Goal: Information Seeking & Learning: Learn about a topic

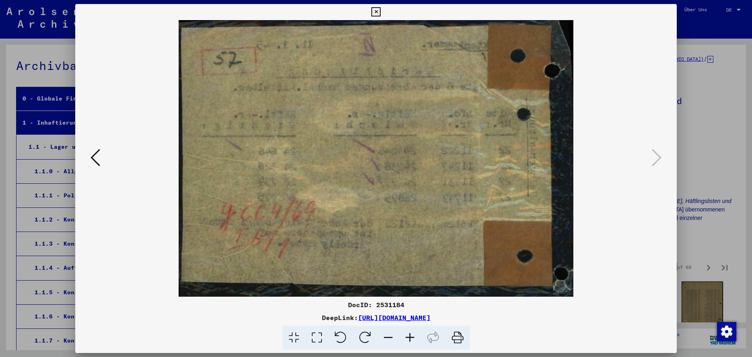
scroll to position [375, 0]
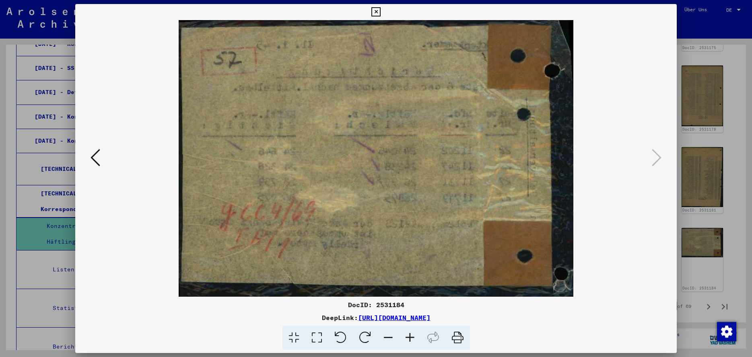
click at [381, 11] on icon at bounding box center [376, 12] width 9 height 10
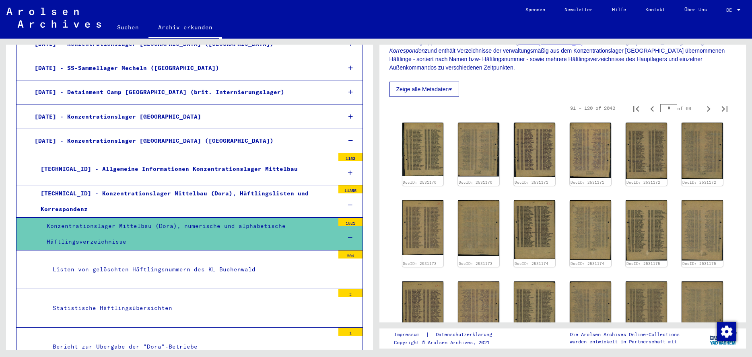
scroll to position [131, 0]
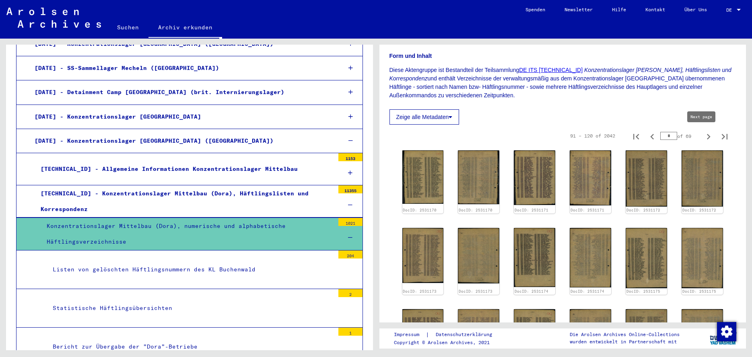
click at [703, 137] on icon "Next page" at bounding box center [708, 136] width 11 height 11
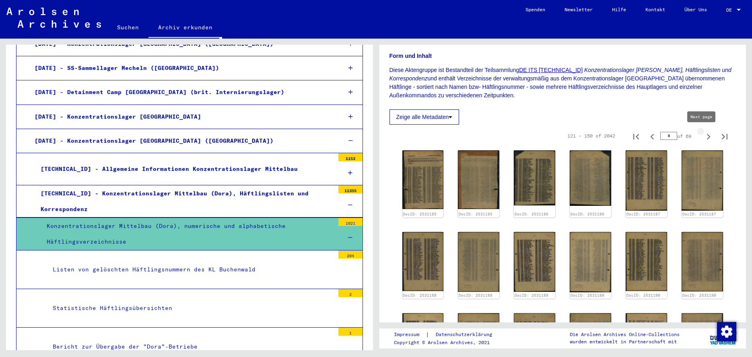
type input "*"
click at [422, 182] on img at bounding box center [422, 180] width 43 height 62
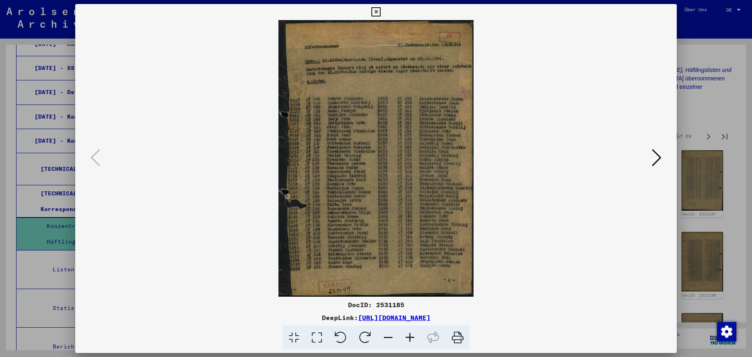
click at [315, 339] on icon at bounding box center [317, 338] width 23 height 25
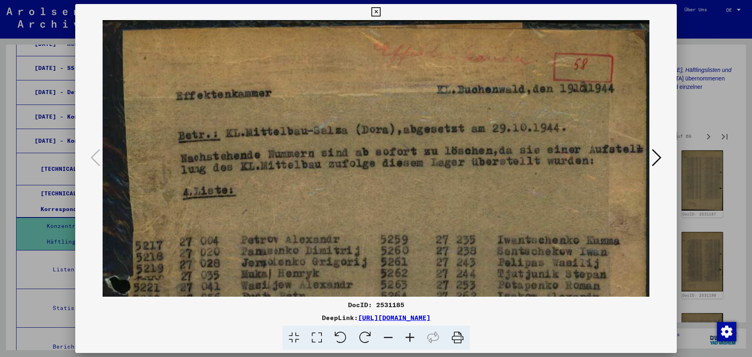
click at [381, 12] on icon at bounding box center [376, 12] width 9 height 10
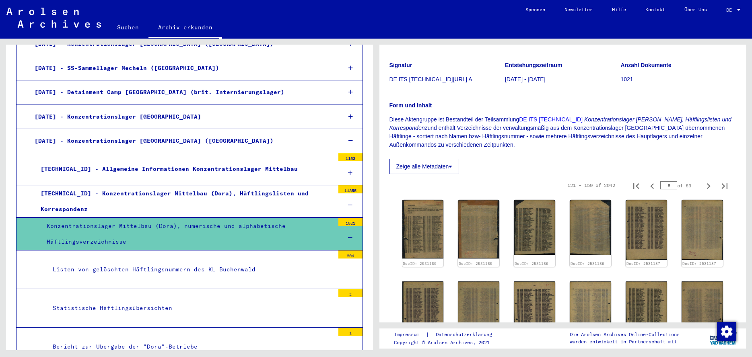
scroll to position [75, 0]
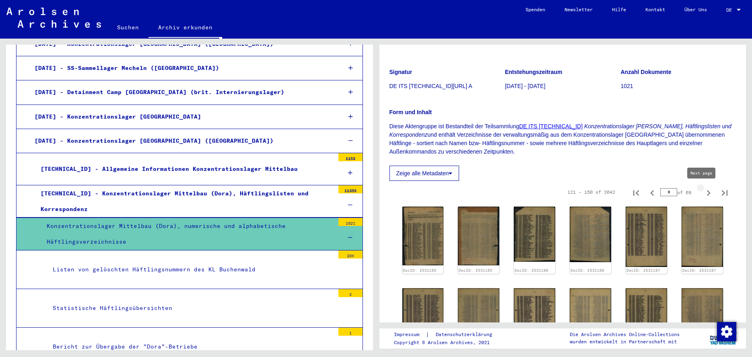
click at [703, 193] on icon "Next page" at bounding box center [708, 193] width 11 height 11
type input "*"
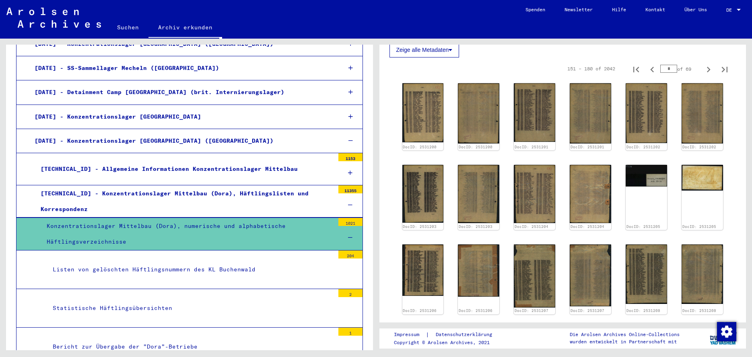
scroll to position [200, 0]
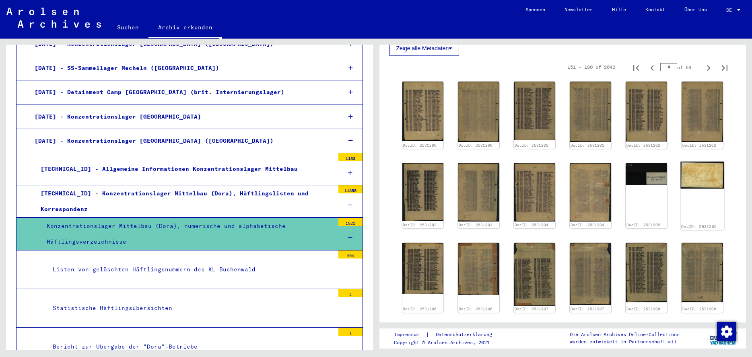
click at [687, 173] on img at bounding box center [702, 175] width 43 height 27
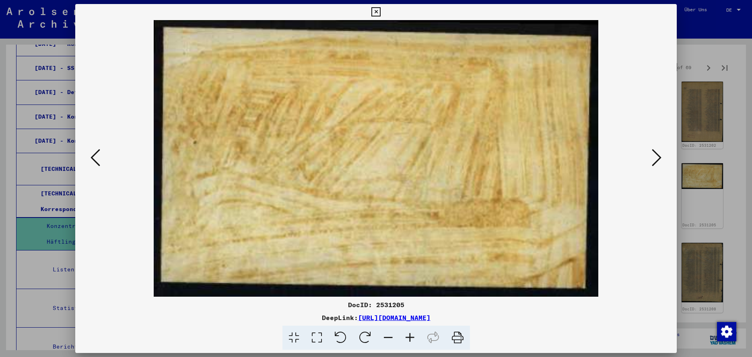
click at [657, 160] on icon at bounding box center [657, 157] width 10 height 19
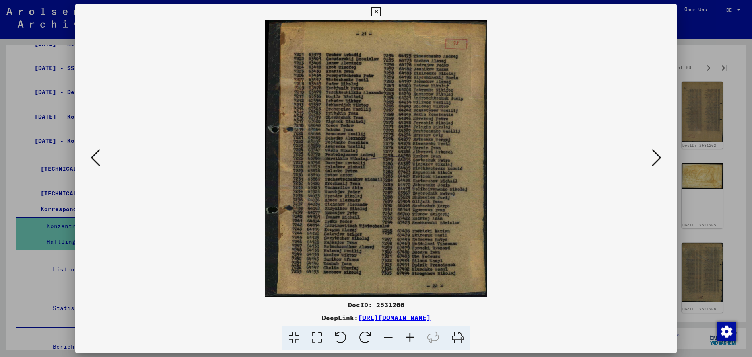
click at [381, 10] on icon at bounding box center [376, 12] width 9 height 10
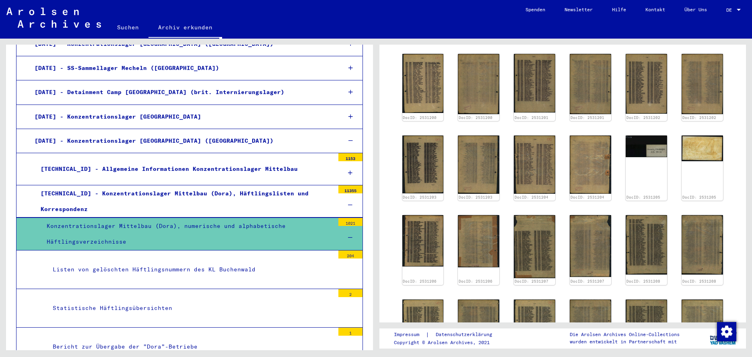
scroll to position [115, 0]
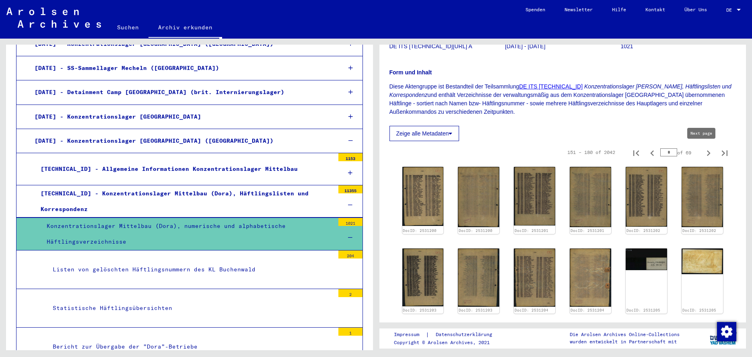
click at [703, 152] on icon "Next page" at bounding box center [708, 153] width 11 height 11
type input "*"
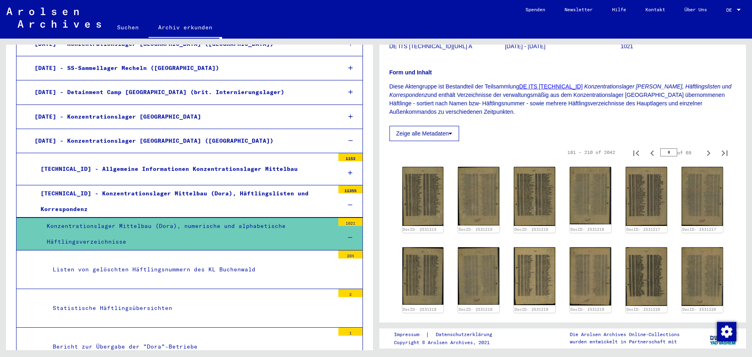
click at [303, 301] on div "Statistische Häftlingsübersichten" at bounding box center [191, 309] width 288 height 16
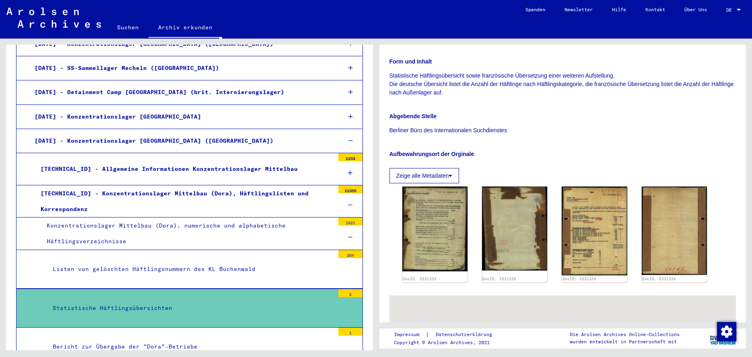
scroll to position [124, 0]
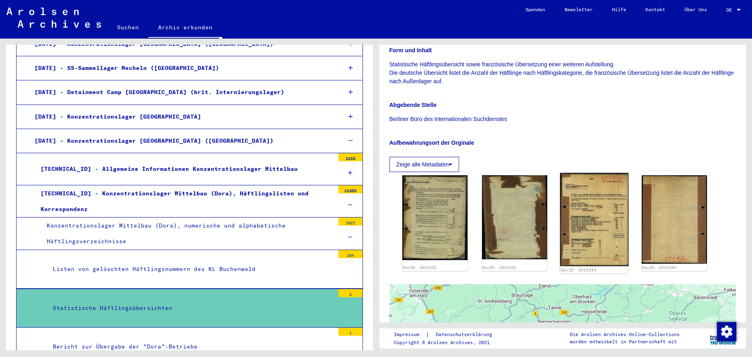
click at [599, 213] on img at bounding box center [594, 219] width 68 height 93
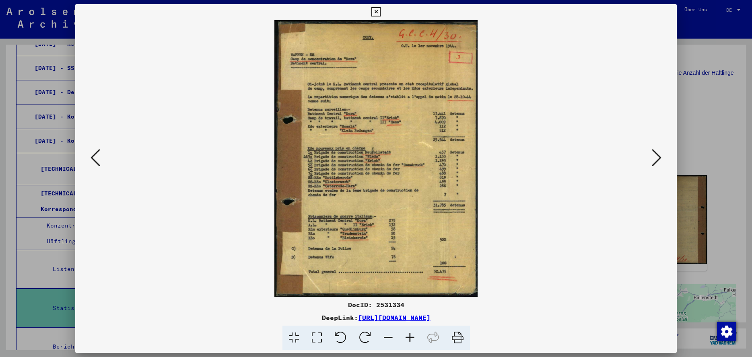
click at [320, 338] on icon at bounding box center [317, 338] width 23 height 25
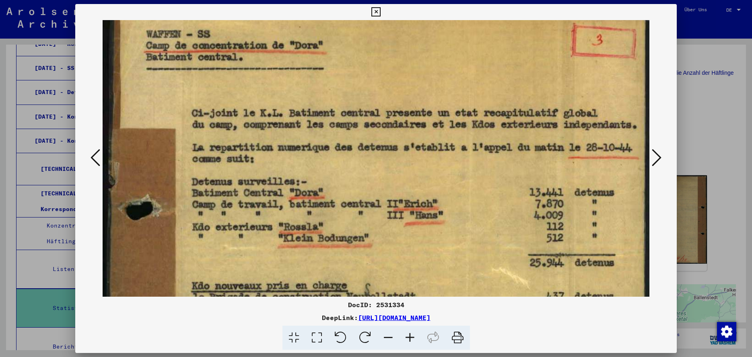
scroll to position [83, 0]
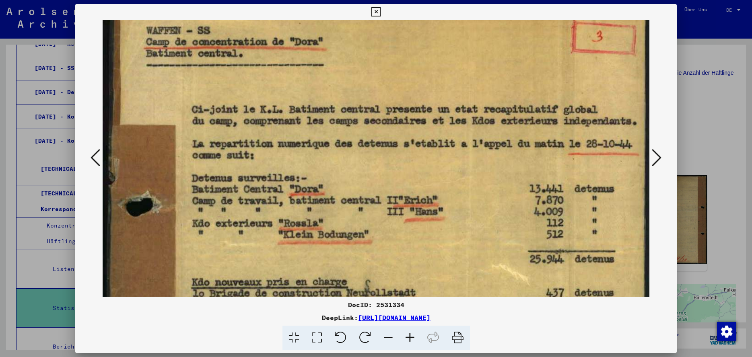
drag, startPoint x: 502, startPoint y: 266, endPoint x: 506, endPoint y: 183, distance: 83.0
click at [506, 183] on img at bounding box center [376, 309] width 547 height 745
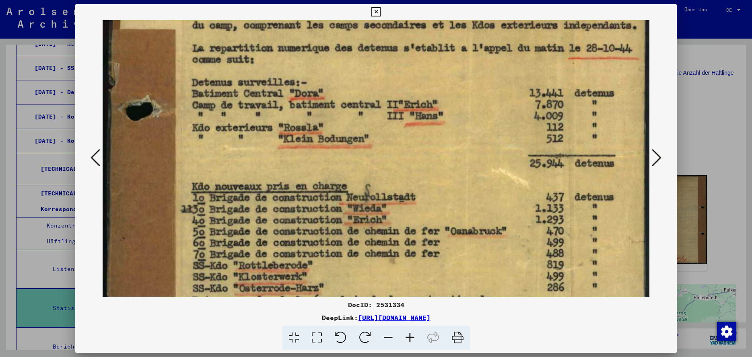
scroll to position [183, 0]
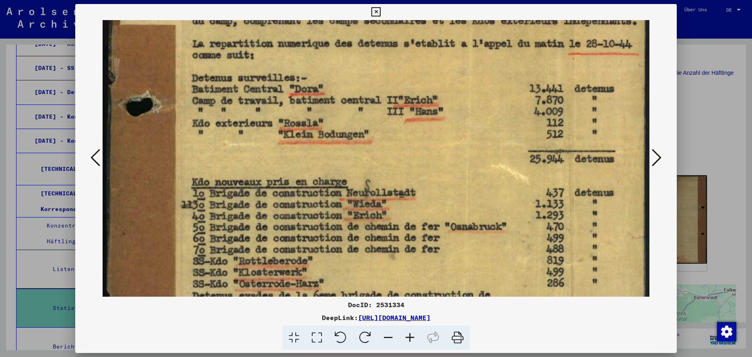
drag, startPoint x: 478, startPoint y: 260, endPoint x: 477, endPoint y: 160, distance: 100.2
click at [477, 160] on img at bounding box center [376, 209] width 547 height 745
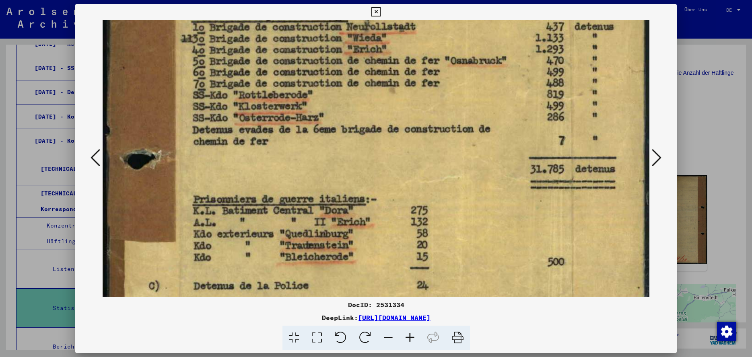
scroll to position [350, 0]
drag, startPoint x: 483, startPoint y: 251, endPoint x: 469, endPoint y: 101, distance: 150.3
click at [469, 101] on img at bounding box center [376, 42] width 547 height 745
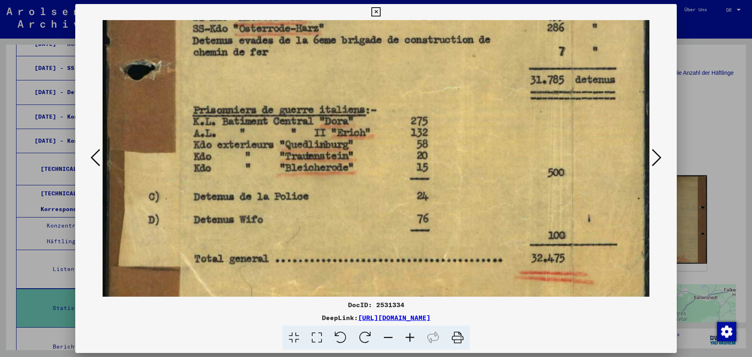
scroll to position [441, 0]
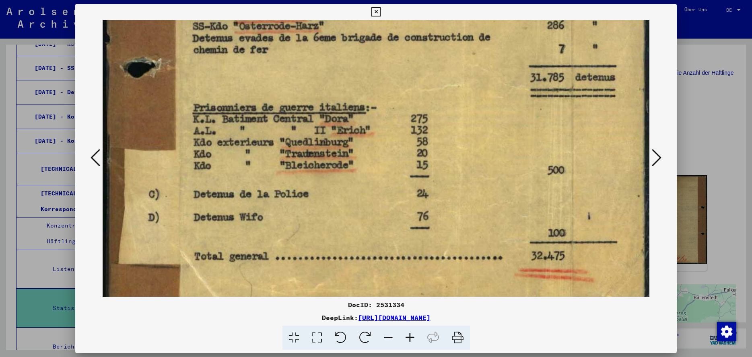
drag, startPoint x: 496, startPoint y: 217, endPoint x: 497, endPoint y: 154, distance: 63.2
click at [659, 160] on icon at bounding box center [657, 157] width 10 height 19
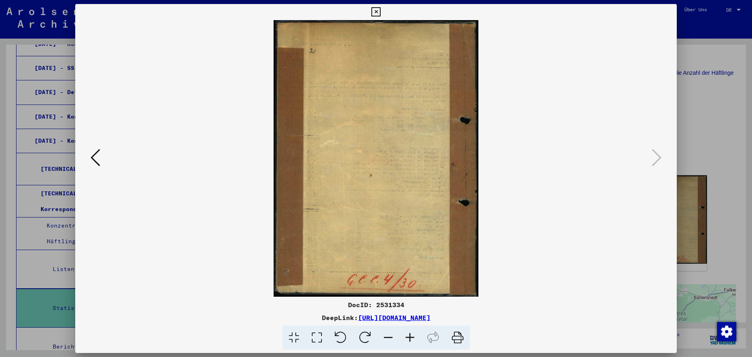
click at [381, 10] on icon at bounding box center [376, 12] width 9 height 10
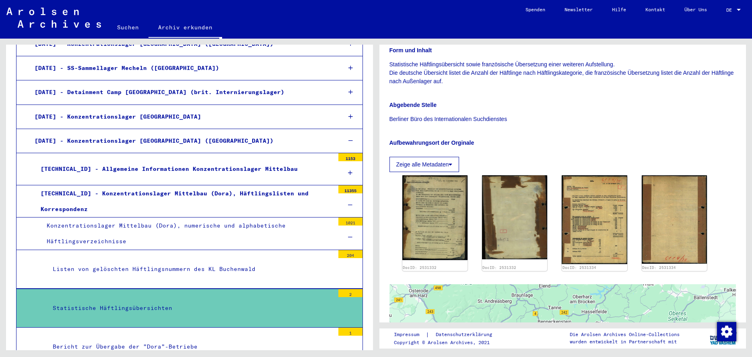
click at [303, 339] on div "Bericht zur Übergabe der "Dora"-Betriebe" at bounding box center [191, 347] width 288 height 16
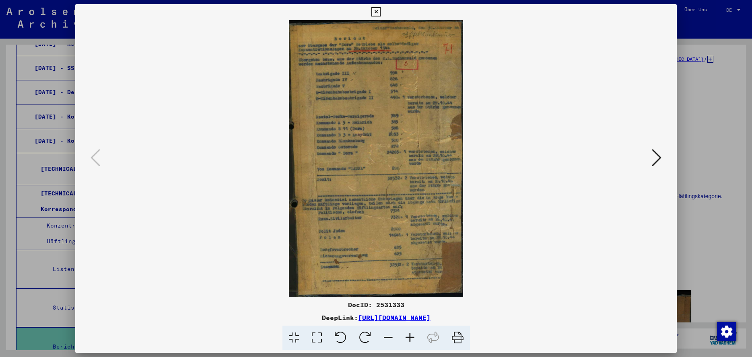
click at [317, 339] on icon at bounding box center [317, 338] width 23 height 25
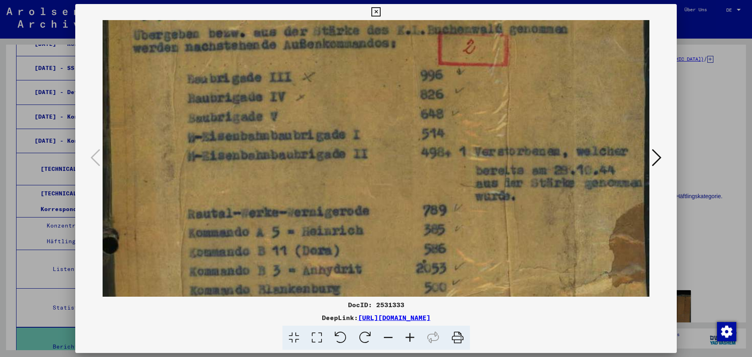
scroll to position [111, 0]
drag, startPoint x: 412, startPoint y: 264, endPoint x: 417, endPoint y: 152, distance: 111.6
click at [417, 152] on img at bounding box center [376, 343] width 547 height 869
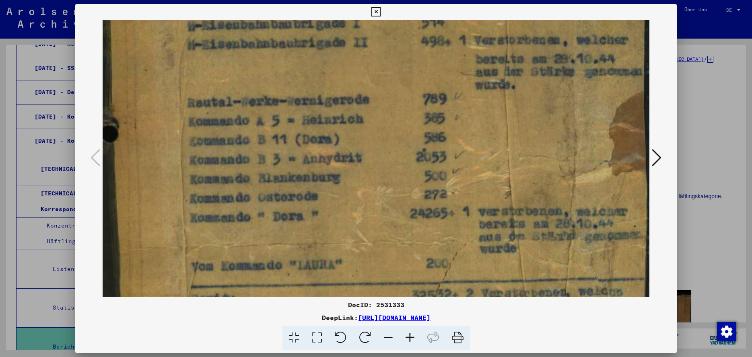
scroll to position [230, 0]
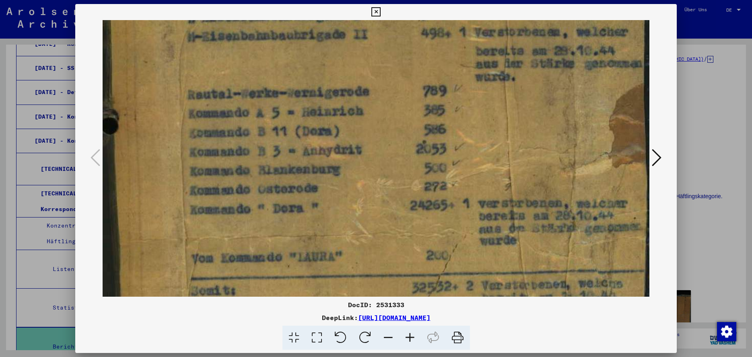
drag, startPoint x: 410, startPoint y: 251, endPoint x: 429, endPoint y: 132, distance: 119.8
click at [429, 132] on img at bounding box center [376, 224] width 547 height 869
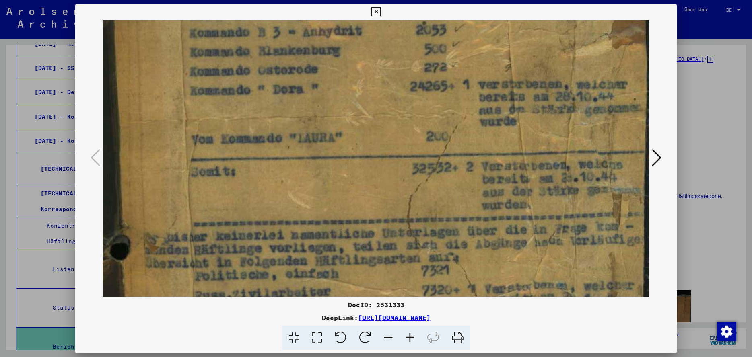
scroll to position [351, 0]
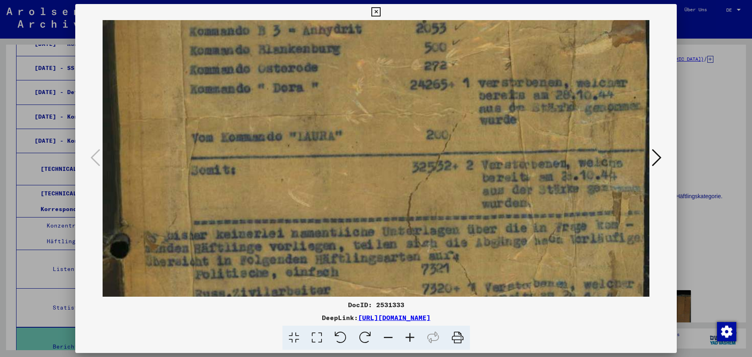
drag, startPoint x: 411, startPoint y: 231, endPoint x: 414, endPoint y: 113, distance: 118.0
click at [414, 113] on img at bounding box center [376, 104] width 547 height 869
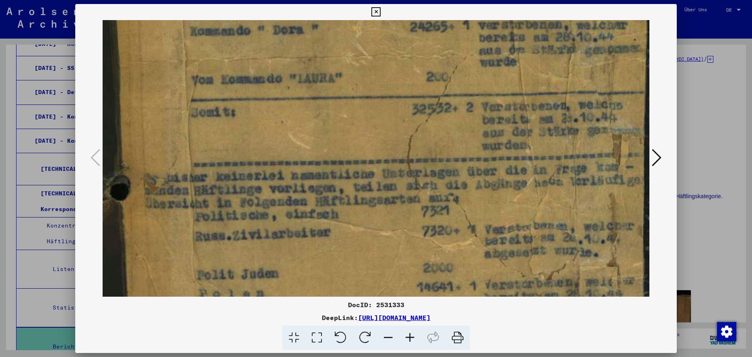
drag, startPoint x: 409, startPoint y: 222, endPoint x: 412, endPoint y: 165, distance: 56.9
click at [412, 165] on img at bounding box center [376, 46] width 547 height 869
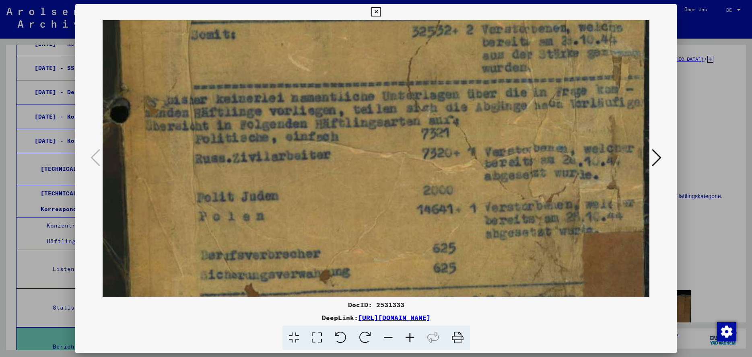
scroll to position [494, 0]
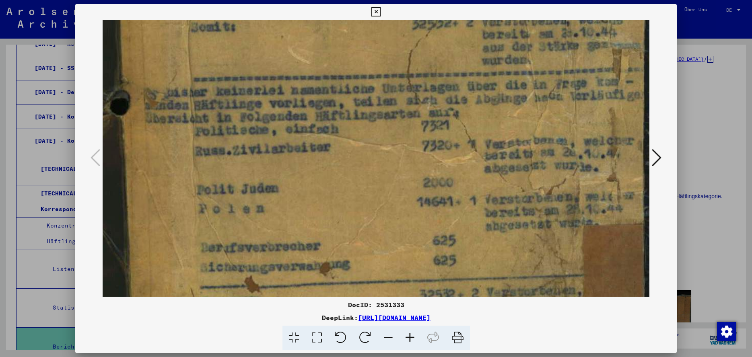
drag, startPoint x: 398, startPoint y: 268, endPoint x: 396, endPoint y: 185, distance: 83.8
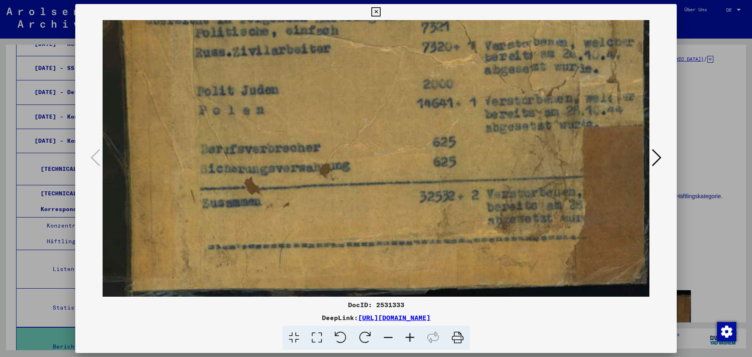
scroll to position [598, 0]
drag, startPoint x: 395, startPoint y: 258, endPoint x: 395, endPoint y: 153, distance: 104.7
click at [659, 158] on icon at bounding box center [657, 157] width 10 height 19
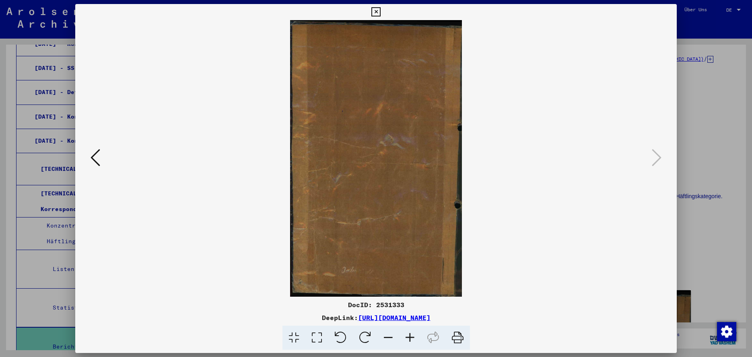
click at [381, 12] on icon at bounding box center [376, 12] width 9 height 10
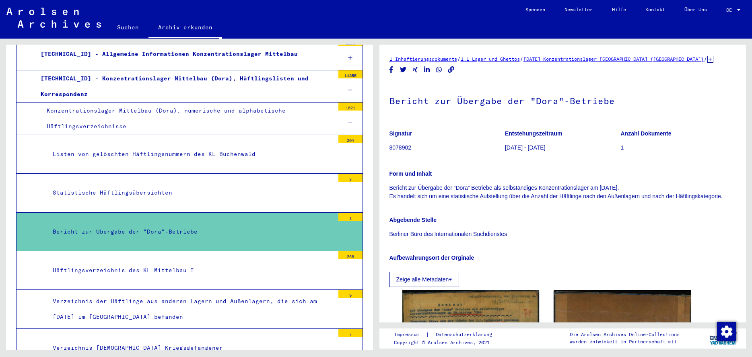
scroll to position [833, 0]
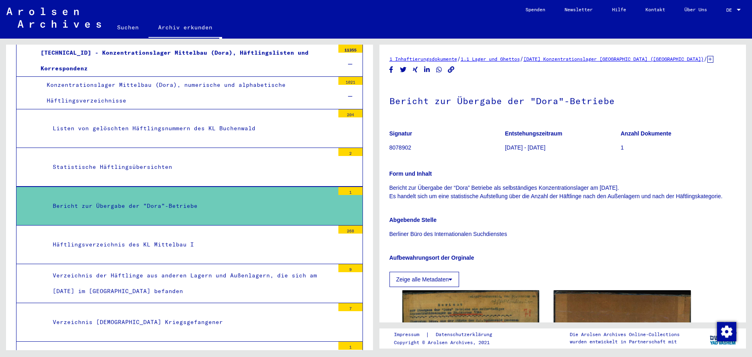
click at [328, 232] on mat-tree-node "Häftlingsverzeichnis des KL Mittelbau I 268" at bounding box center [189, 245] width 347 height 39
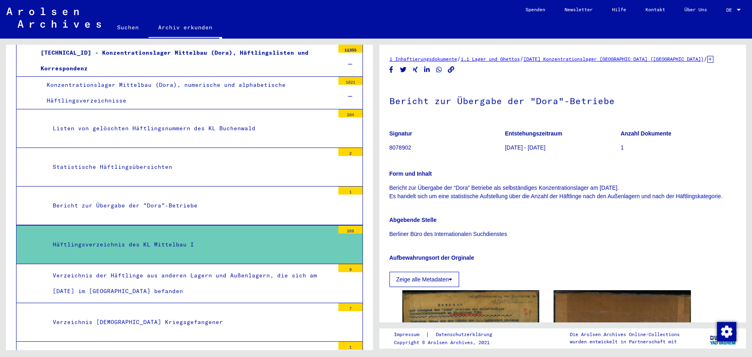
click at [314, 273] on div "Verzeichnis der Häftlinge aus anderen Lagern und Außenlagern, die sich am [DATE…" at bounding box center [191, 283] width 288 height 31
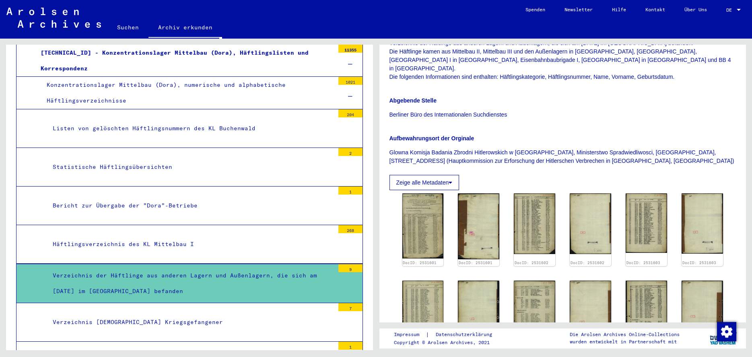
scroll to position [161, 0]
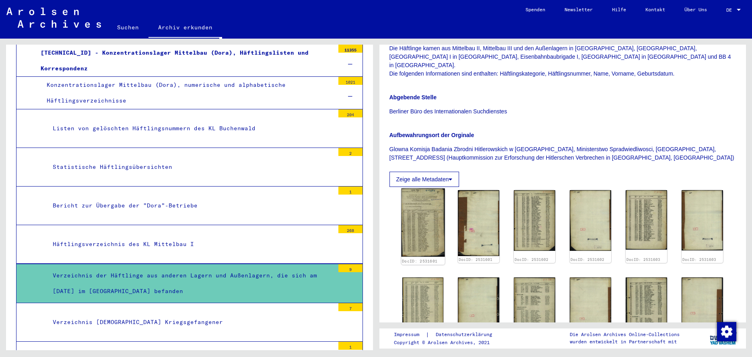
click at [417, 215] on img at bounding box center [422, 223] width 43 height 68
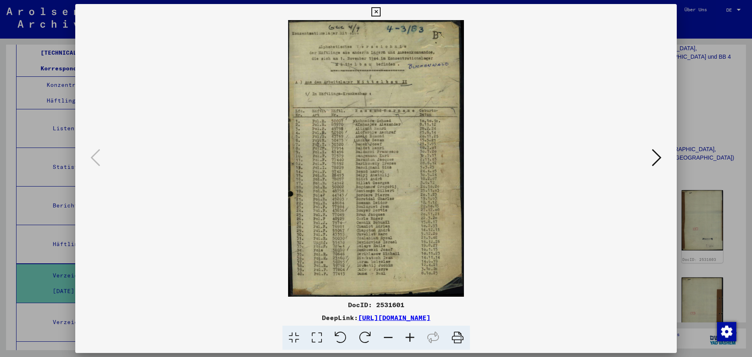
scroll to position [833, 0]
click at [315, 339] on icon at bounding box center [317, 338] width 23 height 25
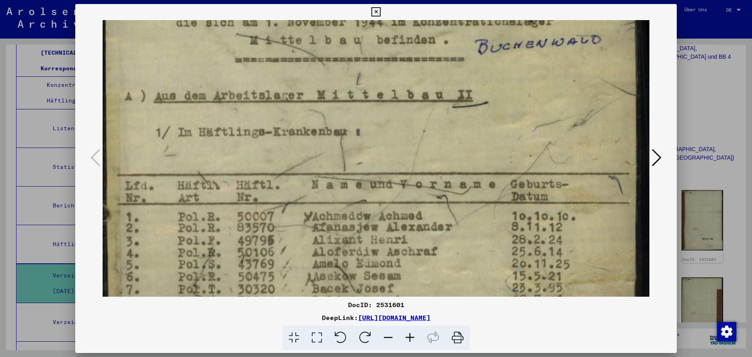
scroll to position [142, 0]
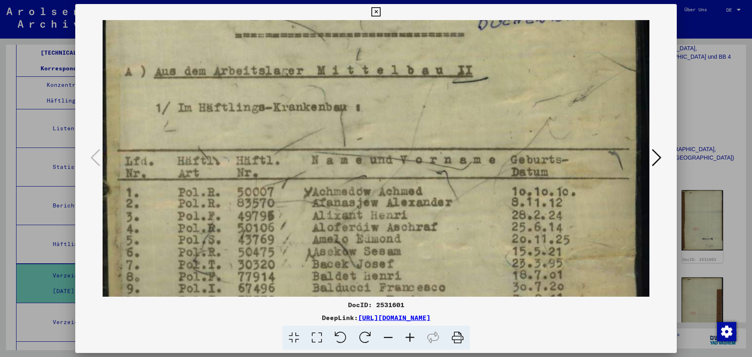
drag, startPoint x: 439, startPoint y: 265, endPoint x: 447, endPoint y: 123, distance: 142.3
click at [447, 123] on img at bounding box center [376, 308] width 547 height 861
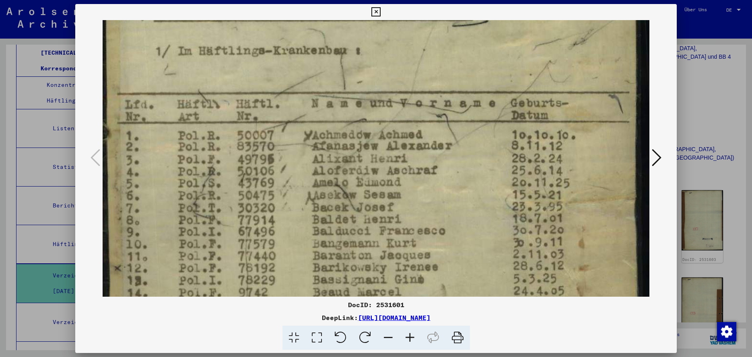
scroll to position [199, 0]
drag, startPoint x: 454, startPoint y: 227, endPoint x: 462, endPoint y: 195, distance: 33.2
click at [462, 195] on img at bounding box center [376, 251] width 547 height 861
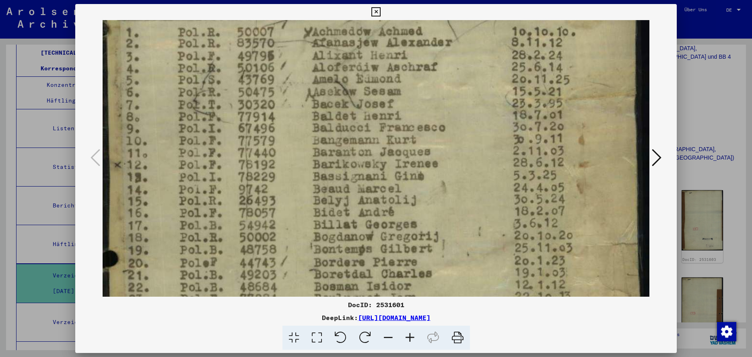
scroll to position [312, 0]
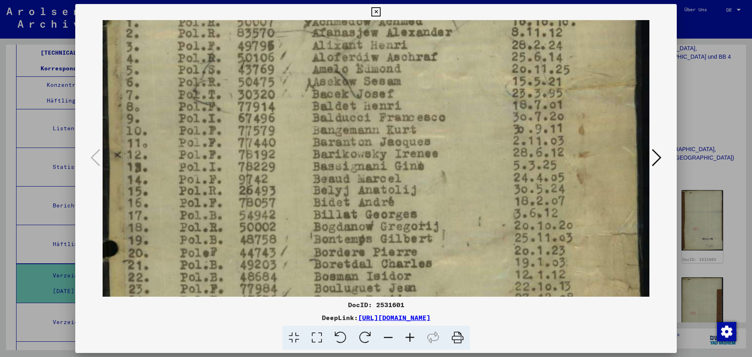
drag, startPoint x: 447, startPoint y: 258, endPoint x: 452, endPoint y: 145, distance: 113.2
click at [452, 145] on img at bounding box center [376, 138] width 547 height 861
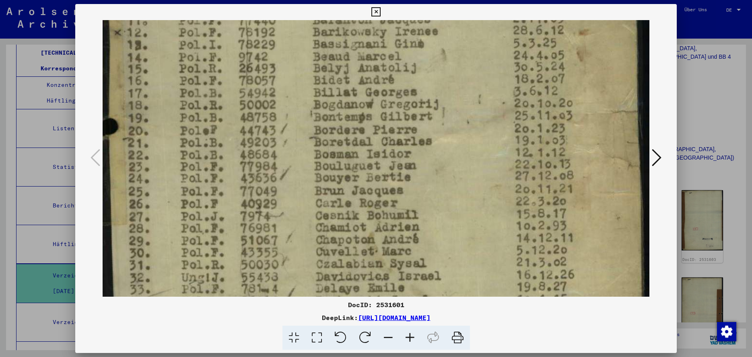
drag, startPoint x: 446, startPoint y: 258, endPoint x: 450, endPoint y: 135, distance: 123.6
click at [450, 135] on img at bounding box center [376, 15] width 547 height 861
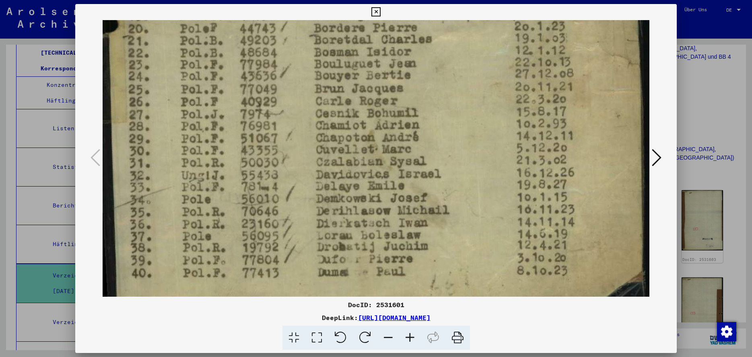
scroll to position [542, 0]
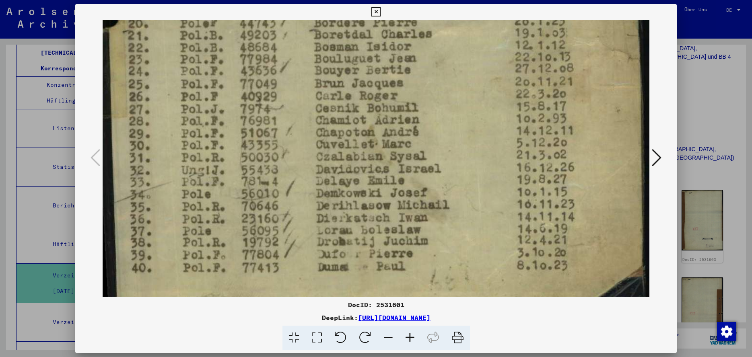
drag, startPoint x: 434, startPoint y: 259, endPoint x: 436, endPoint y: 166, distance: 93.0
click at [659, 160] on icon at bounding box center [657, 157] width 10 height 19
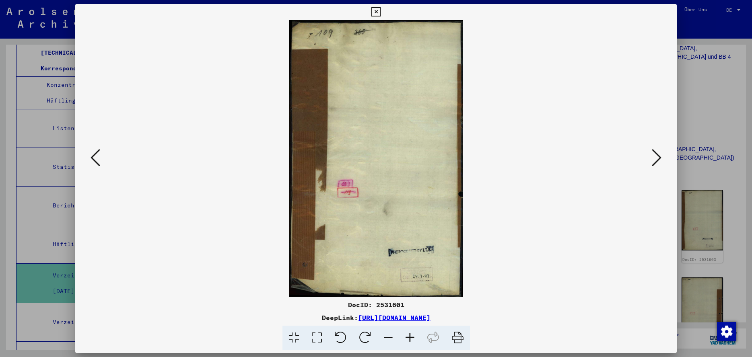
click at [659, 159] on icon at bounding box center [657, 157] width 10 height 19
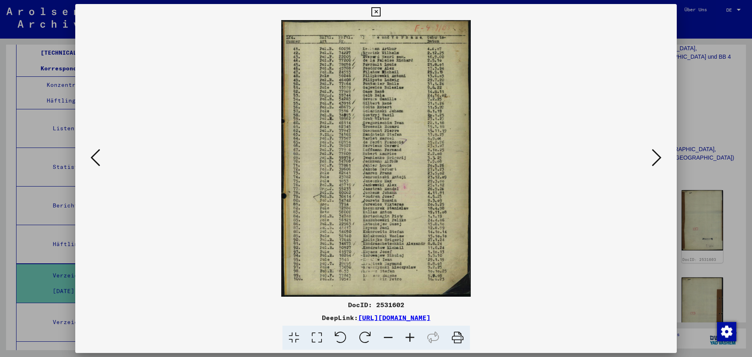
click at [320, 339] on icon at bounding box center [317, 338] width 23 height 25
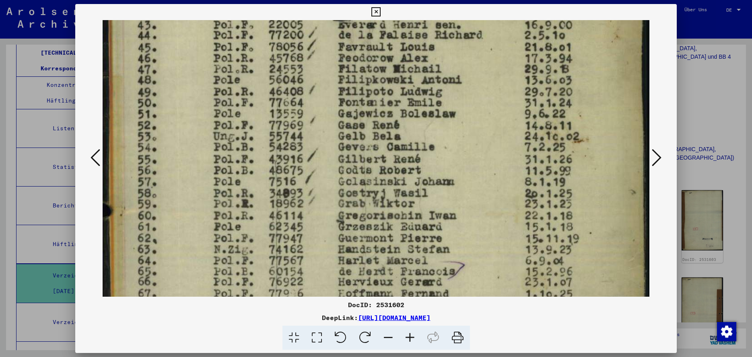
scroll to position [111, 0]
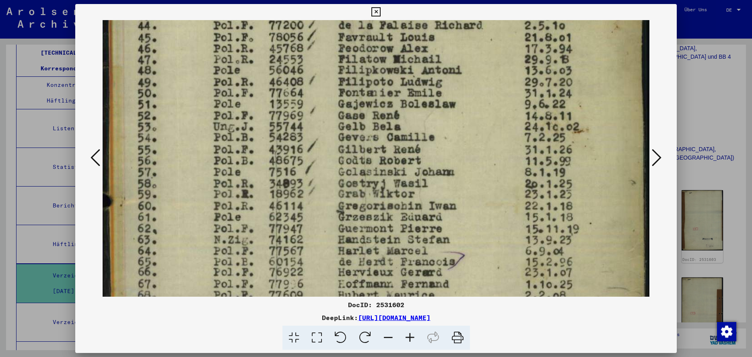
drag, startPoint x: 382, startPoint y: 239, endPoint x: 391, endPoint y: 128, distance: 111.4
click at [391, 128] on img at bounding box center [376, 309] width 547 height 801
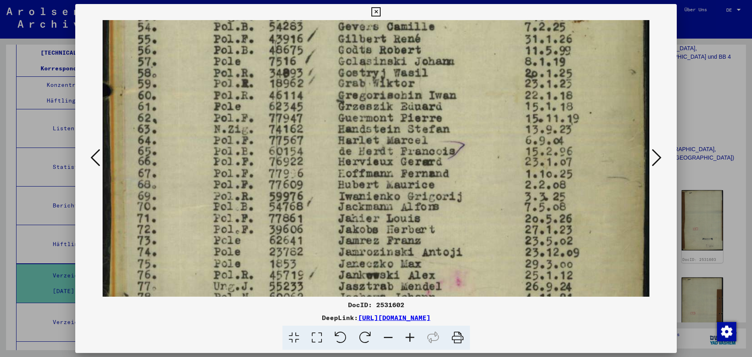
scroll to position [223, 0]
drag, startPoint x: 379, startPoint y: 241, endPoint x: 381, endPoint y: 129, distance: 111.5
click at [381, 129] on img at bounding box center [376, 198] width 547 height 801
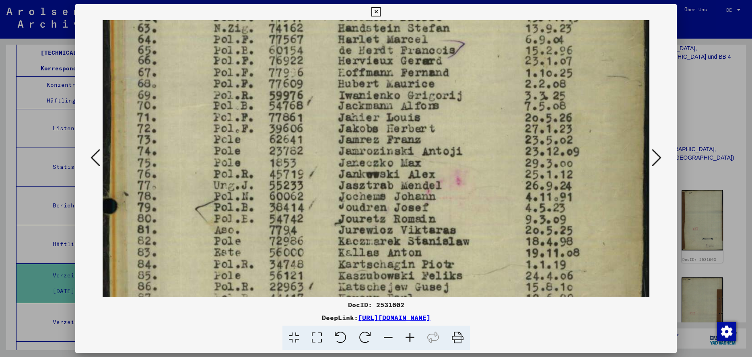
scroll to position [324, 0]
drag, startPoint x: 366, startPoint y: 244, endPoint x: 366, endPoint y: 142, distance: 101.4
click at [366, 142] on img at bounding box center [376, 96] width 547 height 801
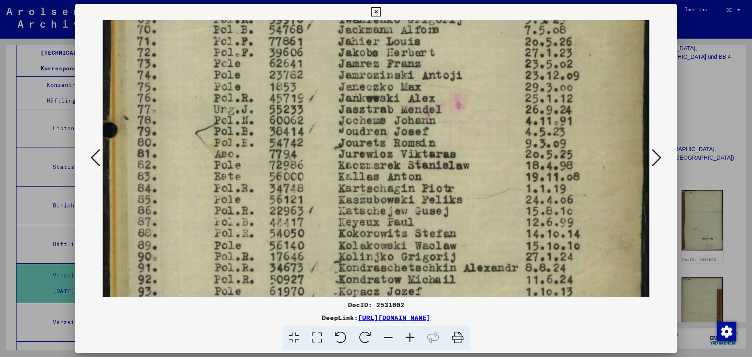
scroll to position [403, 0]
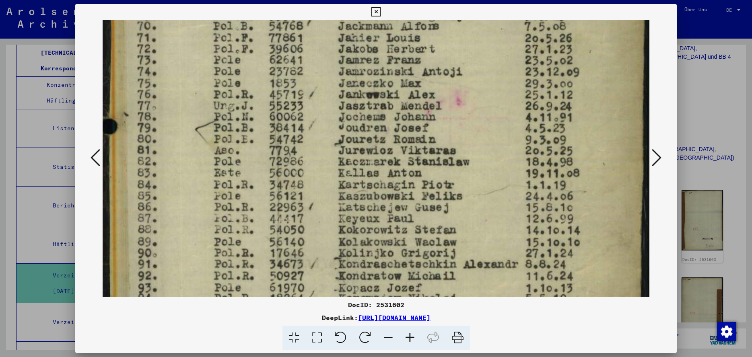
drag, startPoint x: 346, startPoint y: 252, endPoint x: 351, endPoint y: 173, distance: 78.7
click at [351, 173] on img at bounding box center [376, 18] width 547 height 801
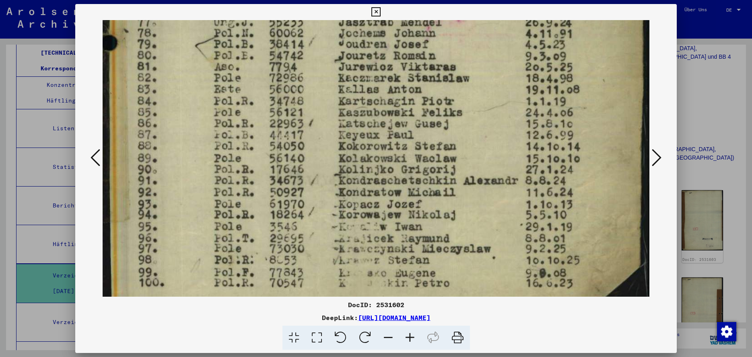
scroll to position [487, 0]
drag, startPoint x: 344, startPoint y: 256, endPoint x: 349, endPoint y: 171, distance: 85.0
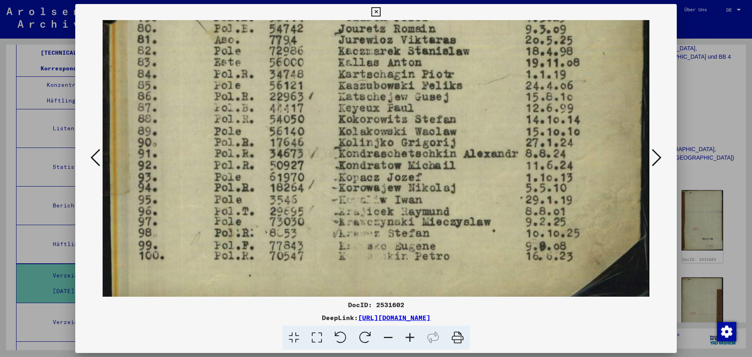
scroll to position [519, 0]
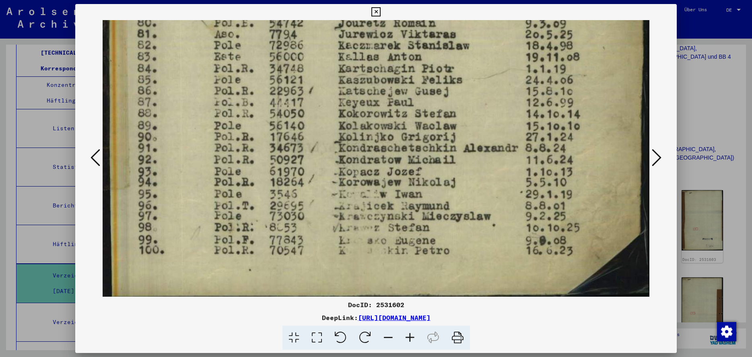
drag, startPoint x: 345, startPoint y: 258, endPoint x: 351, endPoint y: 227, distance: 31.2
click at [656, 159] on icon at bounding box center [657, 157] width 10 height 19
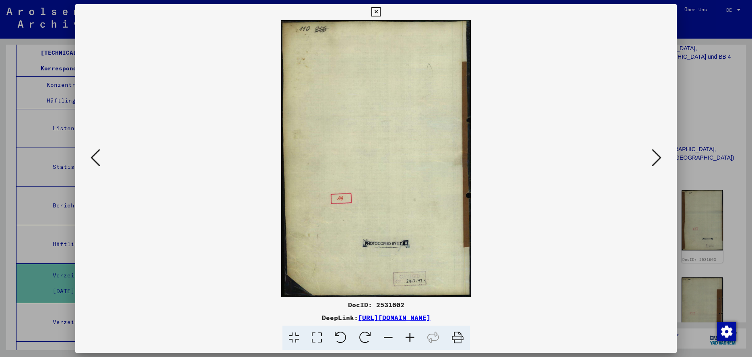
scroll to position [0, 0]
click at [656, 159] on icon at bounding box center [657, 157] width 10 height 19
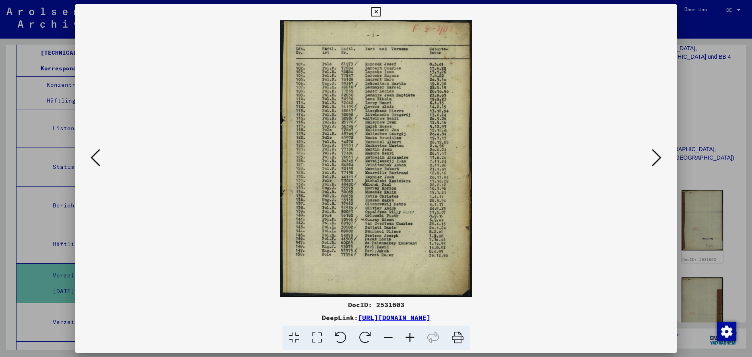
click at [317, 336] on icon at bounding box center [317, 338] width 23 height 25
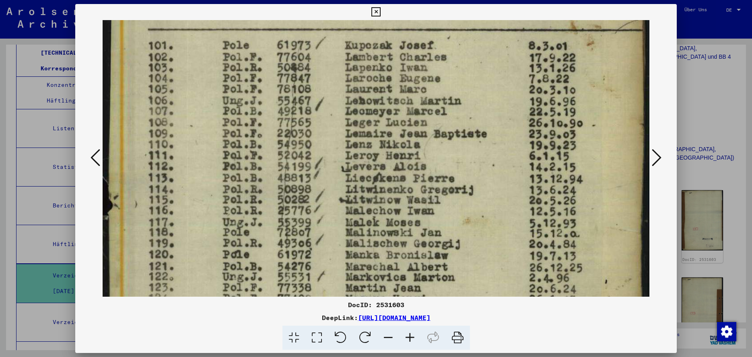
scroll to position [107, 0]
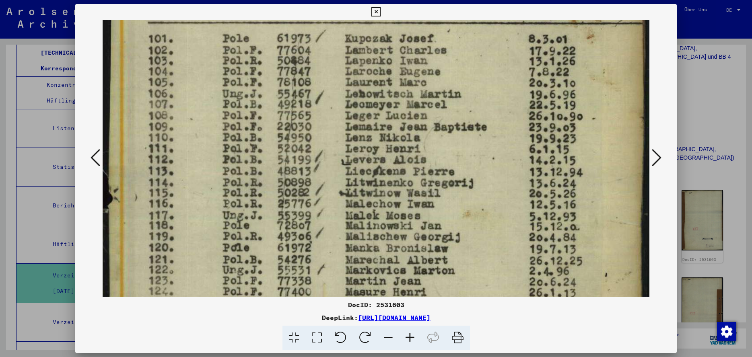
drag, startPoint x: 339, startPoint y: 253, endPoint x: 346, endPoint y: 147, distance: 106.9
click at [346, 147] on img at bounding box center [376, 307] width 547 height 788
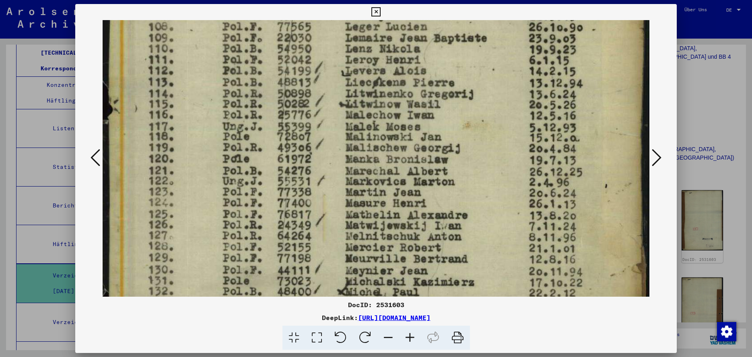
scroll to position [206, 0]
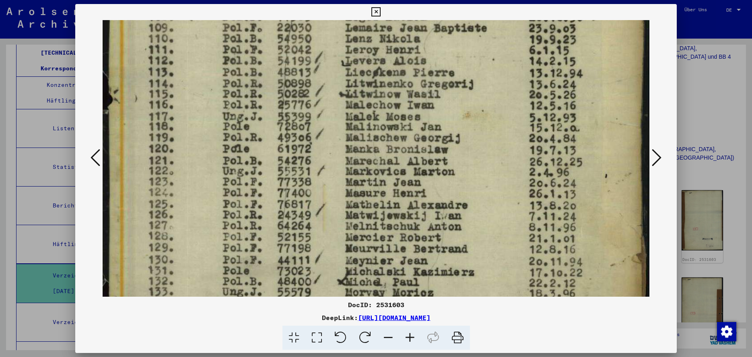
drag, startPoint x: 328, startPoint y: 244, endPoint x: 332, endPoint y: 145, distance: 99.1
click at [332, 145] on img at bounding box center [376, 208] width 547 height 788
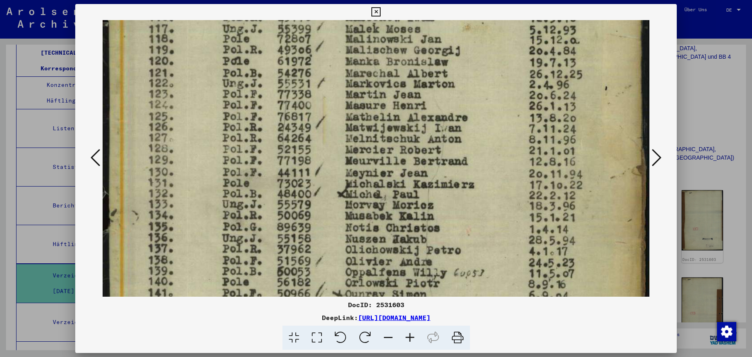
scroll to position [299, 0]
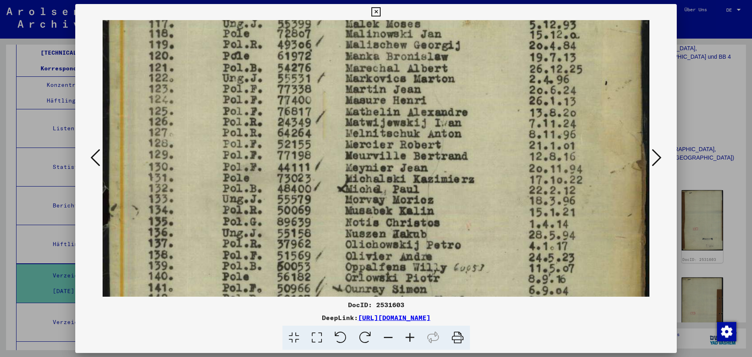
drag, startPoint x: 312, startPoint y: 236, endPoint x: 313, endPoint y: 143, distance: 93.0
click at [313, 143] on img at bounding box center [376, 115] width 547 height 788
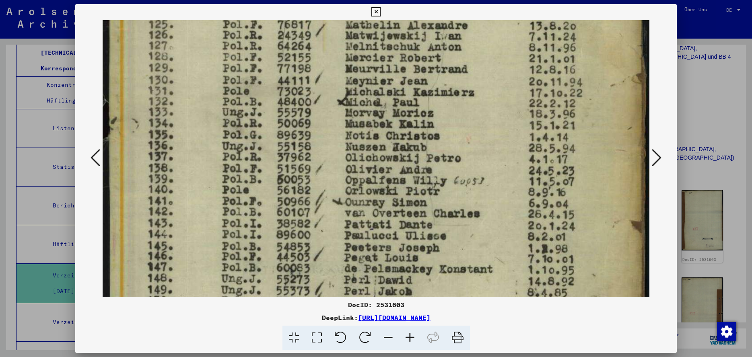
drag, startPoint x: 299, startPoint y: 244, endPoint x: 306, endPoint y: 159, distance: 85.2
click at [306, 159] on img at bounding box center [376, 29] width 547 height 788
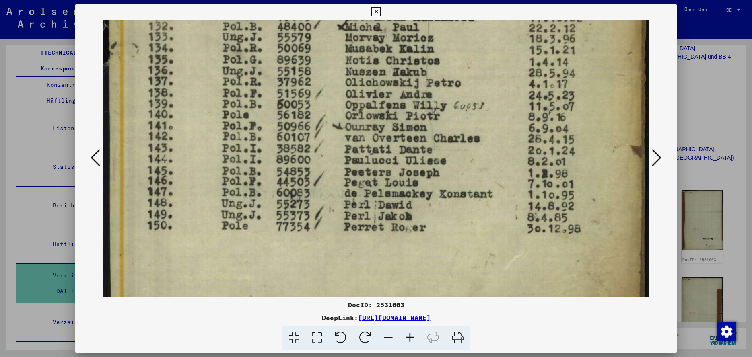
scroll to position [472, 0]
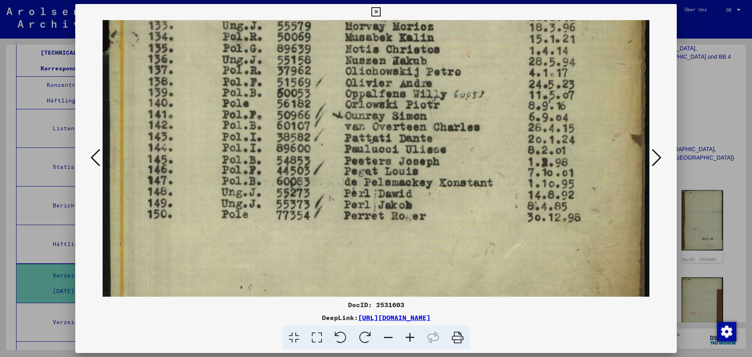
drag, startPoint x: 311, startPoint y: 262, endPoint x: 313, endPoint y: 175, distance: 86.6
click at [657, 159] on icon at bounding box center [657, 157] width 10 height 19
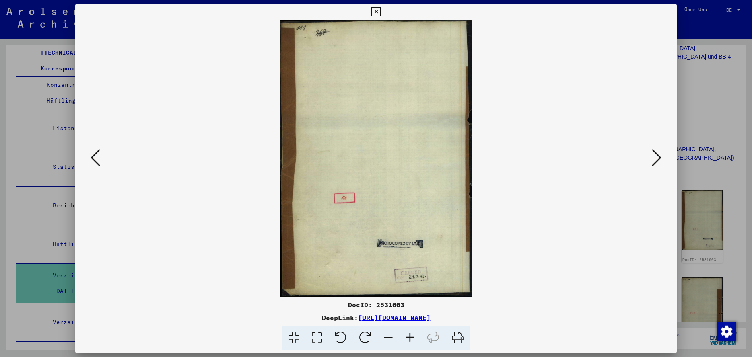
scroll to position [0, 0]
click at [658, 158] on icon at bounding box center [657, 157] width 10 height 19
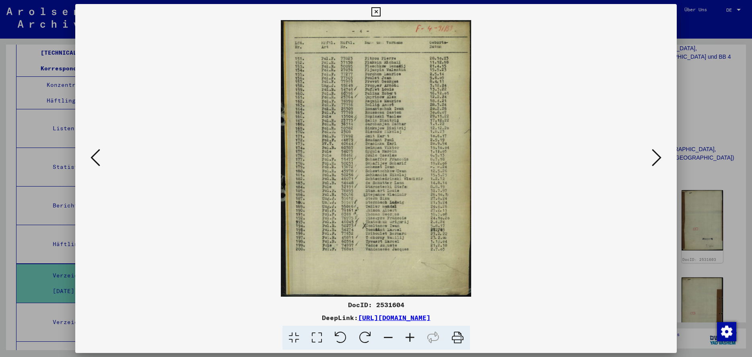
click at [318, 338] on icon at bounding box center [317, 338] width 23 height 25
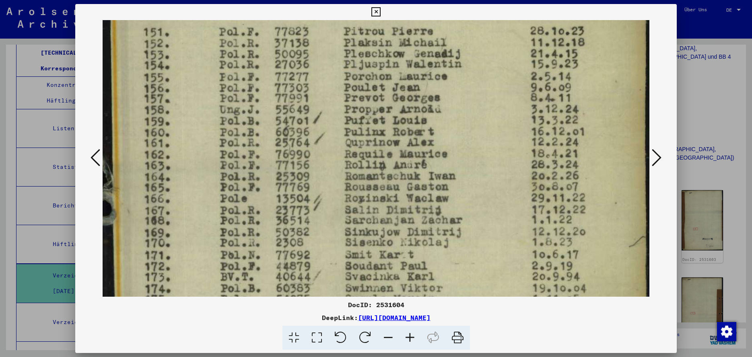
drag, startPoint x: 347, startPoint y: 273, endPoint x: 377, endPoint y: 173, distance: 103.5
click at [377, 173] on img at bounding box center [376, 319] width 547 height 797
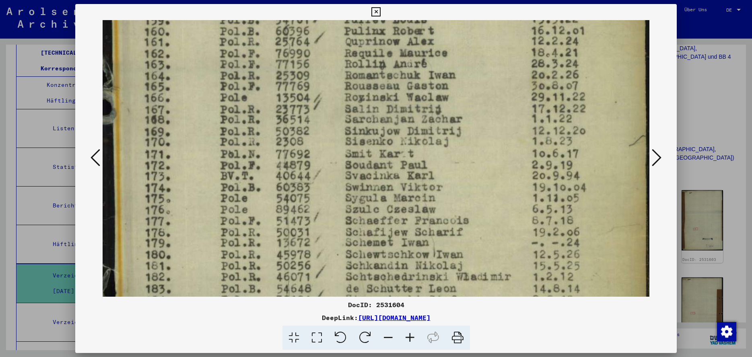
drag, startPoint x: 369, startPoint y: 262, endPoint x: 382, endPoint y: 161, distance: 101.8
click at [382, 161] on img at bounding box center [376, 218] width 547 height 797
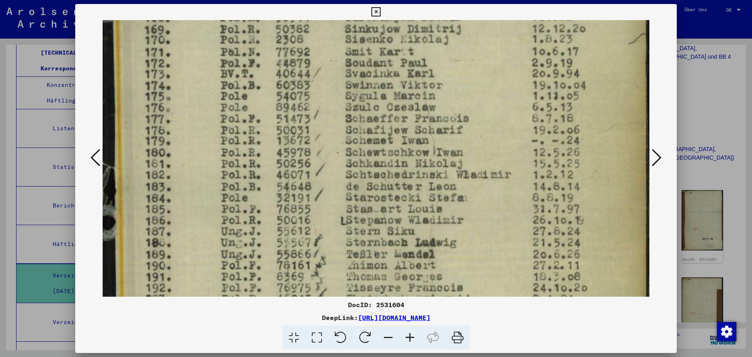
drag, startPoint x: 363, startPoint y: 252, endPoint x: 375, endPoint y: 150, distance: 102.9
click at [375, 150] on img at bounding box center [376, 116] width 547 height 797
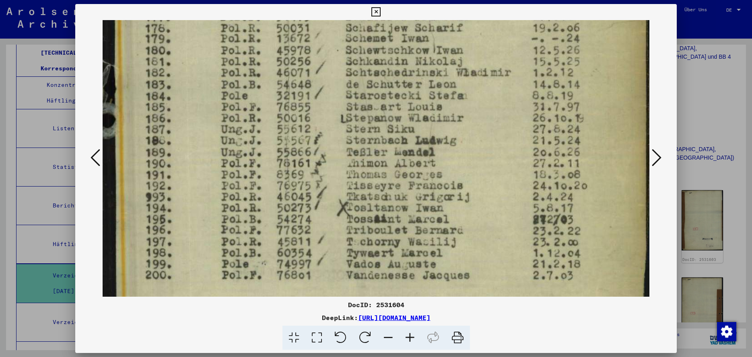
drag, startPoint x: 370, startPoint y: 262, endPoint x: 378, endPoint y: 160, distance: 102.6
click at [378, 160] on img at bounding box center [376, 14] width 547 height 797
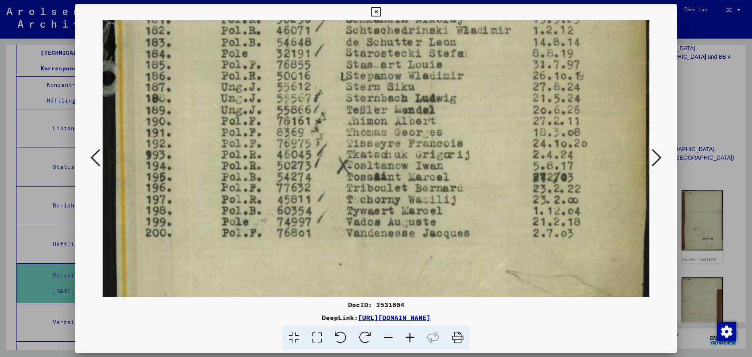
scroll to position [450, 0]
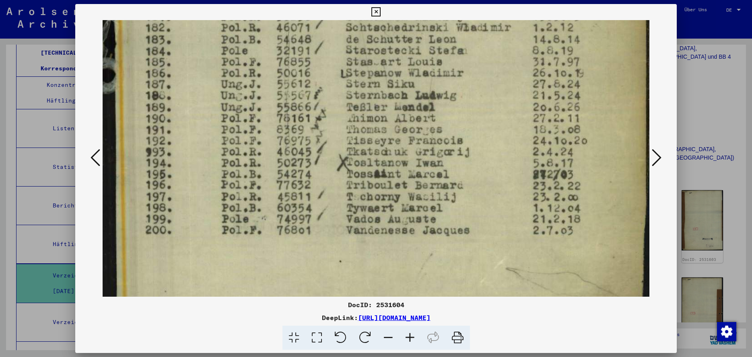
drag, startPoint x: 382, startPoint y: 246, endPoint x: 392, endPoint y: 201, distance: 46.4
click at [657, 158] on icon at bounding box center [657, 157] width 10 height 19
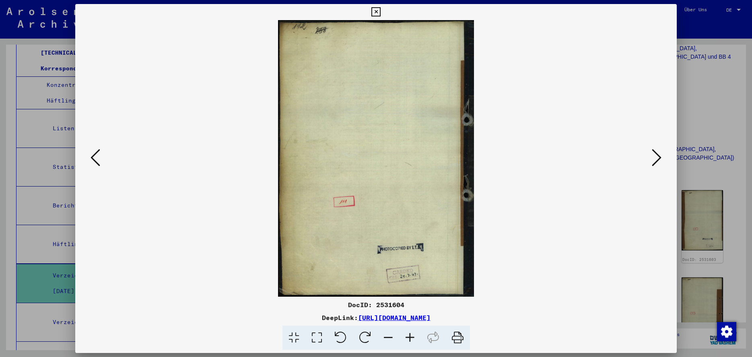
click at [657, 158] on icon at bounding box center [657, 157] width 10 height 19
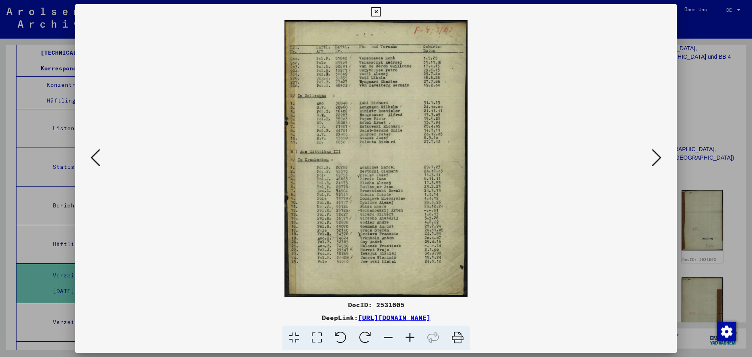
click at [317, 338] on icon at bounding box center [317, 338] width 23 height 25
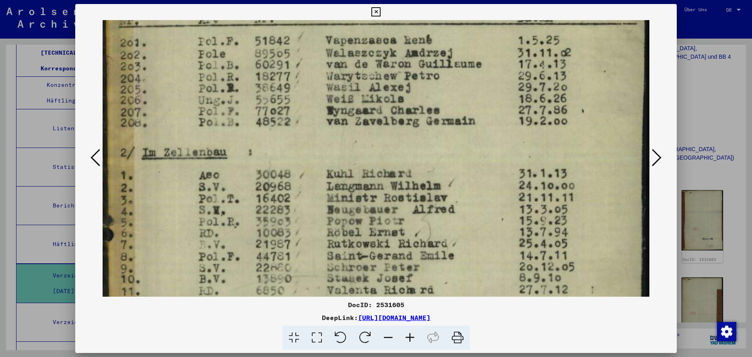
scroll to position [100, 0]
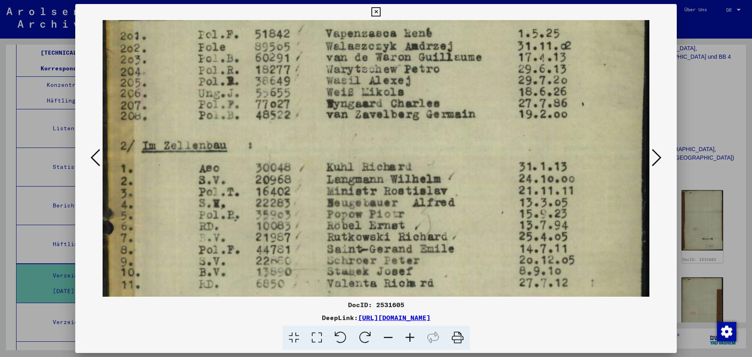
drag, startPoint x: 345, startPoint y: 268, endPoint x: 373, endPoint y: 180, distance: 92.3
click at [373, 180] on img at bounding box center [376, 333] width 547 height 826
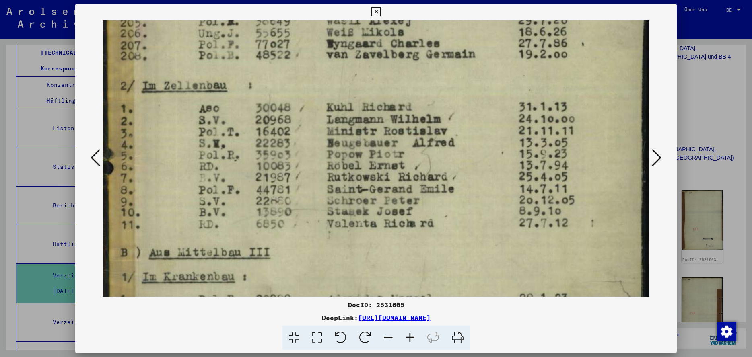
scroll to position [171, 0]
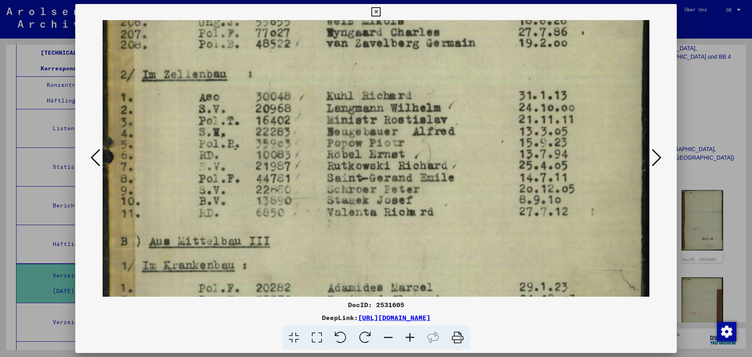
drag, startPoint x: 330, startPoint y: 266, endPoint x: 341, endPoint y: 195, distance: 72.0
click at [341, 195] on img at bounding box center [376, 262] width 547 height 826
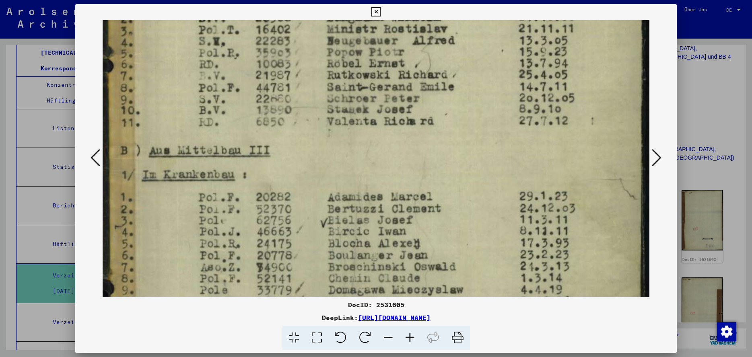
scroll to position [273, 0]
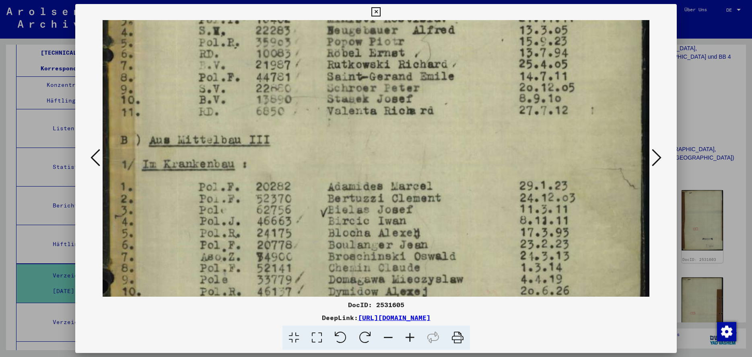
drag, startPoint x: 324, startPoint y: 255, endPoint x: 341, endPoint y: 154, distance: 102.8
click at [341, 154] on img at bounding box center [376, 160] width 547 height 826
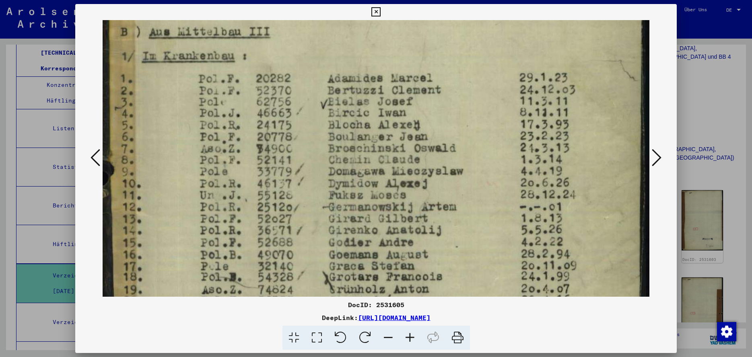
scroll to position [385, 0]
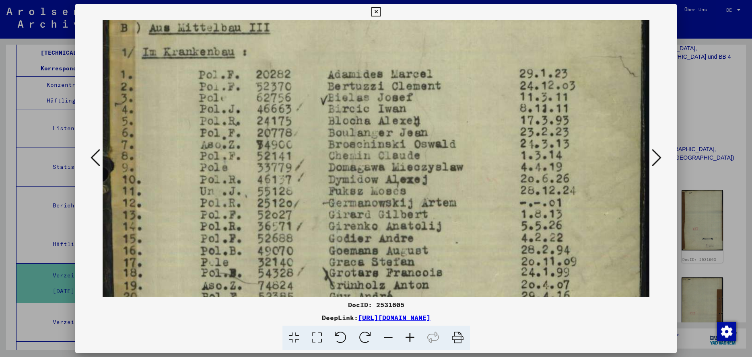
drag, startPoint x: 330, startPoint y: 255, endPoint x: 371, endPoint y: 143, distance: 119.3
click at [371, 143] on img at bounding box center [376, 48] width 547 height 826
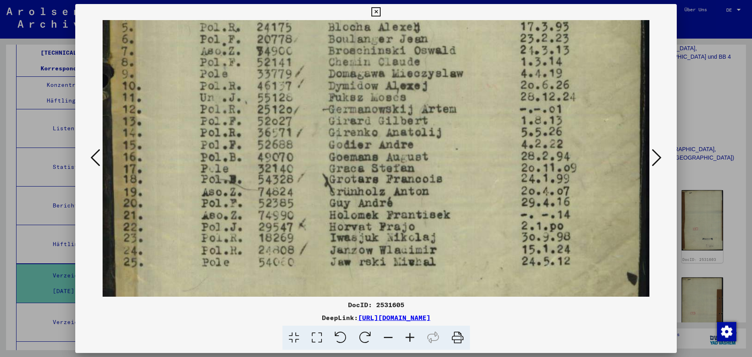
scroll to position [484, 0]
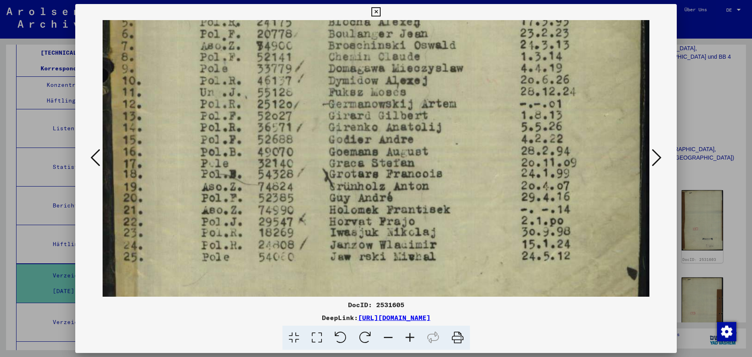
drag, startPoint x: 344, startPoint y: 244, endPoint x: 357, endPoint y: 153, distance: 91.5
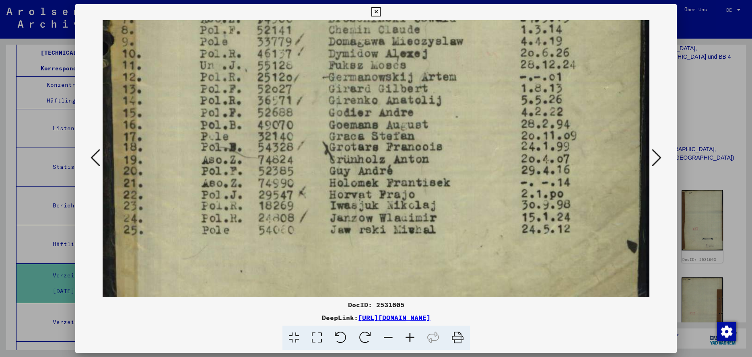
scroll to position [524, 0]
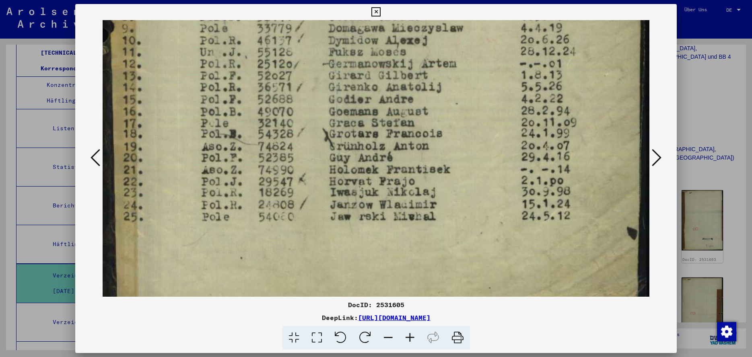
drag, startPoint x: 350, startPoint y: 231, endPoint x: 355, endPoint y: 202, distance: 30.2
click at [659, 160] on icon at bounding box center [657, 157] width 10 height 19
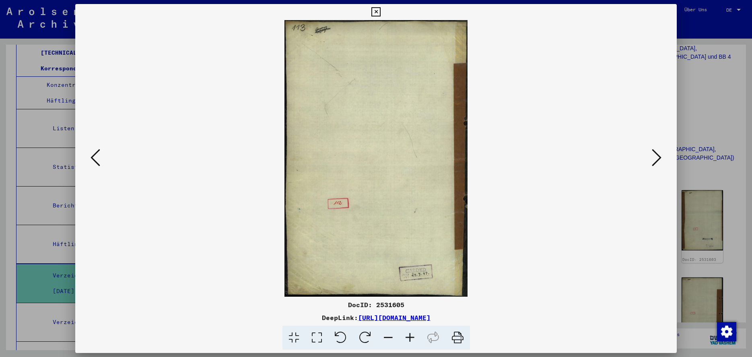
click at [658, 159] on icon at bounding box center [657, 157] width 10 height 19
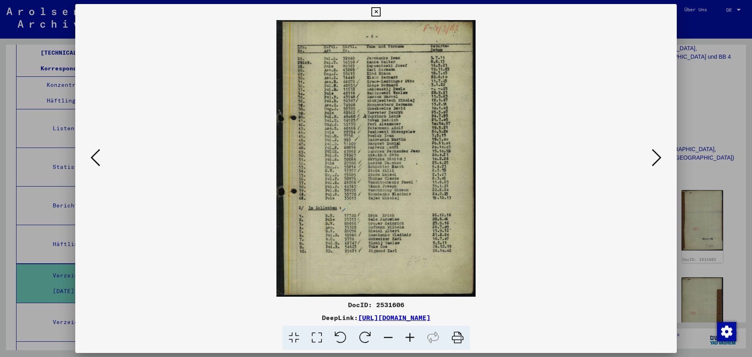
click at [320, 339] on icon at bounding box center [317, 338] width 23 height 25
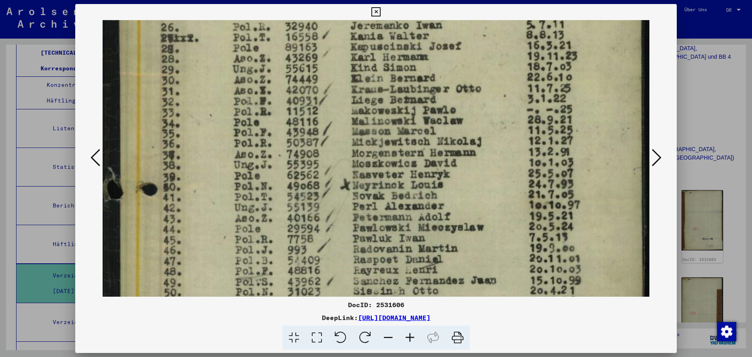
scroll to position [99, 0]
drag, startPoint x: 335, startPoint y: 257, endPoint x: 352, endPoint y: 158, distance: 100.5
click at [352, 158] on img at bounding box center [376, 300] width 547 height 759
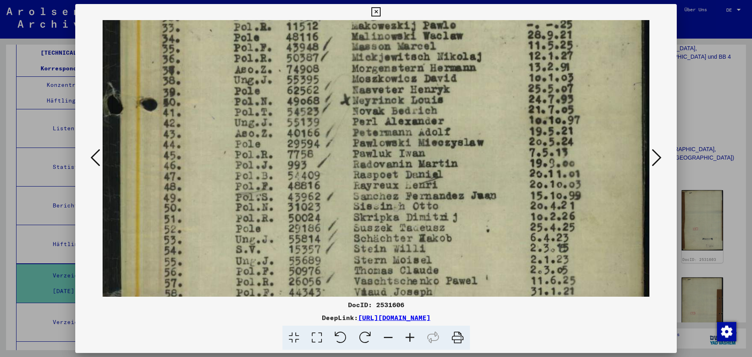
scroll to position [186, 0]
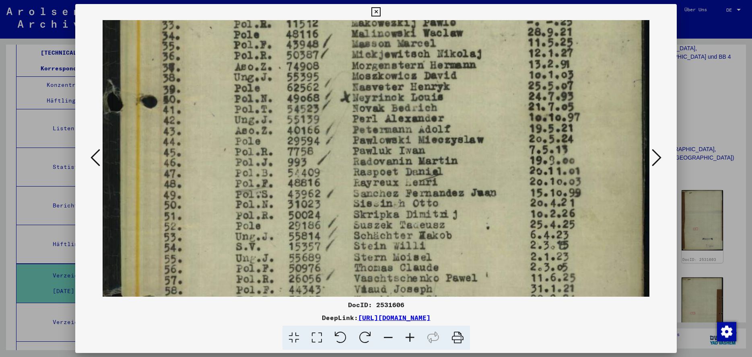
drag, startPoint x: 325, startPoint y: 244, endPoint x: 334, endPoint y: 157, distance: 87.8
click at [334, 157] on img at bounding box center [376, 213] width 547 height 759
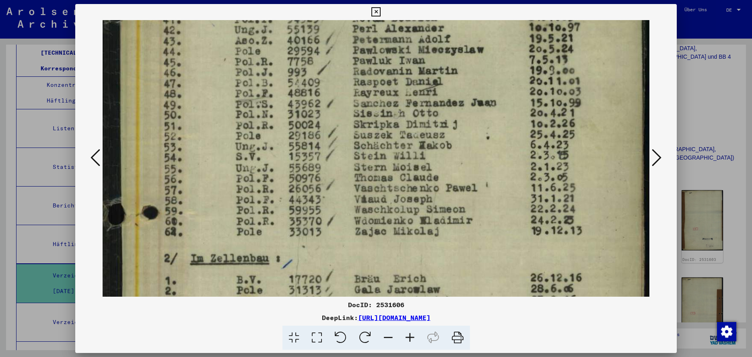
drag, startPoint x: 326, startPoint y: 244, endPoint x: 345, endPoint y: 153, distance: 92.2
click at [345, 153] on img at bounding box center [376, 123] width 547 height 759
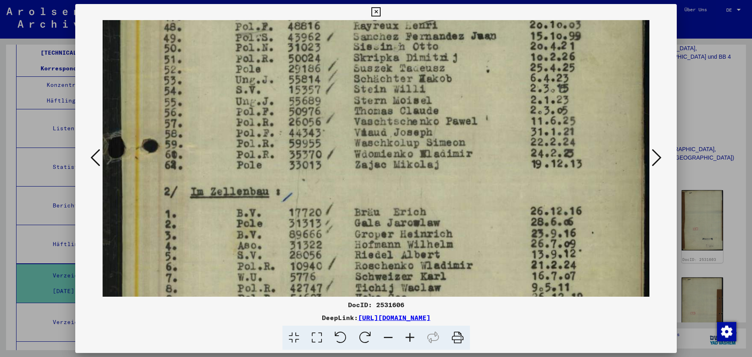
scroll to position [374, 0]
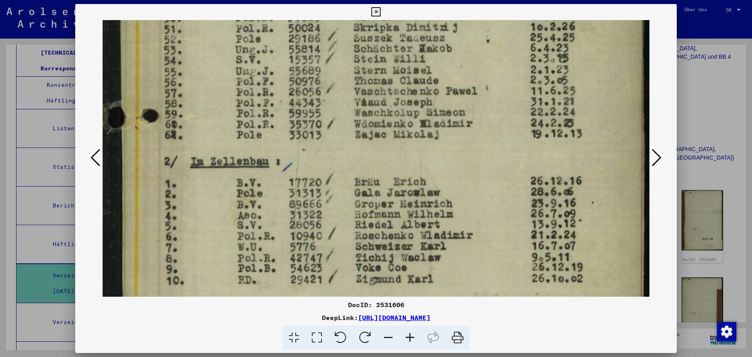
drag, startPoint x: 330, startPoint y: 229, endPoint x: 337, endPoint y: 145, distance: 84.0
click at [337, 145] on img at bounding box center [376, 26] width 547 height 759
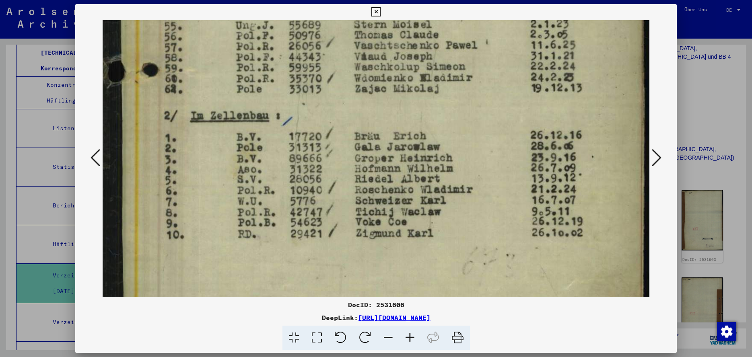
scroll to position [426, 0]
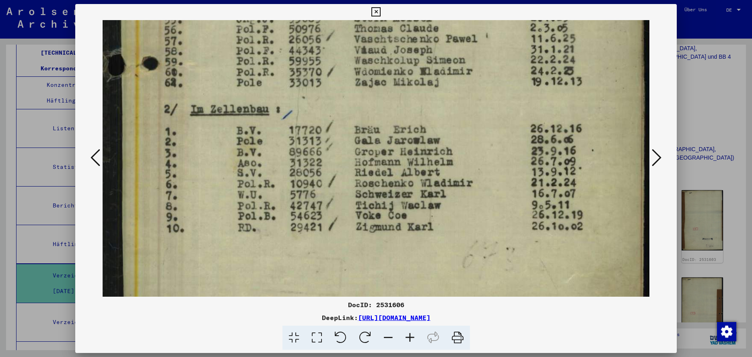
drag, startPoint x: 328, startPoint y: 224, endPoint x: 332, endPoint y: 190, distance: 34.1
click at [661, 159] on icon at bounding box center [657, 157] width 10 height 19
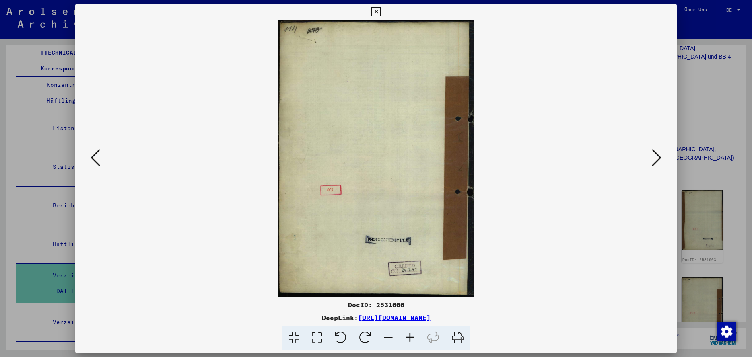
scroll to position [0, 0]
click at [660, 159] on icon at bounding box center [657, 157] width 10 height 19
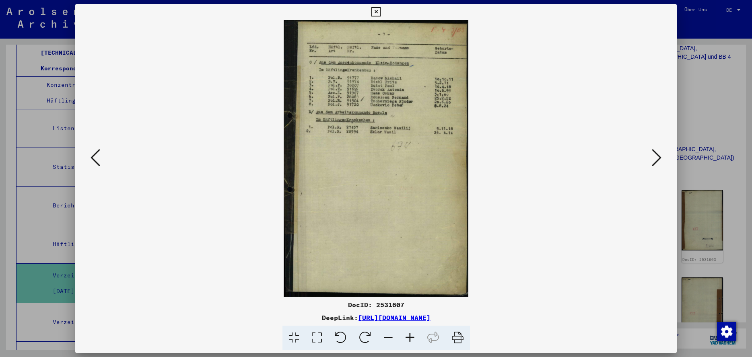
click at [320, 344] on icon at bounding box center [317, 338] width 23 height 25
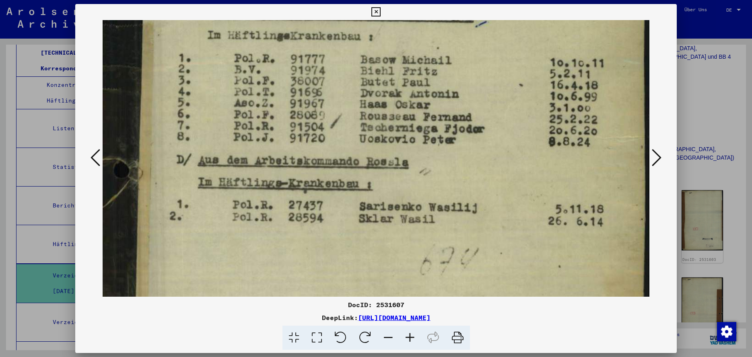
scroll to position [134, 0]
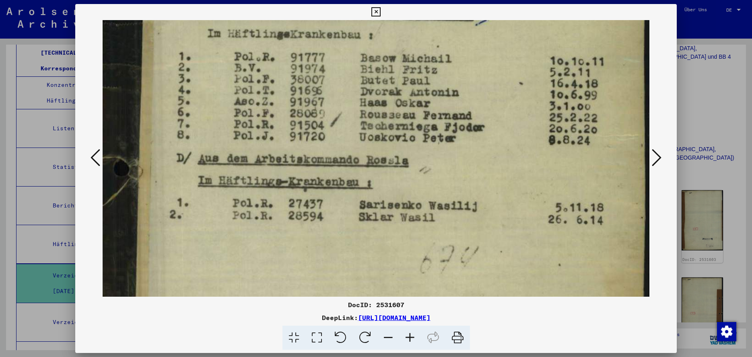
drag, startPoint x: 364, startPoint y: 268, endPoint x: 427, endPoint y: 134, distance: 148.0
click at [427, 134] on img at bounding box center [376, 295] width 547 height 819
click at [657, 159] on icon at bounding box center [657, 157] width 10 height 19
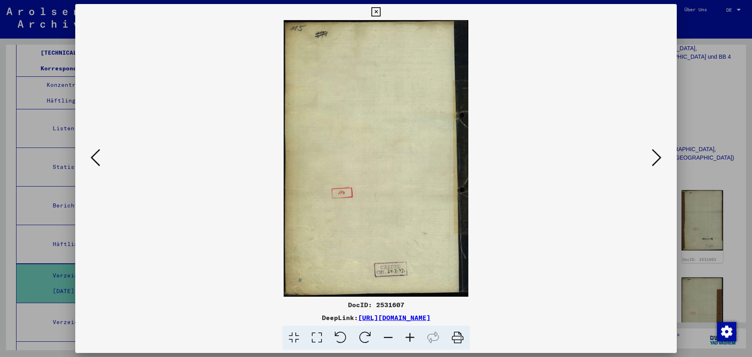
scroll to position [0, 0]
click at [657, 159] on icon at bounding box center [657, 157] width 10 height 19
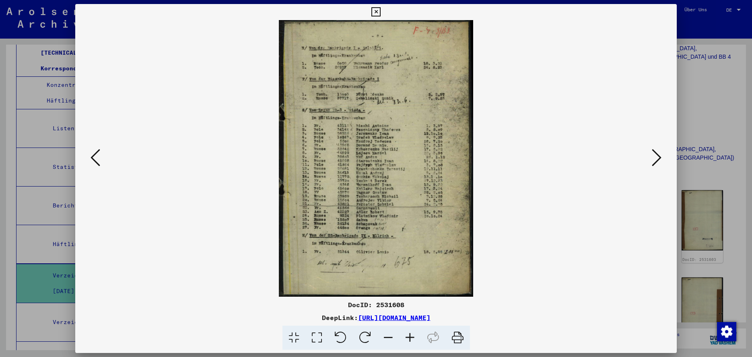
click at [313, 340] on icon at bounding box center [317, 338] width 23 height 25
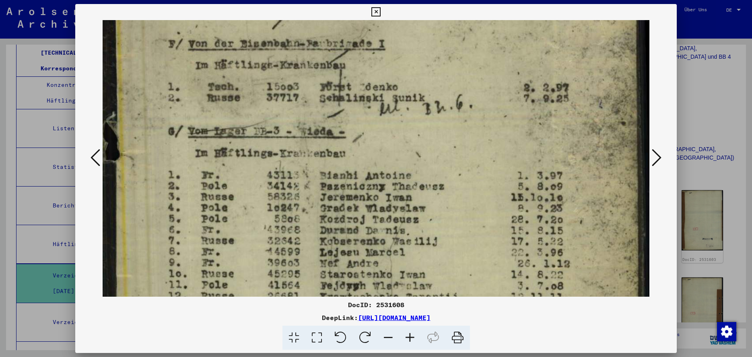
drag, startPoint x: 331, startPoint y: 281, endPoint x: 368, endPoint y: 138, distance: 147.6
click at [368, 138] on img at bounding box center [376, 268] width 547 height 780
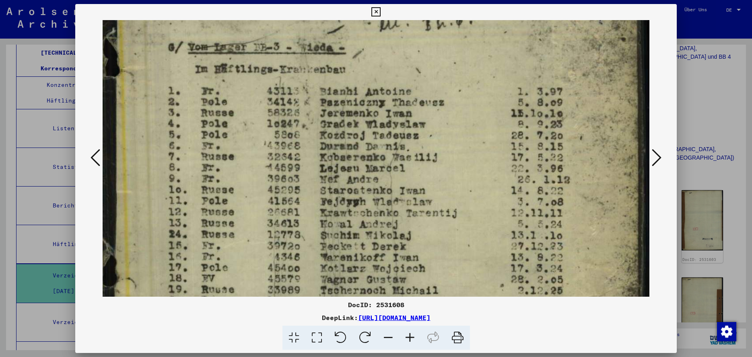
scroll to position [246, 0]
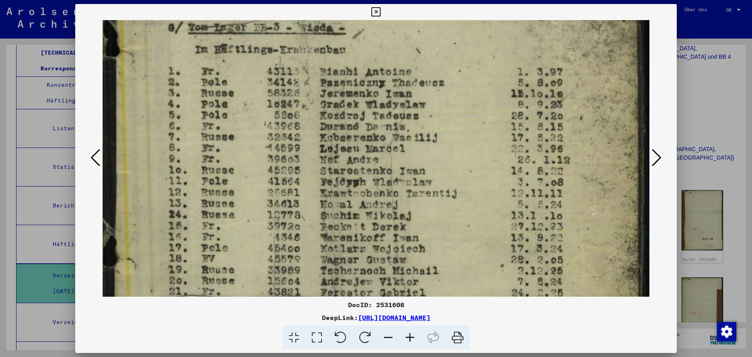
drag, startPoint x: 351, startPoint y: 270, endPoint x: 376, endPoint y: 167, distance: 106.3
click at [376, 167] on img at bounding box center [376, 164] width 547 height 780
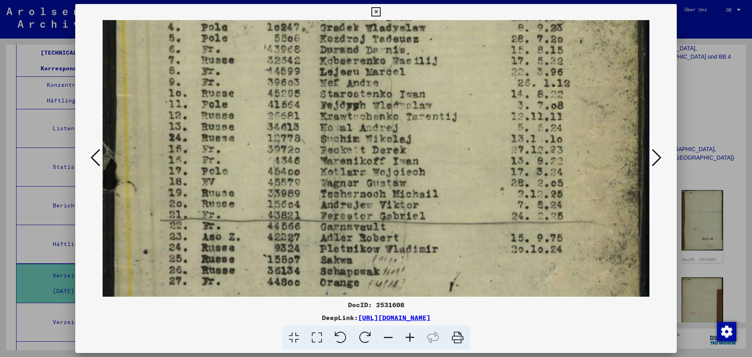
scroll to position [337, 0]
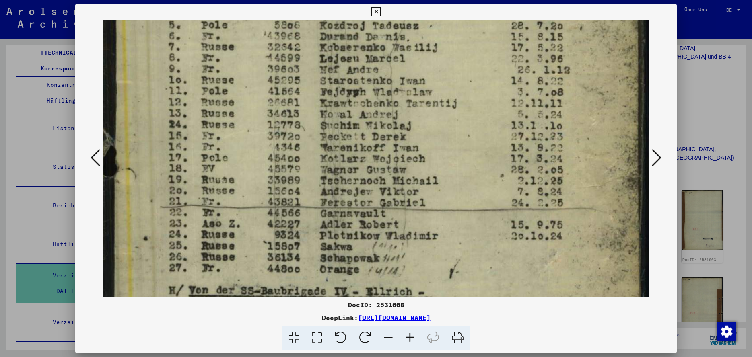
drag, startPoint x: 359, startPoint y: 264, endPoint x: 367, endPoint y: 173, distance: 90.5
click at [367, 173] on img at bounding box center [376, 74] width 547 height 780
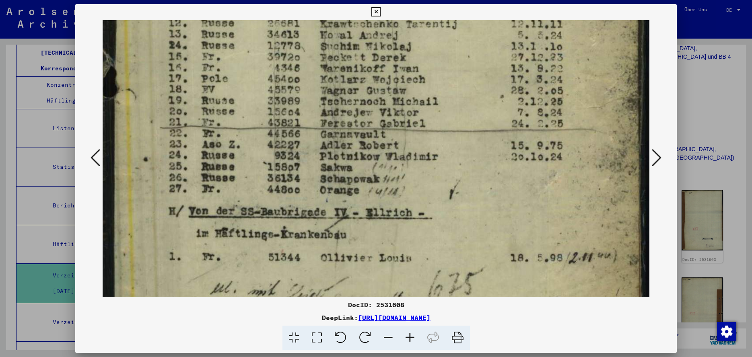
scroll to position [429, 0]
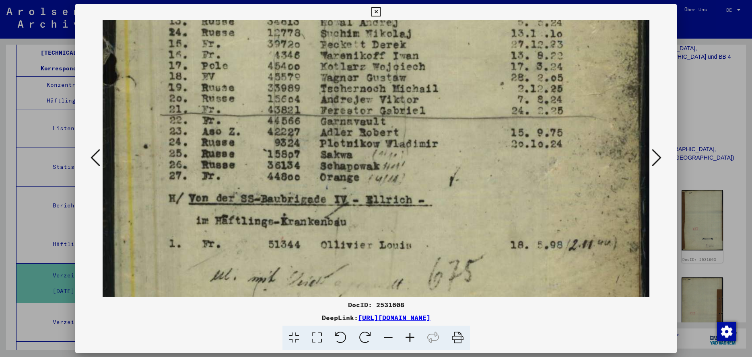
drag, startPoint x: 351, startPoint y: 252, endPoint x: 374, endPoint y: 160, distance: 95.1
click at [656, 159] on icon at bounding box center [657, 157] width 10 height 19
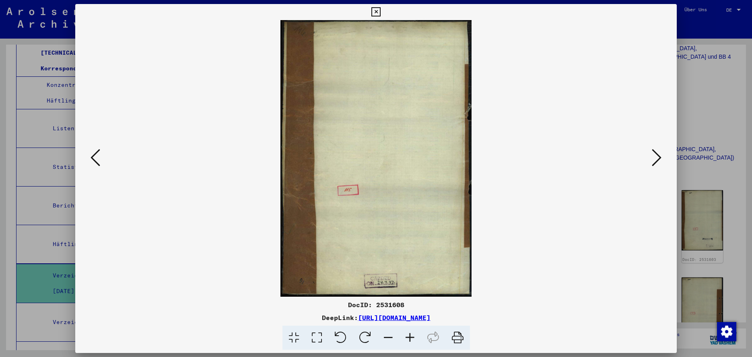
click at [656, 159] on icon at bounding box center [657, 157] width 10 height 19
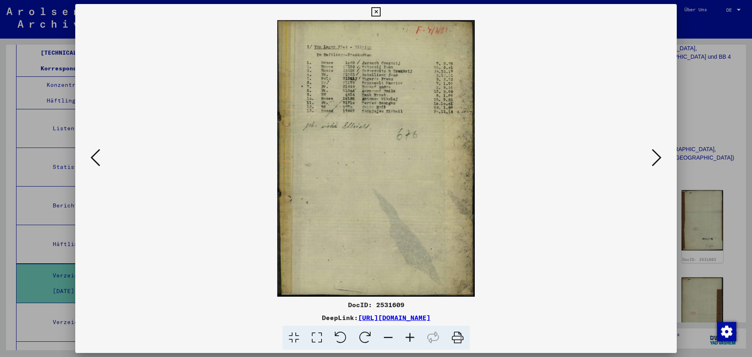
click at [318, 338] on icon at bounding box center [317, 338] width 23 height 25
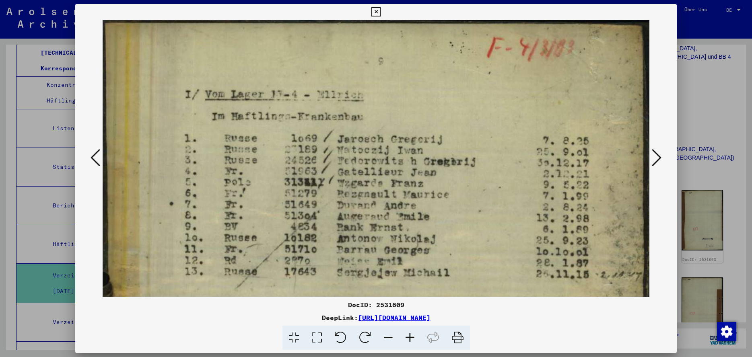
click at [661, 157] on icon at bounding box center [657, 157] width 10 height 19
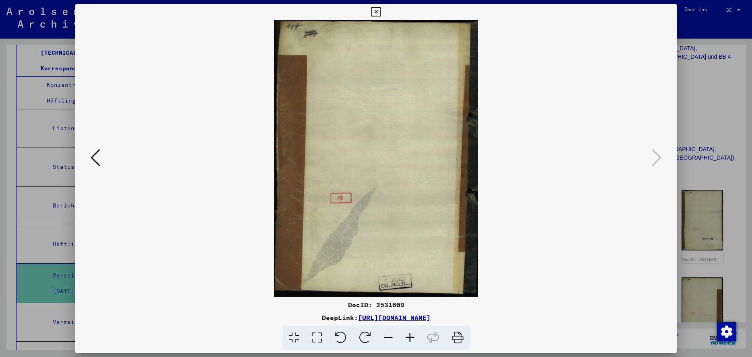
click at [381, 13] on icon at bounding box center [376, 12] width 9 height 10
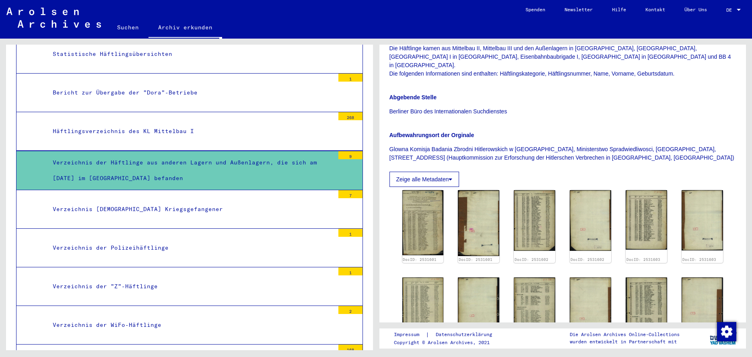
scroll to position [983, 0]
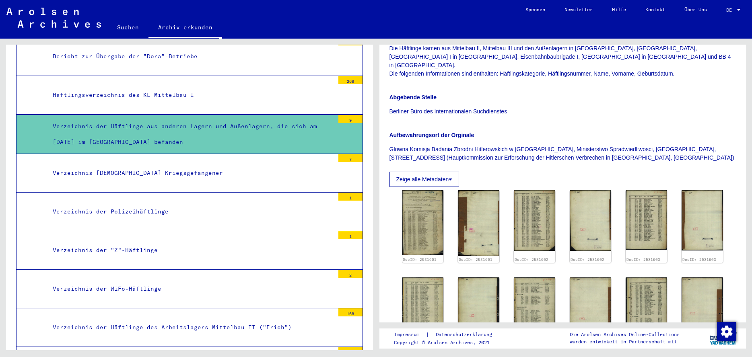
click at [297, 281] on div "Verzeichnis der WiFo-Häftlinge" at bounding box center [191, 289] width 288 height 16
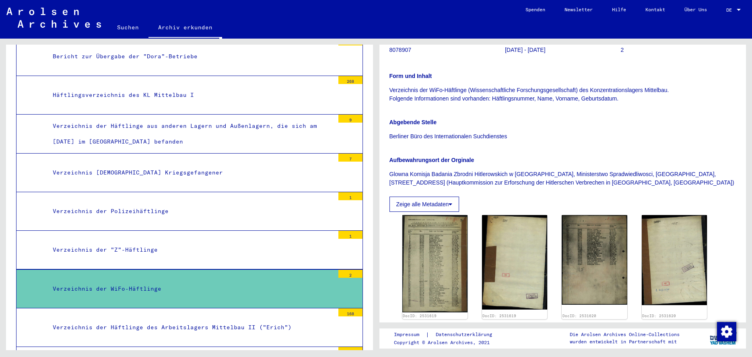
scroll to position [153, 0]
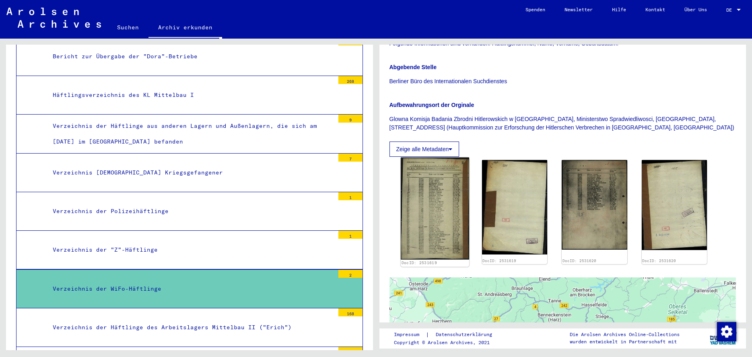
click at [436, 212] on img at bounding box center [435, 209] width 68 height 102
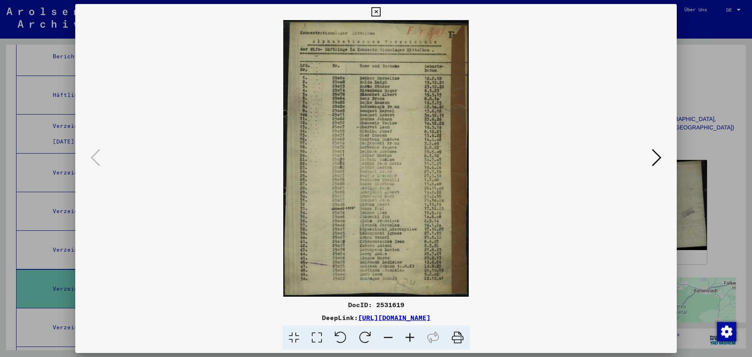
click at [316, 340] on icon at bounding box center [317, 338] width 23 height 25
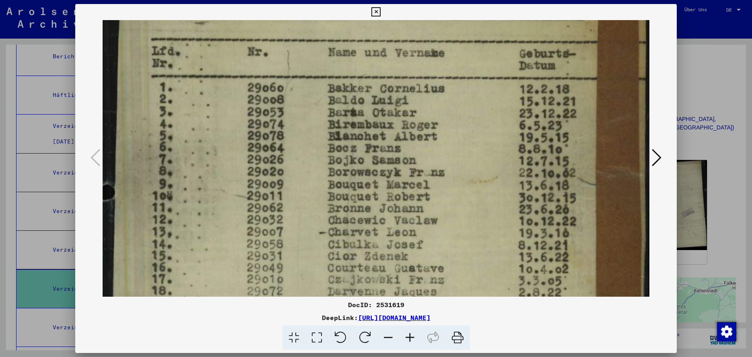
drag, startPoint x: 446, startPoint y: 260, endPoint x: 450, endPoint y: 162, distance: 98.3
click at [450, 162] on img at bounding box center [376, 324] width 547 height 815
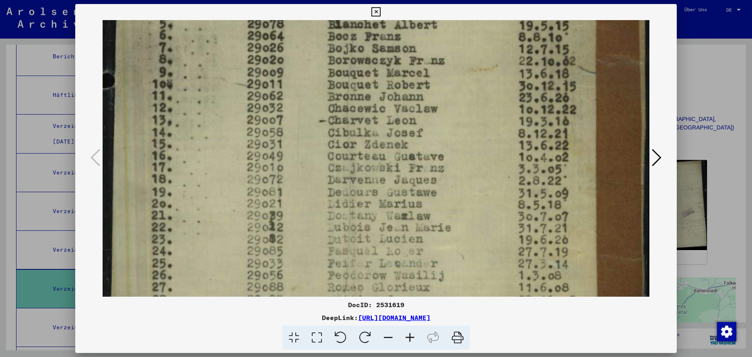
drag, startPoint x: 446, startPoint y: 271, endPoint x: 449, endPoint y: 159, distance: 111.9
click at [449, 159] on img at bounding box center [376, 213] width 547 height 815
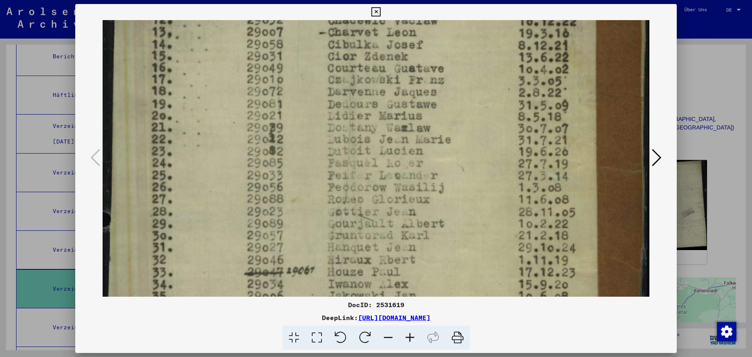
drag, startPoint x: 449, startPoint y: 232, endPoint x: 452, endPoint y: 171, distance: 60.9
click at [452, 171] on img at bounding box center [376, 124] width 547 height 815
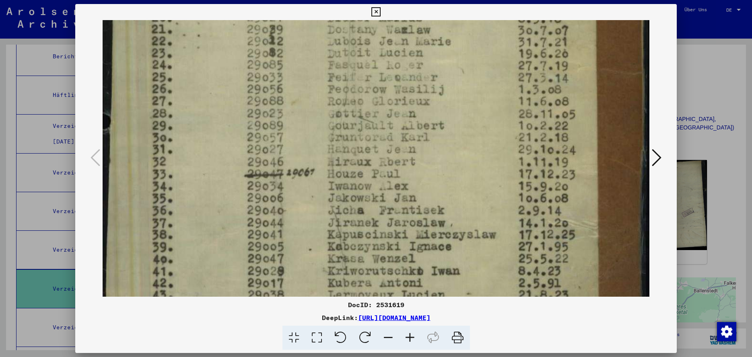
scroll to position [420, 0]
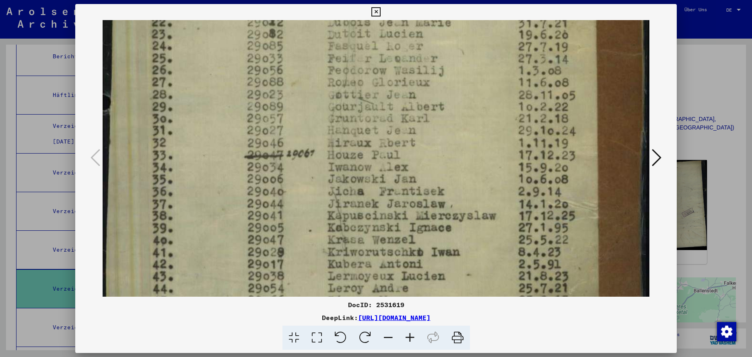
drag, startPoint x: 450, startPoint y: 262, endPoint x: 467, endPoint y: 149, distance: 115.1
click at [467, 149] on img at bounding box center [376, 7] width 547 height 815
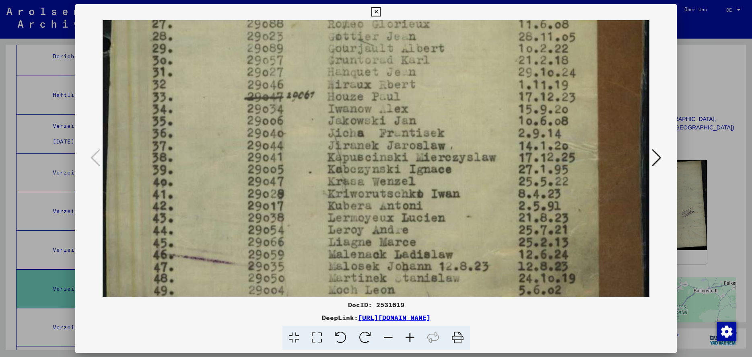
scroll to position [494, 0]
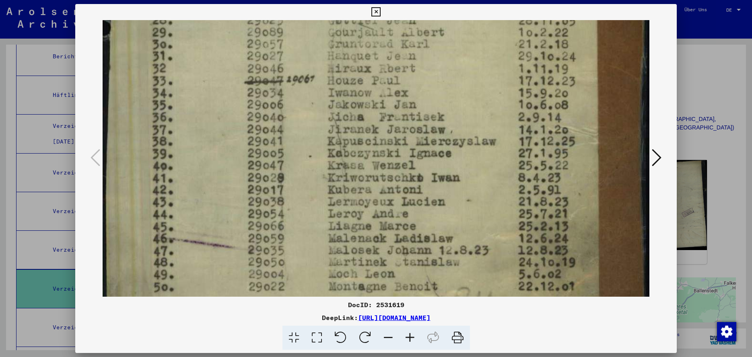
drag, startPoint x: 484, startPoint y: 235, endPoint x: 469, endPoint y: 161, distance: 75.9
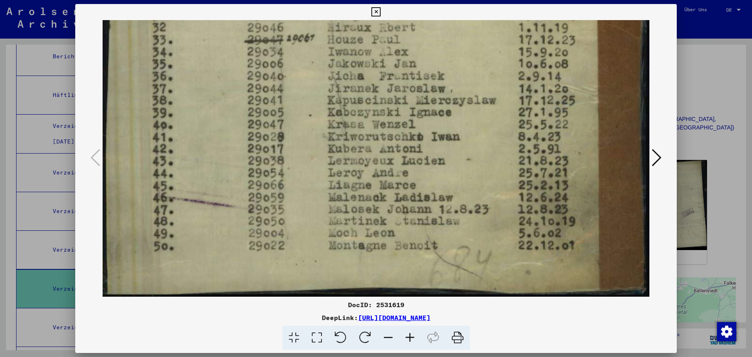
scroll to position [543, 0]
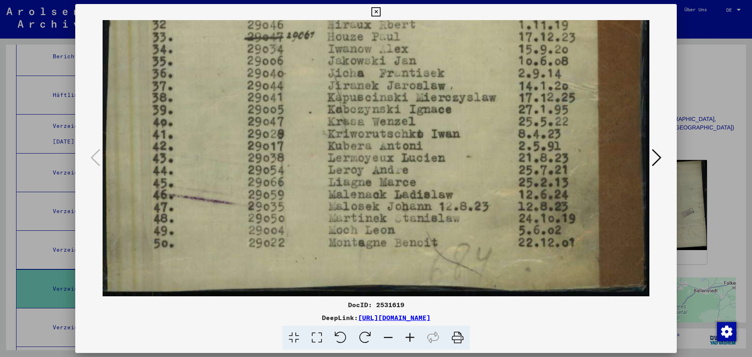
drag, startPoint x: 461, startPoint y: 234, endPoint x: 469, endPoint y: 164, distance: 70.5
click at [658, 159] on icon at bounding box center [657, 157] width 10 height 19
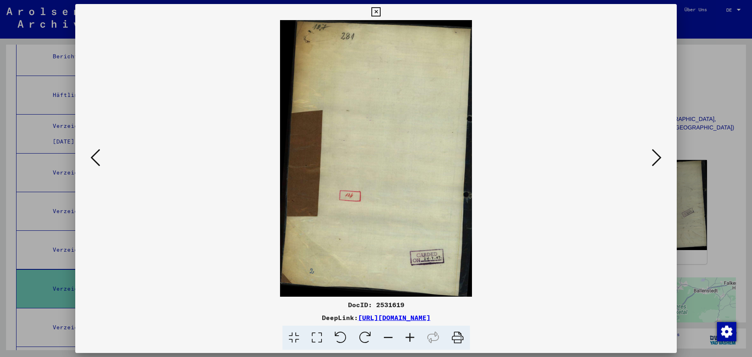
scroll to position [0, 0]
click at [658, 159] on icon at bounding box center [657, 157] width 10 height 19
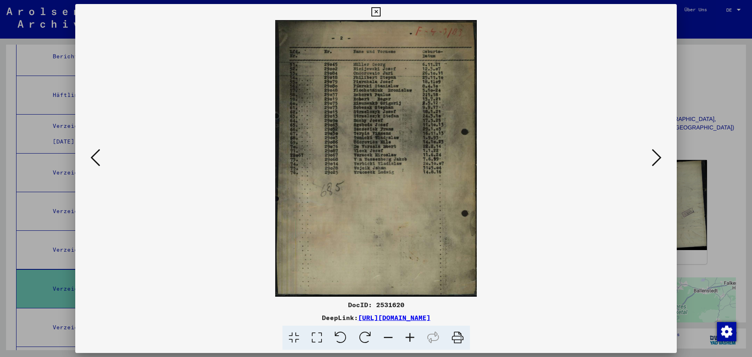
click at [381, 13] on icon at bounding box center [376, 12] width 9 height 10
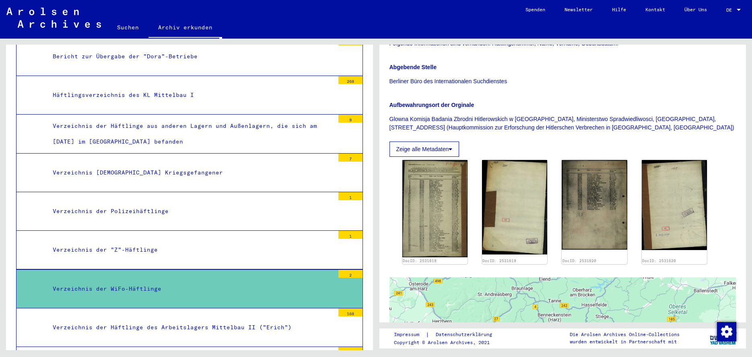
click at [326, 320] on div "Verzeichnis der Häftlinge des Arbeitslagers Mittelbau II ("Erich")" at bounding box center [191, 328] width 288 height 16
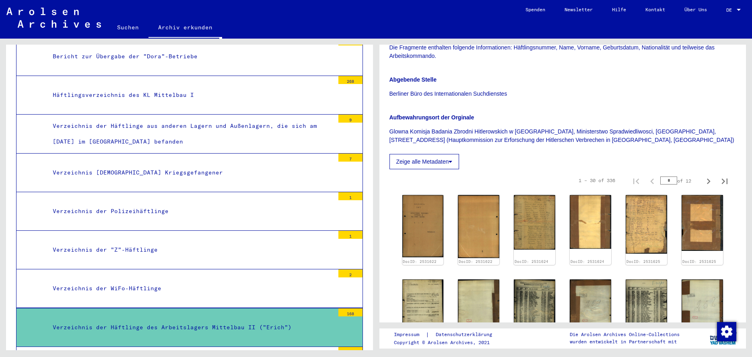
scroll to position [206, 0]
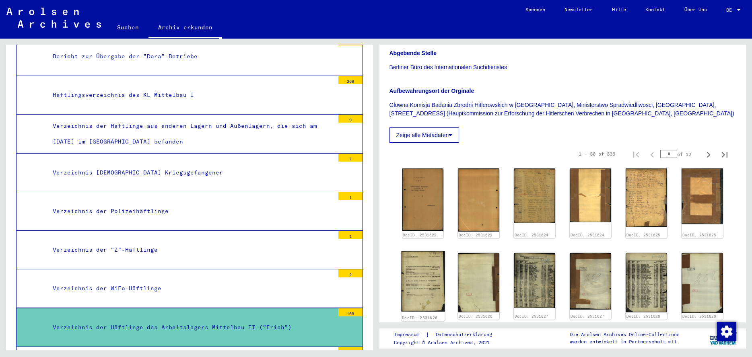
click at [422, 279] on img at bounding box center [422, 282] width 43 height 60
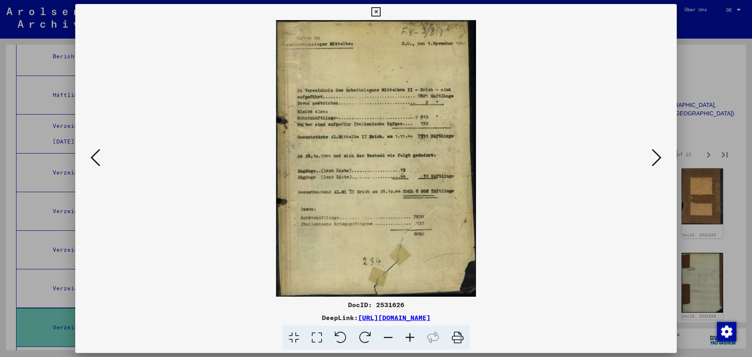
click at [322, 338] on icon at bounding box center [317, 338] width 23 height 25
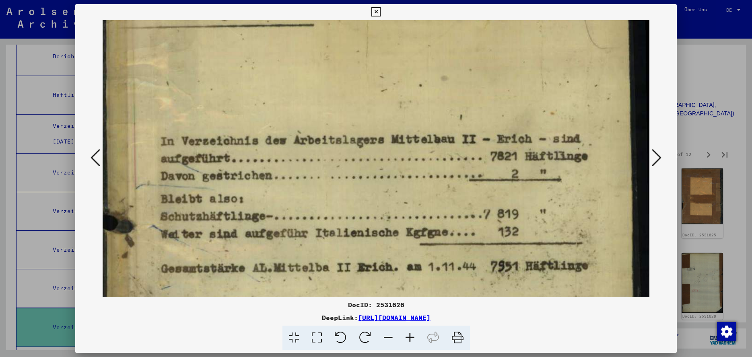
scroll to position [77, 0]
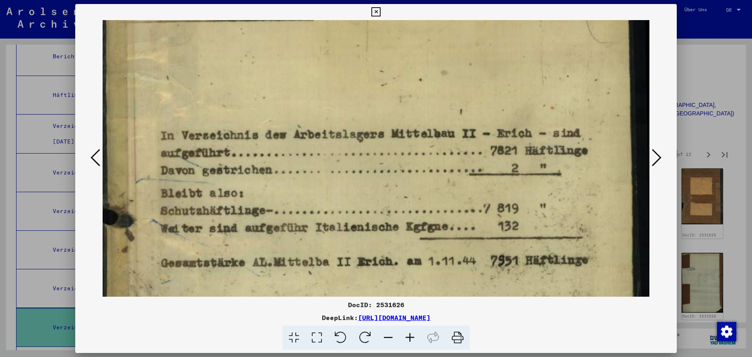
drag, startPoint x: 558, startPoint y: 277, endPoint x: 569, endPoint y: 199, distance: 78.0
click at [569, 199] on img at bounding box center [376, 322] width 547 height 758
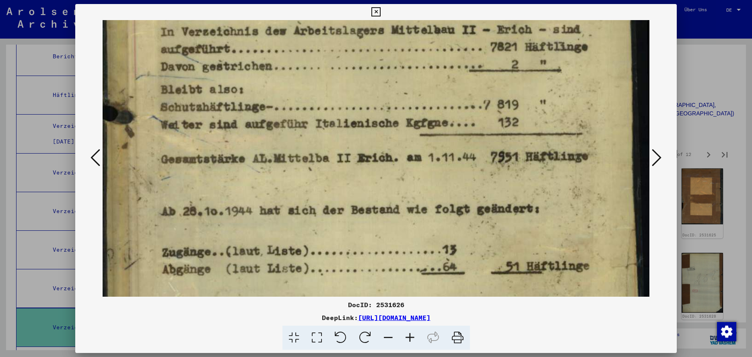
scroll to position [191, 0]
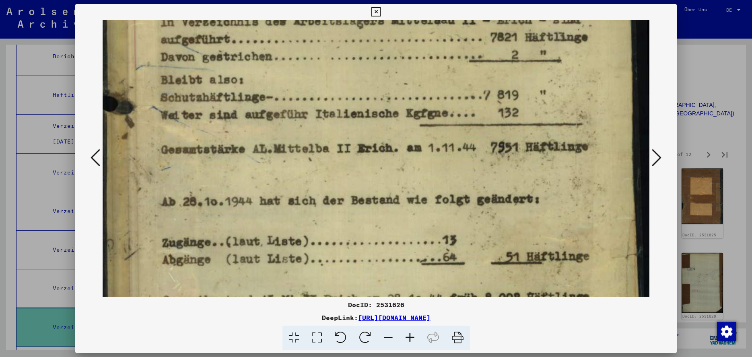
drag, startPoint x: 569, startPoint y: 257, endPoint x: 586, endPoint y: 148, distance: 110.4
click at [586, 148] on img at bounding box center [376, 208] width 547 height 758
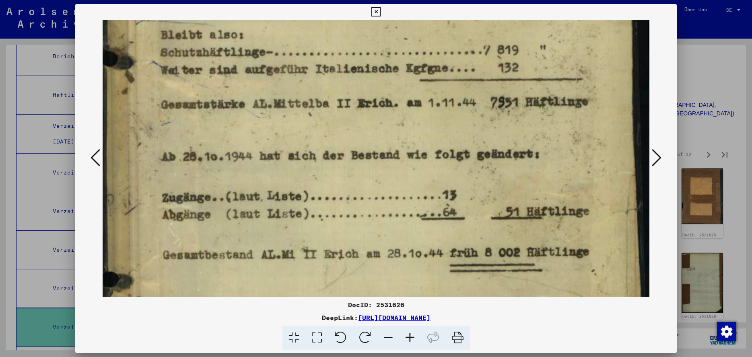
scroll to position [237, 0]
drag, startPoint x: 576, startPoint y: 227, endPoint x: 584, endPoint y: 189, distance: 39.0
click at [584, 189] on img at bounding box center [376, 162] width 547 height 758
click at [658, 162] on icon at bounding box center [657, 157] width 10 height 19
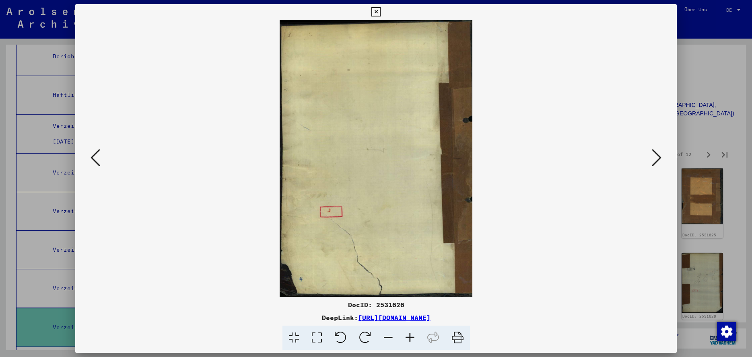
scroll to position [0, 0]
click at [658, 162] on icon at bounding box center [657, 157] width 10 height 19
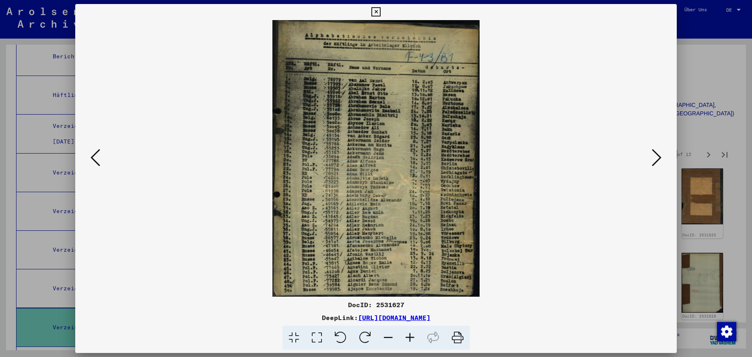
click at [319, 340] on icon at bounding box center [317, 338] width 23 height 25
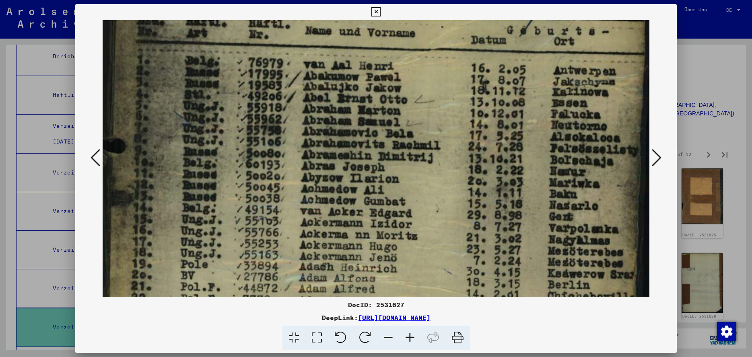
scroll to position [134, 0]
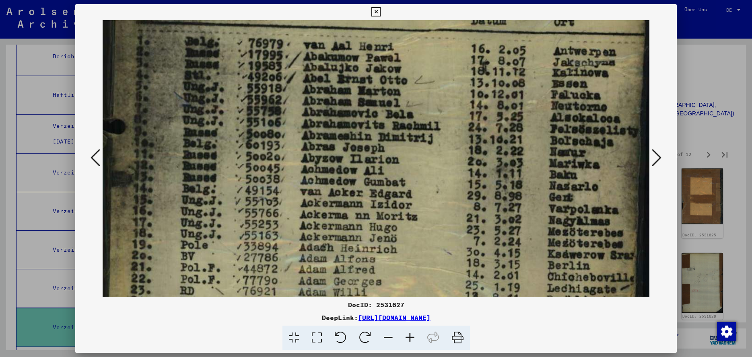
drag, startPoint x: 339, startPoint y: 250, endPoint x: 373, endPoint y: 119, distance: 135.1
click at [373, 119] on img at bounding box center [376, 251] width 547 height 731
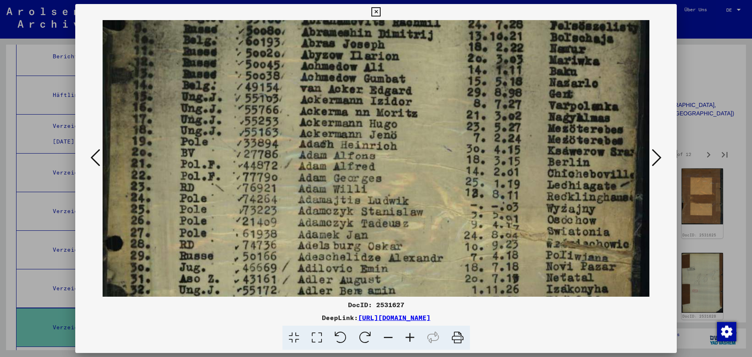
drag, startPoint x: 349, startPoint y: 244, endPoint x: 365, endPoint y: 138, distance: 107.1
click at [365, 138] on img at bounding box center [376, 148] width 547 height 731
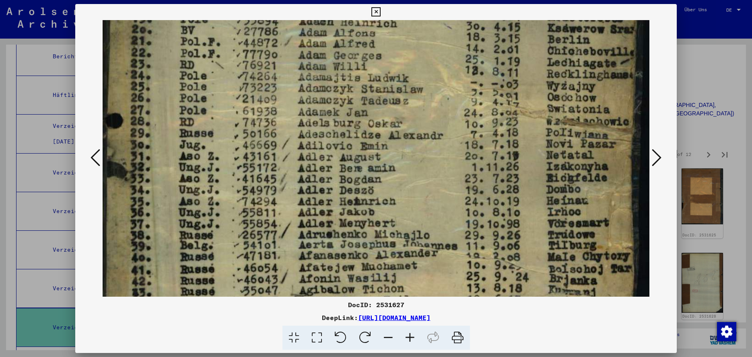
scroll to position [362, 0]
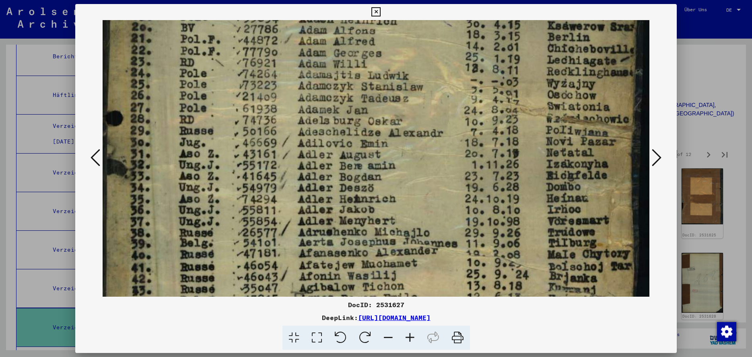
drag, startPoint x: 348, startPoint y: 249, endPoint x: 356, endPoint y: 126, distance: 123.0
click at [356, 126] on img at bounding box center [376, 23] width 547 height 731
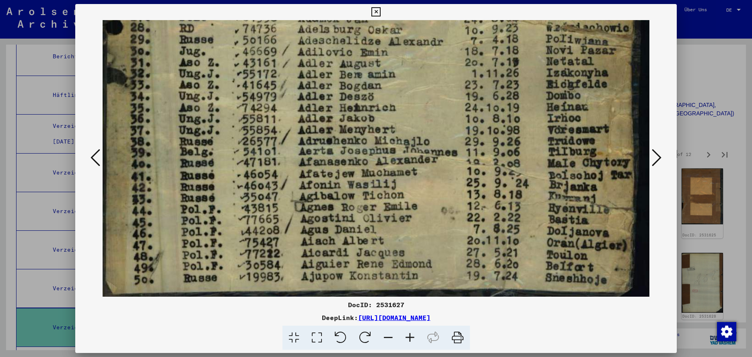
scroll to position [458, 0]
drag, startPoint x: 358, startPoint y: 227, endPoint x: 376, endPoint y: 119, distance: 109.3
click at [654, 160] on icon at bounding box center [657, 157] width 10 height 19
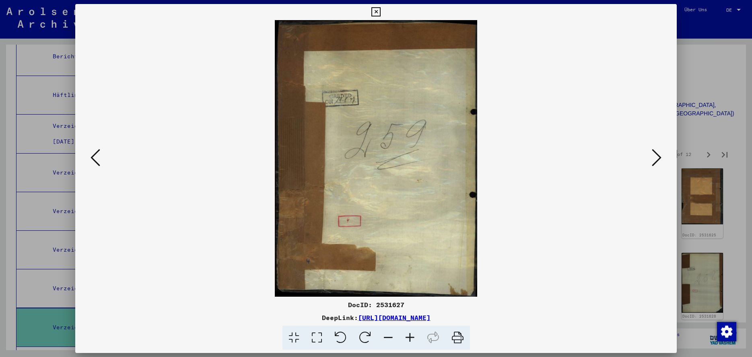
click at [660, 160] on icon at bounding box center [657, 157] width 10 height 19
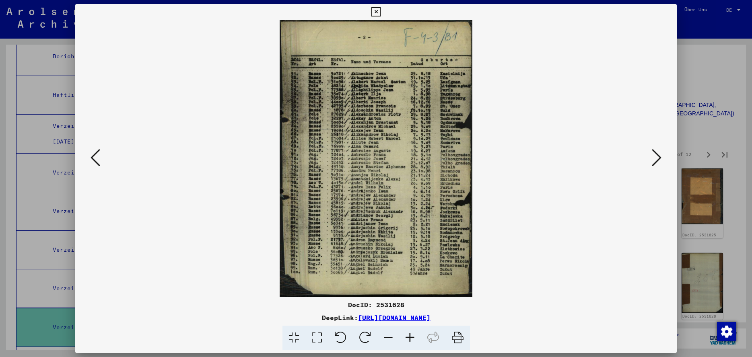
click at [315, 337] on icon at bounding box center [317, 338] width 23 height 25
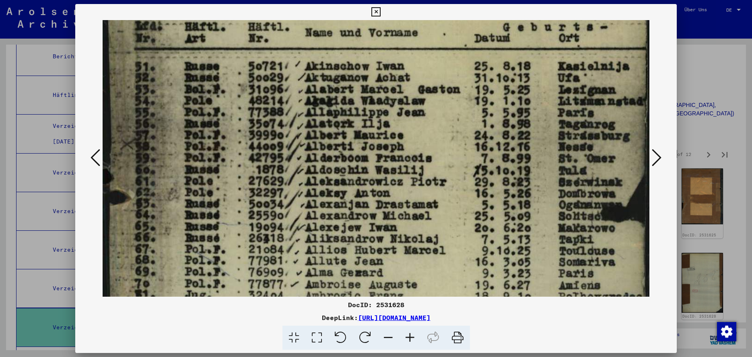
scroll to position [113, 0]
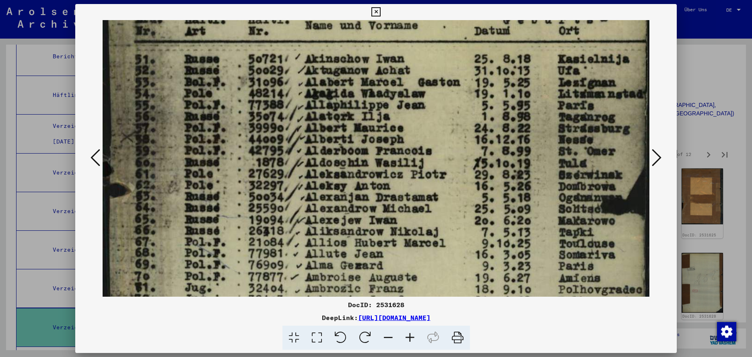
drag, startPoint x: 320, startPoint y: 262, endPoint x: 336, endPoint y: 149, distance: 114.2
click at [336, 149] on img at bounding box center [376, 299] width 547 height 785
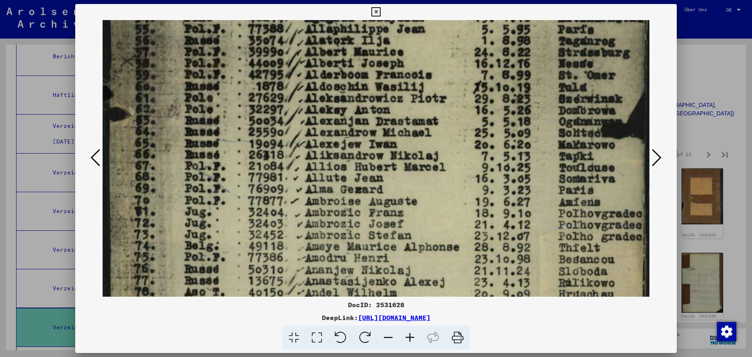
scroll to position [190, 0]
drag, startPoint x: 334, startPoint y: 244, endPoint x: 341, endPoint y: 167, distance: 76.8
click at [341, 167] on img at bounding box center [376, 223] width 547 height 785
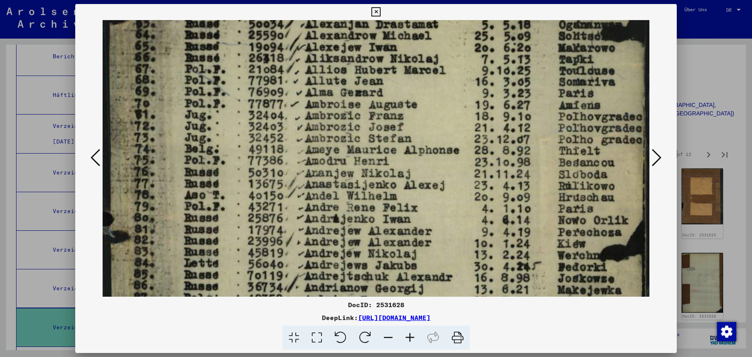
drag, startPoint x: 322, startPoint y: 252, endPoint x: 332, endPoint y: 159, distance: 92.7
click at [332, 159] on img at bounding box center [376, 126] width 547 height 785
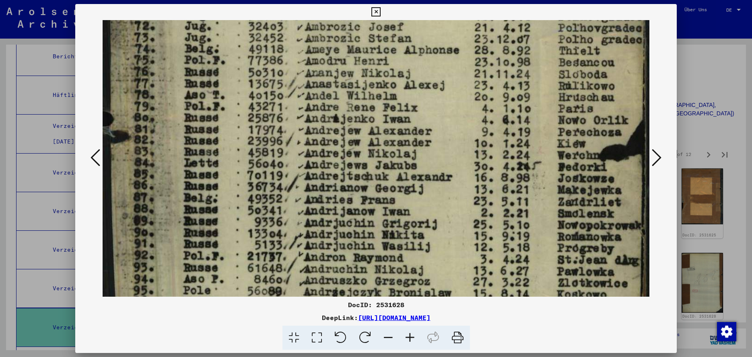
drag, startPoint x: 316, startPoint y: 258, endPoint x: 323, endPoint y: 160, distance: 98.9
click at [323, 160] on img at bounding box center [376, 26] width 547 height 785
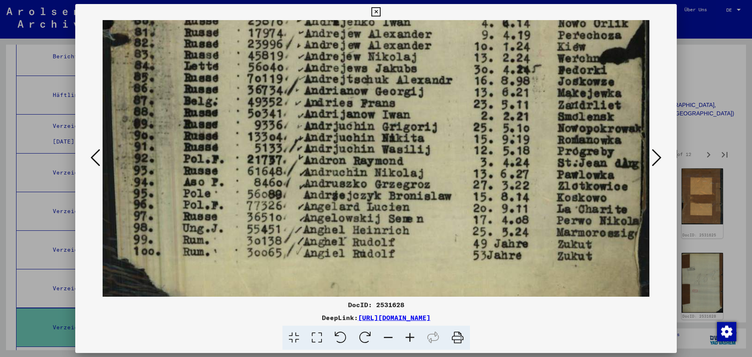
scroll to position [489, 0]
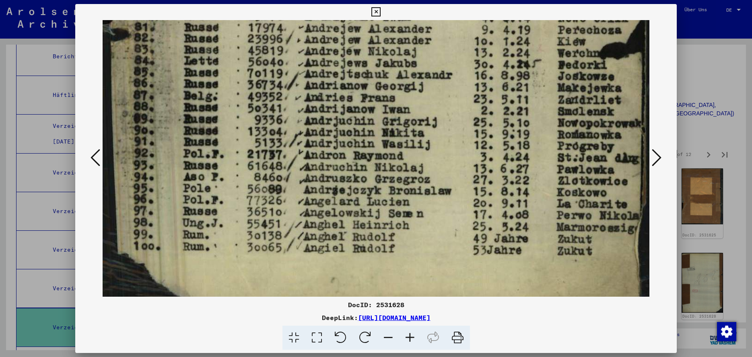
drag, startPoint x: 306, startPoint y: 263, endPoint x: 326, endPoint y: 164, distance: 101.4
click at [658, 159] on icon at bounding box center [657, 157] width 10 height 19
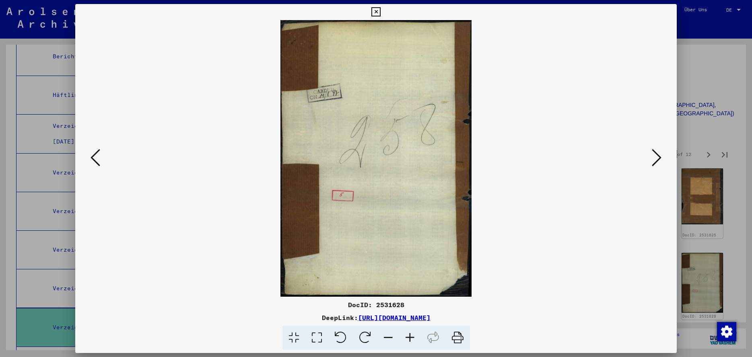
click at [658, 159] on icon at bounding box center [657, 157] width 10 height 19
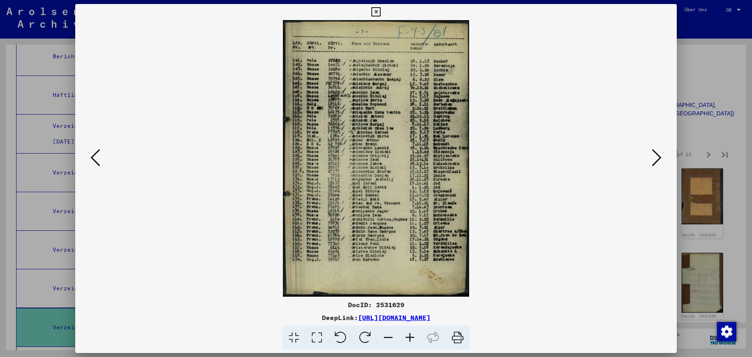
click at [319, 339] on icon at bounding box center [317, 338] width 23 height 25
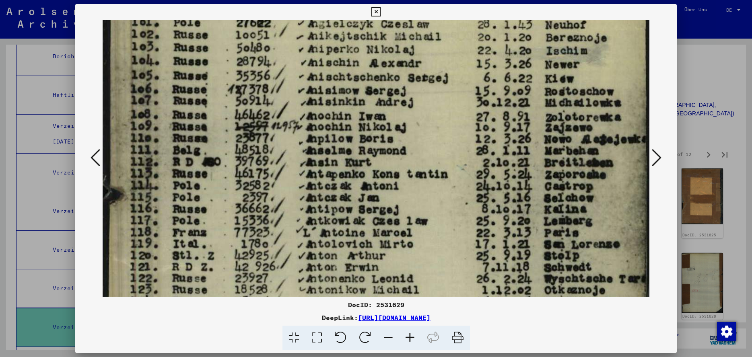
scroll to position [132, 0]
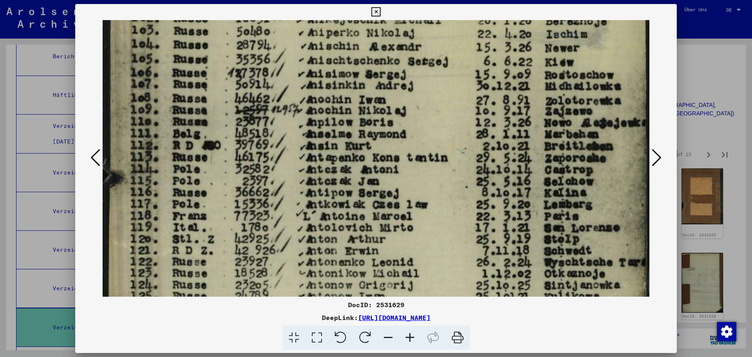
drag, startPoint x: 302, startPoint y: 244, endPoint x: 320, endPoint y: 124, distance: 120.5
click at [320, 124] on img at bounding box center [376, 293] width 547 height 811
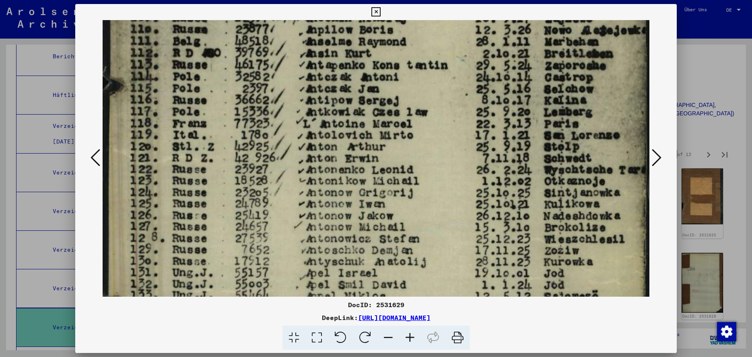
scroll to position [226, 0]
drag, startPoint x: 293, startPoint y: 250, endPoint x: 312, endPoint y: 157, distance: 95.1
click at [312, 157] on img at bounding box center [376, 199] width 547 height 811
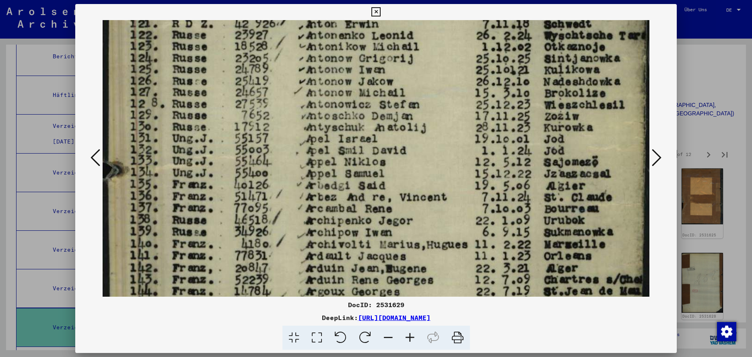
drag, startPoint x: 304, startPoint y: 239, endPoint x: 326, endPoint y: 105, distance: 135.5
click at [326, 105] on img at bounding box center [376, 66] width 547 height 811
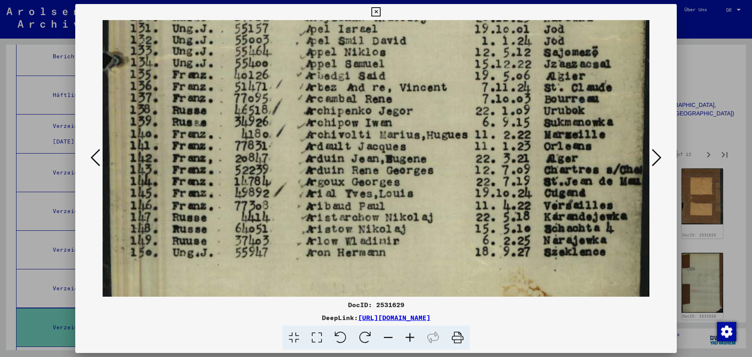
scroll to position [485, 0]
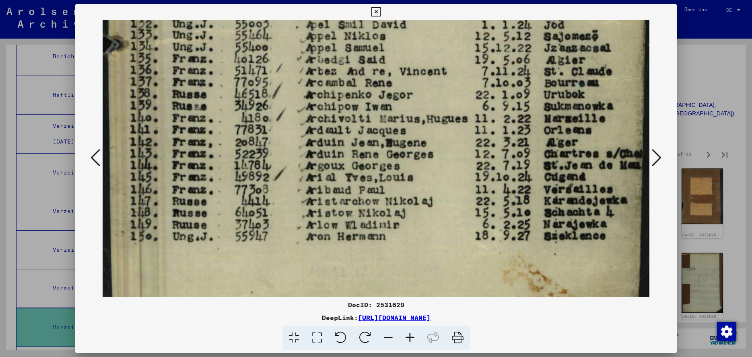
drag, startPoint x: 328, startPoint y: 242, endPoint x: 369, endPoint y: 118, distance: 130.9
click at [657, 158] on icon at bounding box center [657, 157] width 10 height 19
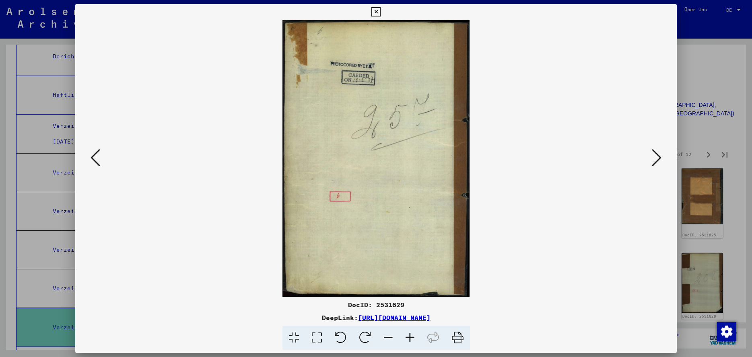
scroll to position [0, 0]
click at [657, 158] on icon at bounding box center [657, 157] width 10 height 19
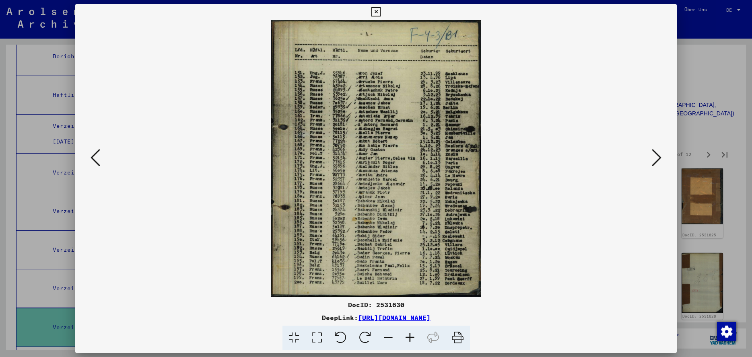
click at [314, 337] on icon at bounding box center [317, 338] width 23 height 25
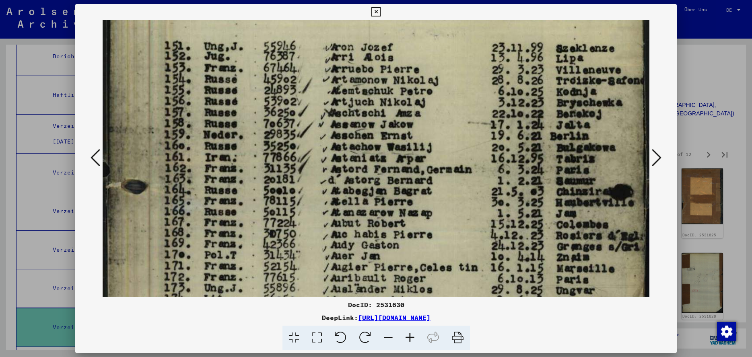
scroll to position [113, 0]
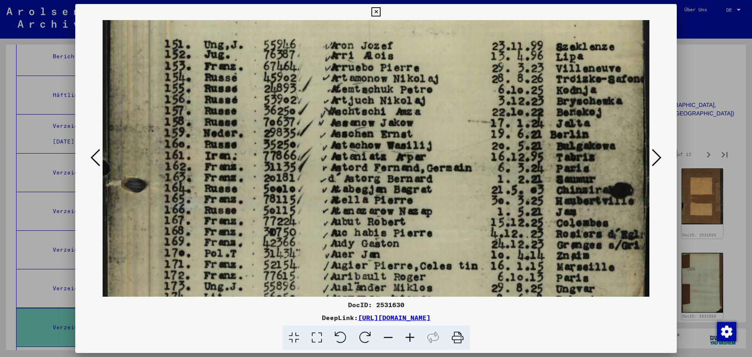
drag, startPoint x: 343, startPoint y: 256, endPoint x: 367, endPoint y: 143, distance: 115.3
click at [367, 143] on img at bounding box center [376, 266] width 547 height 718
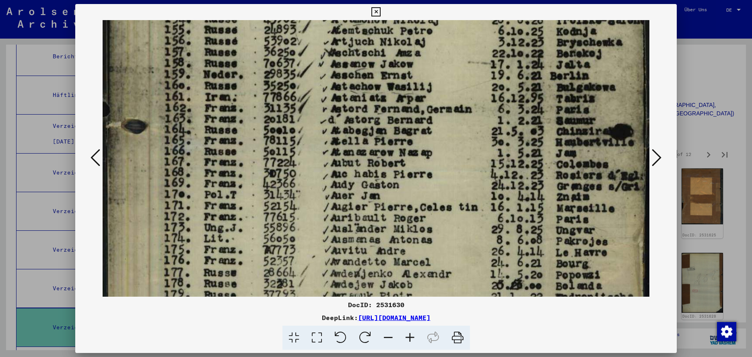
scroll to position [174, 0]
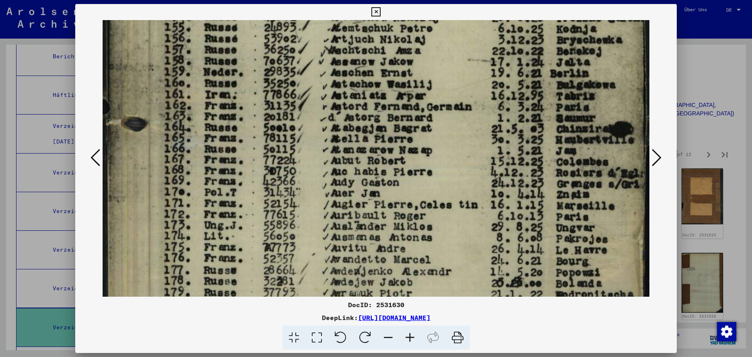
drag, startPoint x: 297, startPoint y: 236, endPoint x: 313, endPoint y: 186, distance: 52.3
click at [313, 186] on img at bounding box center [376, 205] width 547 height 718
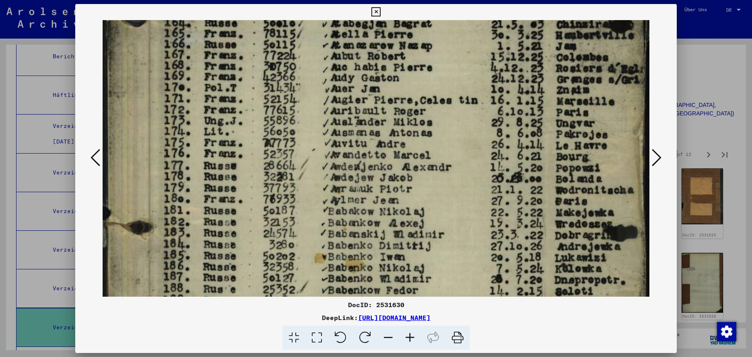
scroll to position [280, 0]
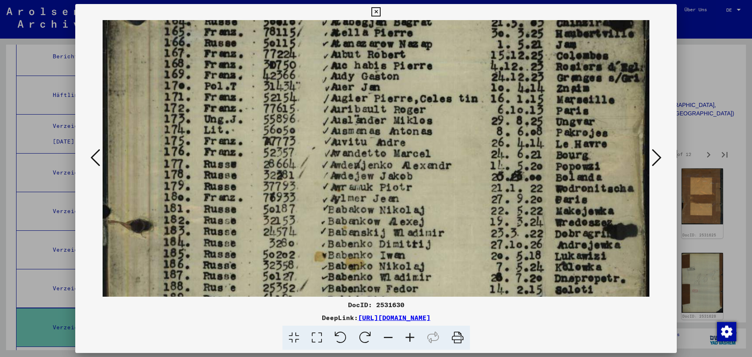
drag, startPoint x: 285, startPoint y: 249, endPoint x: 312, endPoint y: 143, distance: 109.5
click at [312, 143] on img at bounding box center [376, 99] width 547 height 718
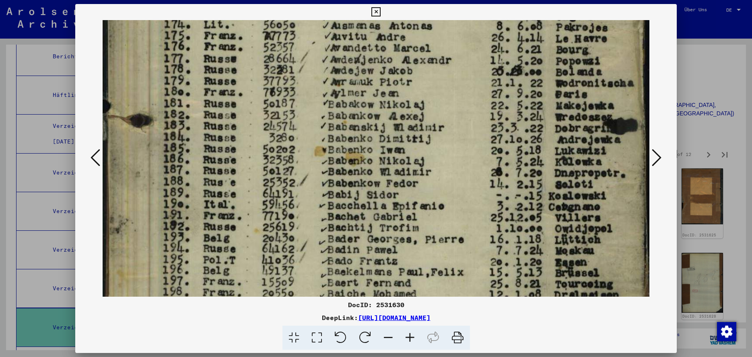
scroll to position [387, 0]
drag, startPoint x: 279, startPoint y: 225, endPoint x: 297, endPoint y: 133, distance: 93.9
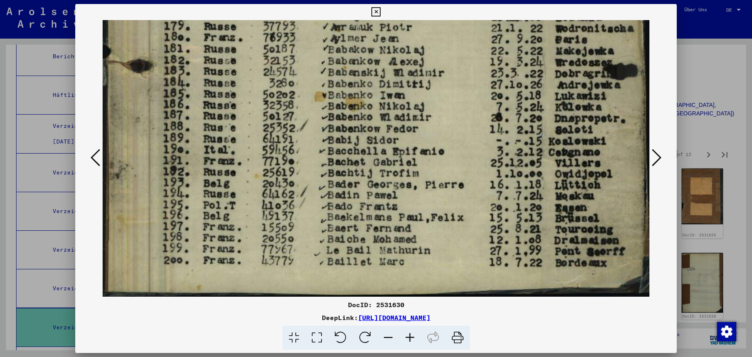
scroll to position [446, 0]
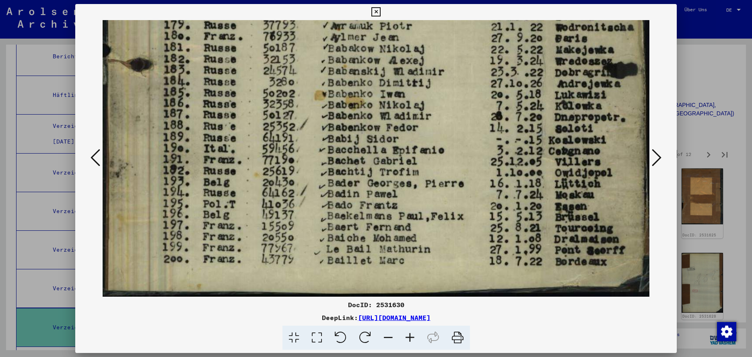
drag, startPoint x: 283, startPoint y: 250, endPoint x: 297, endPoint y: 163, distance: 87.7
click at [656, 160] on icon at bounding box center [657, 157] width 10 height 19
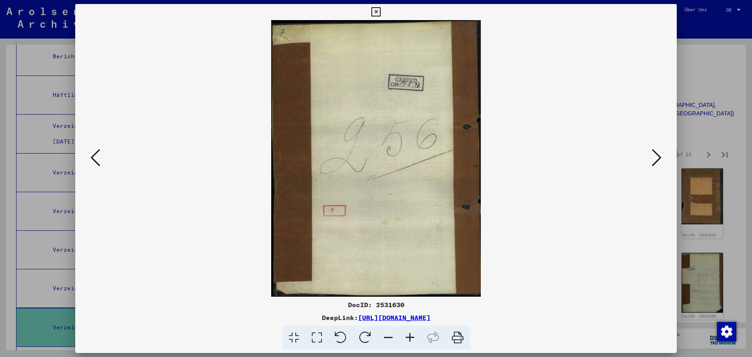
scroll to position [0, 0]
click at [656, 160] on icon at bounding box center [657, 157] width 10 height 19
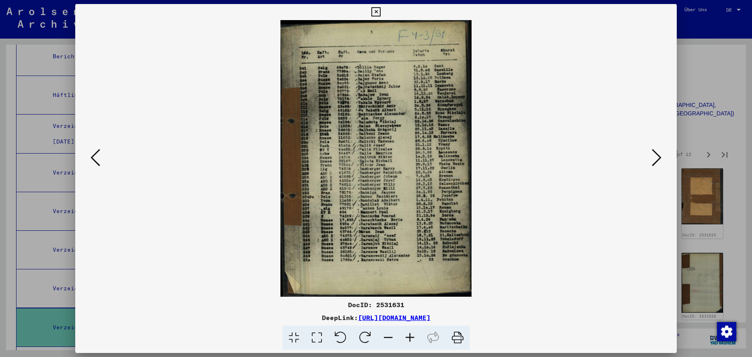
click at [319, 340] on icon at bounding box center [317, 338] width 23 height 25
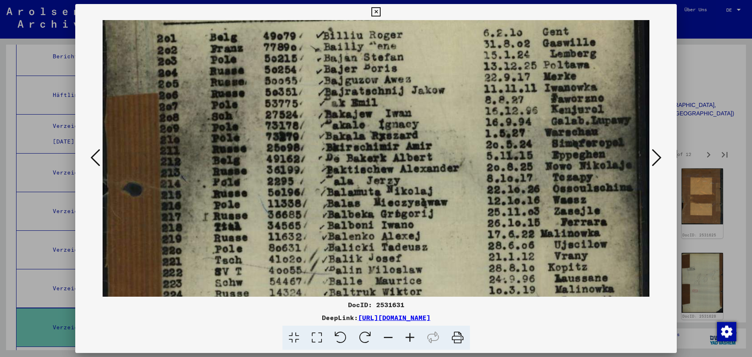
scroll to position [121, 0]
drag, startPoint x: 343, startPoint y: 260, endPoint x: 363, endPoint y: 140, distance: 121.7
click at [363, 140] on img at bounding box center [376, 295] width 547 height 792
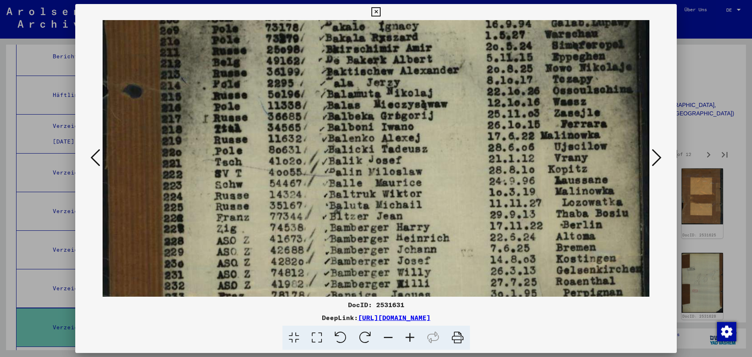
scroll to position [219, 0]
drag, startPoint x: 329, startPoint y: 254, endPoint x: 343, endPoint y: 157, distance: 98.8
click at [343, 157] on img at bounding box center [376, 198] width 547 height 792
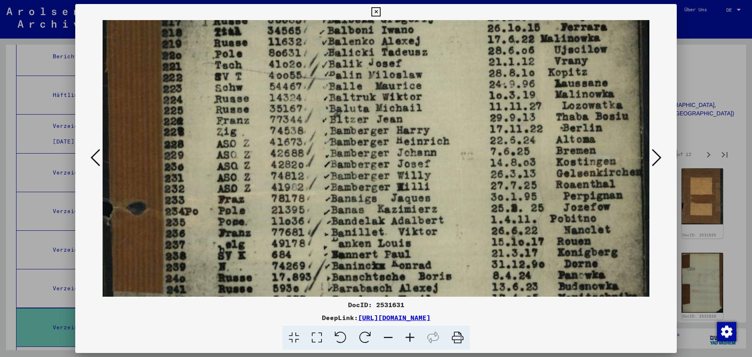
scroll to position [316, 0]
drag, startPoint x: 298, startPoint y: 230, endPoint x: 312, endPoint y: 133, distance: 98.4
click at [312, 133] on img at bounding box center [376, 100] width 547 height 792
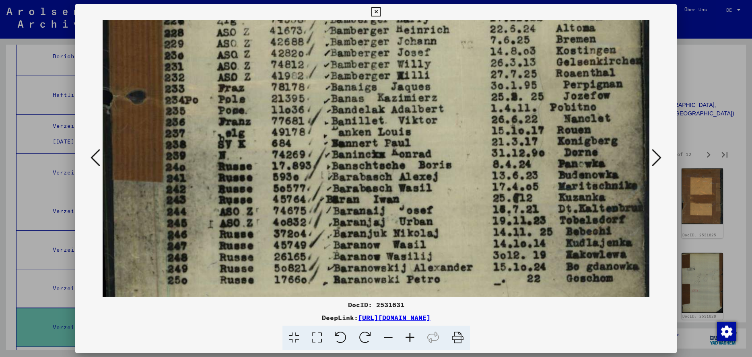
scroll to position [427, 0]
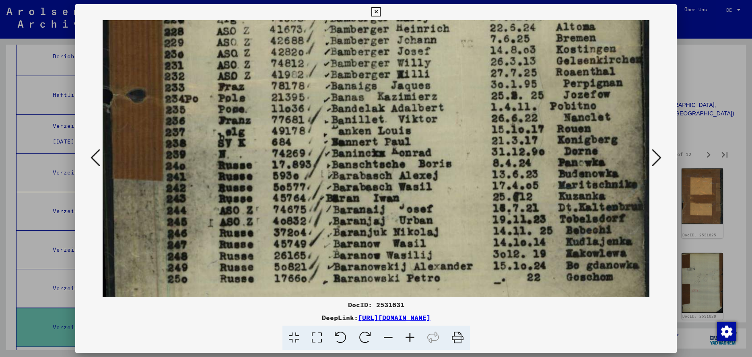
drag, startPoint x: 297, startPoint y: 250, endPoint x: 305, endPoint y: 138, distance: 111.8
click at [659, 160] on icon at bounding box center [657, 157] width 10 height 19
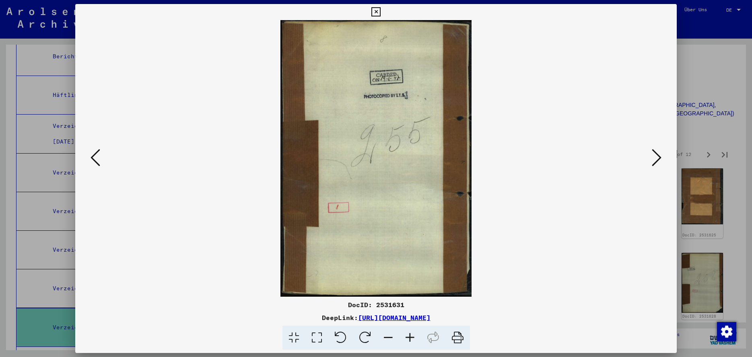
click at [659, 160] on icon at bounding box center [657, 157] width 10 height 19
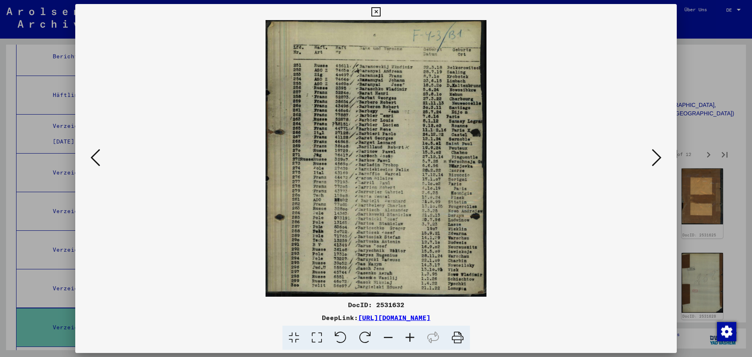
click at [315, 337] on icon at bounding box center [317, 338] width 23 height 25
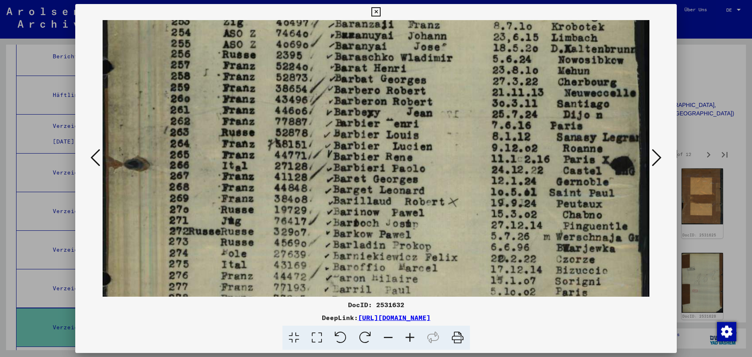
scroll to position [151, 0]
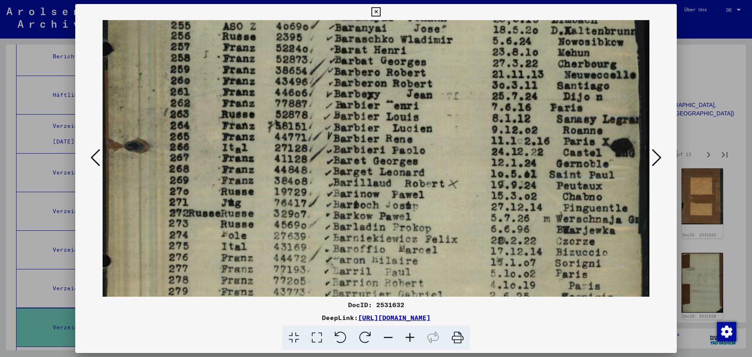
drag, startPoint x: 310, startPoint y: 263, endPoint x: 351, endPoint y: 112, distance: 156.9
click at [351, 112] on img at bounding box center [376, 211] width 547 height 685
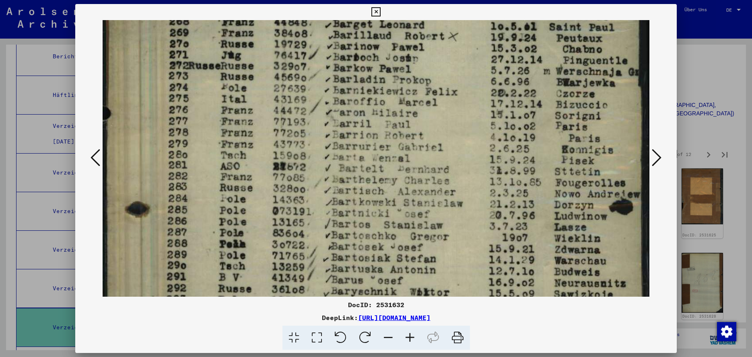
drag, startPoint x: 323, startPoint y: 251, endPoint x: 350, endPoint y: 103, distance: 150.1
click at [350, 103] on img at bounding box center [376, 63] width 547 height 685
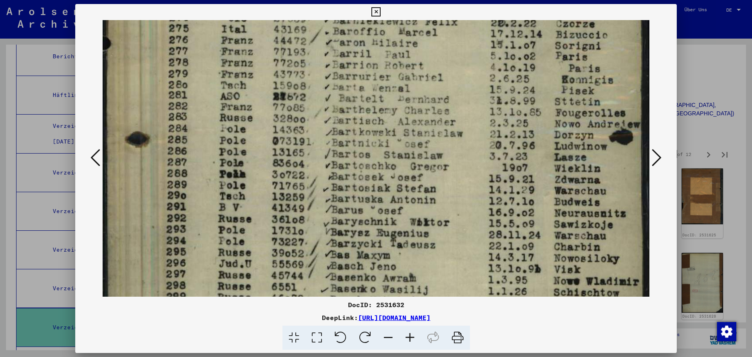
scroll to position [413, 0]
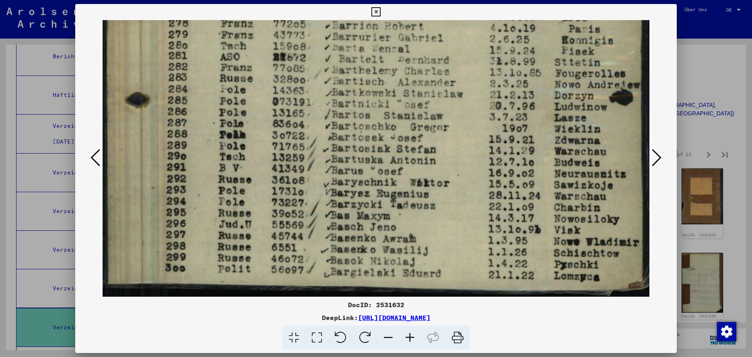
drag, startPoint x: 325, startPoint y: 249, endPoint x: 343, endPoint y: 130, distance: 120.5
click at [659, 158] on icon at bounding box center [657, 157] width 10 height 19
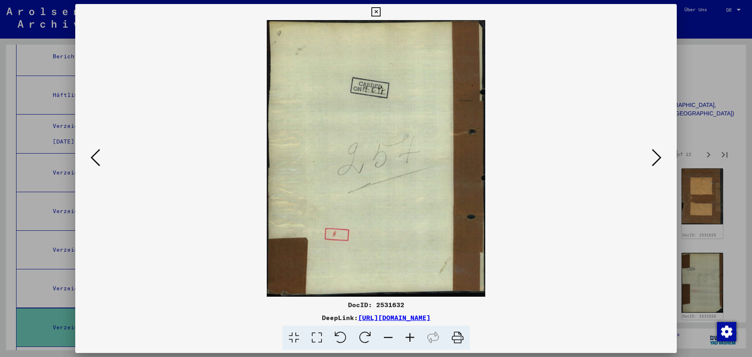
scroll to position [0, 0]
click at [659, 158] on icon at bounding box center [657, 157] width 10 height 19
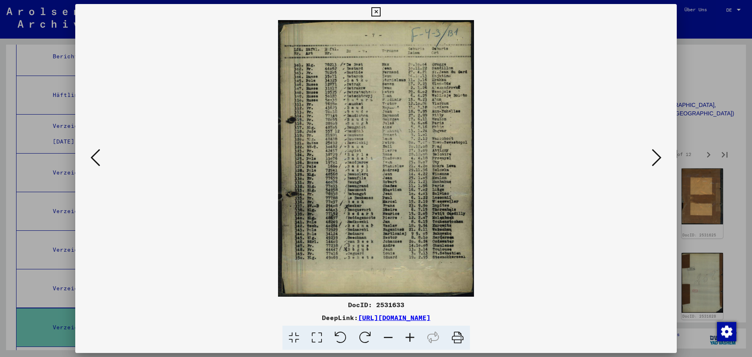
click at [317, 338] on icon at bounding box center [317, 338] width 23 height 25
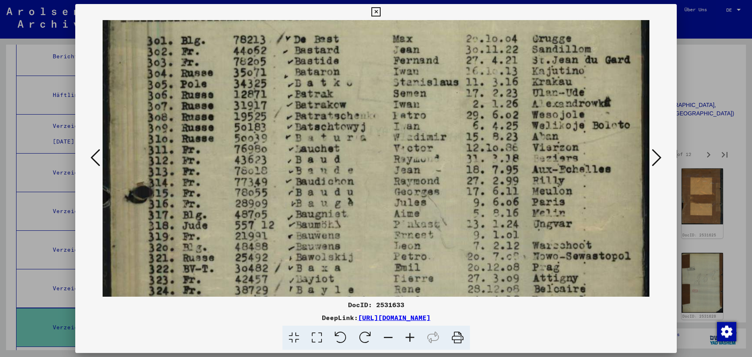
drag, startPoint x: 365, startPoint y: 256, endPoint x: 386, endPoint y: 150, distance: 107.9
click at [386, 150] on img at bounding box center [376, 301] width 547 height 772
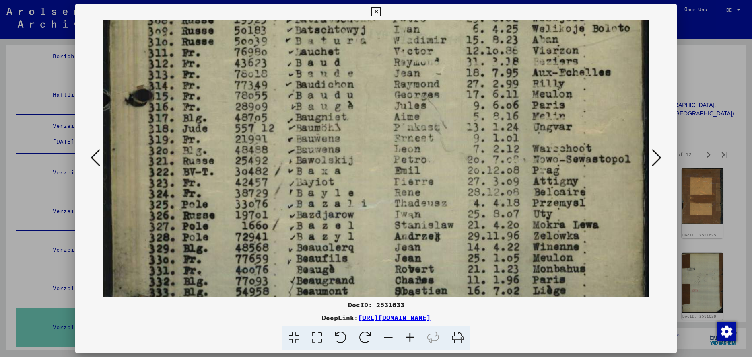
drag, startPoint x: 347, startPoint y: 221, endPoint x: 365, endPoint y: 157, distance: 67.2
click at [365, 157] on img at bounding box center [376, 204] width 547 height 772
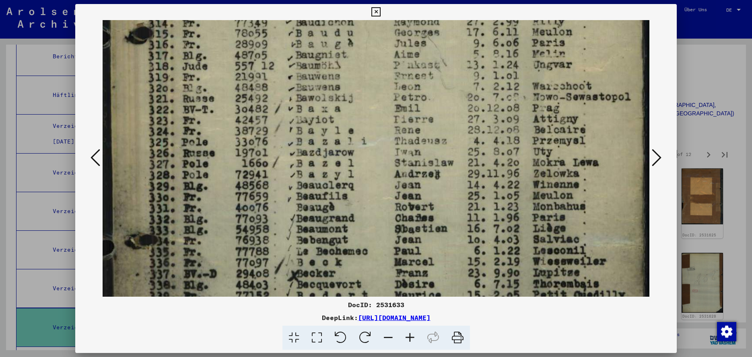
scroll to position [289, 0]
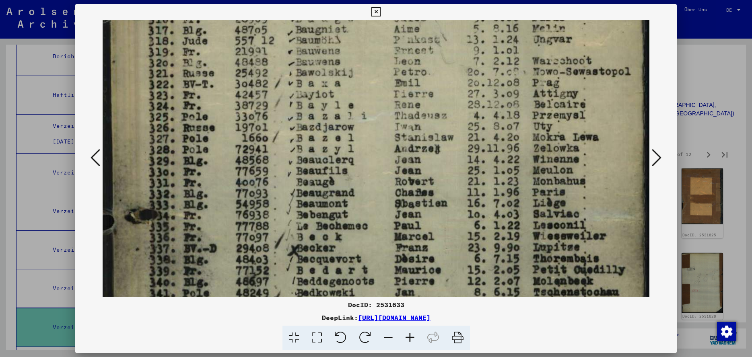
drag, startPoint x: 349, startPoint y: 235, endPoint x: 353, endPoint y: 166, distance: 69.0
click at [353, 166] on img at bounding box center [376, 117] width 547 height 772
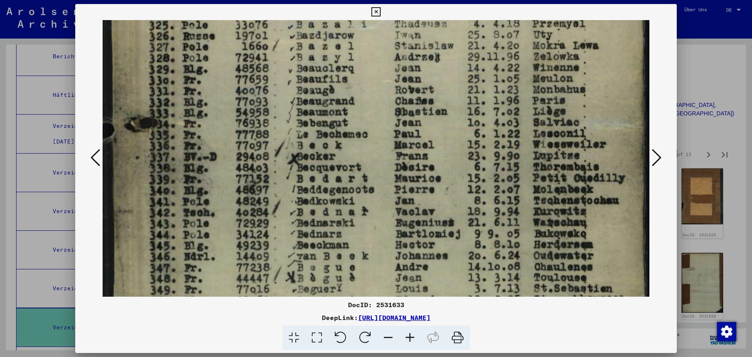
drag, startPoint x: 336, startPoint y: 225, endPoint x: 343, endPoint y: 164, distance: 61.6
click at [343, 164] on img at bounding box center [376, 25] width 547 height 772
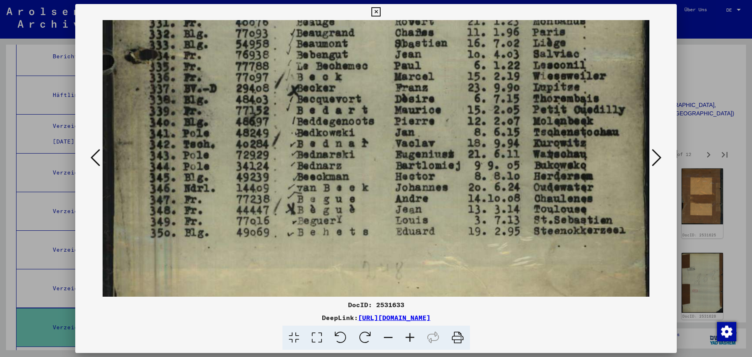
scroll to position [450, 0]
drag, startPoint x: 337, startPoint y: 264, endPoint x: 342, endPoint y: 196, distance: 68.3
click at [657, 160] on icon at bounding box center [657, 157] width 10 height 19
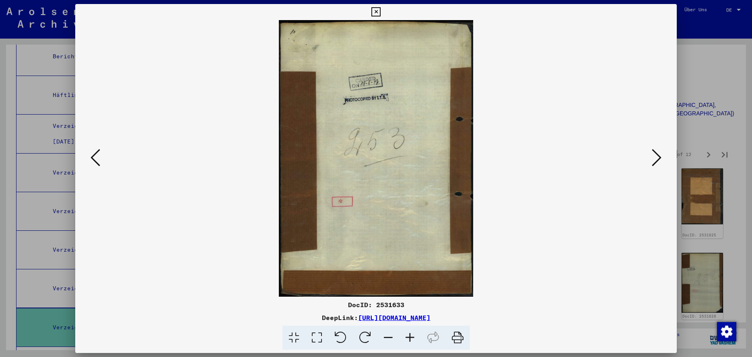
click at [657, 159] on icon at bounding box center [657, 157] width 10 height 19
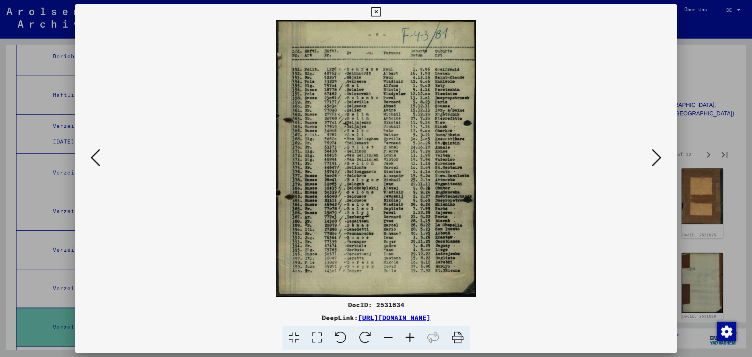
click at [313, 335] on icon at bounding box center [317, 338] width 23 height 25
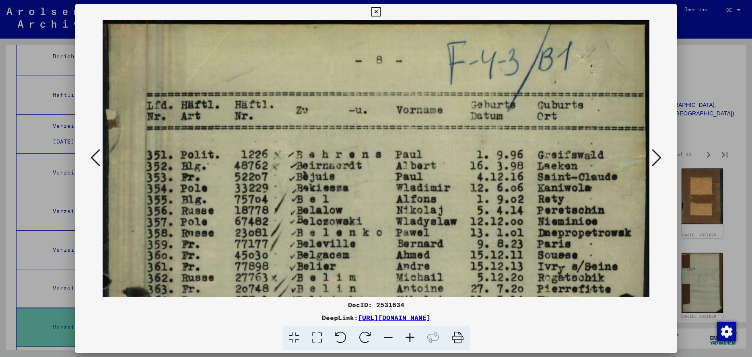
click at [659, 159] on icon at bounding box center [657, 157] width 10 height 19
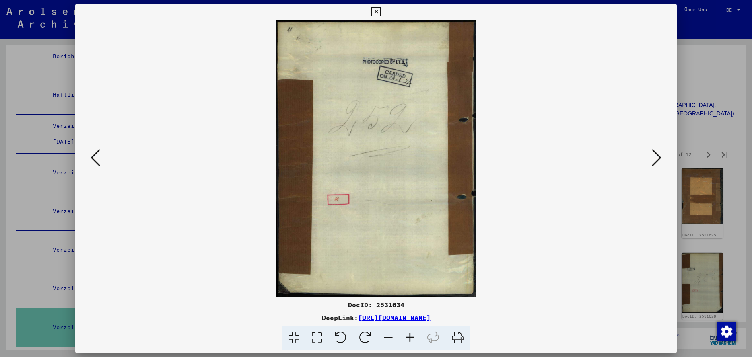
click at [659, 159] on icon at bounding box center [657, 157] width 10 height 19
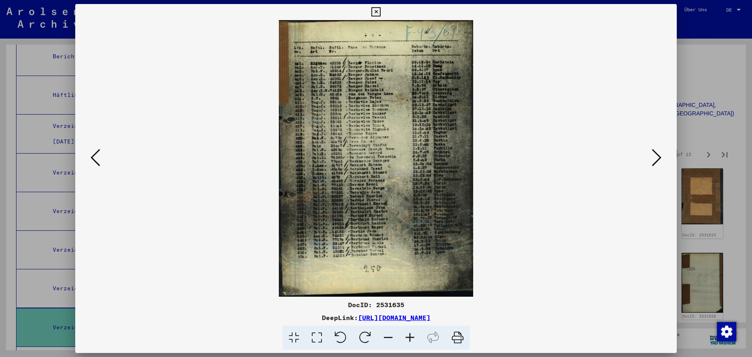
click at [96, 160] on icon at bounding box center [96, 157] width 10 height 19
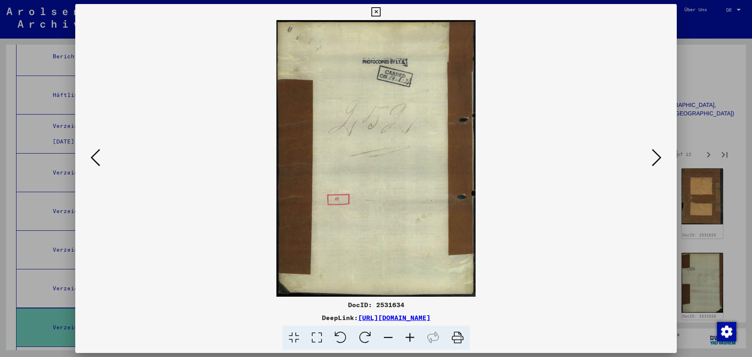
click at [96, 160] on icon at bounding box center [96, 157] width 10 height 19
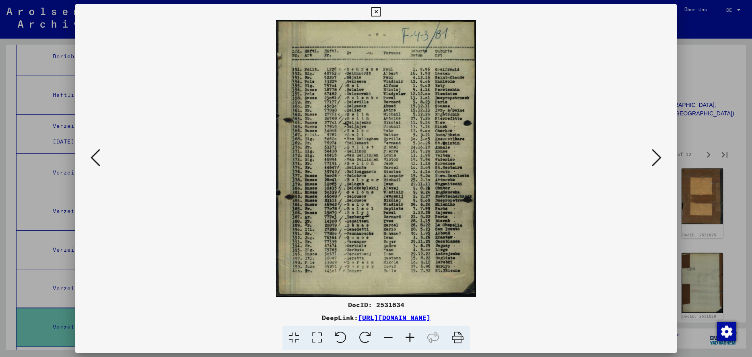
click at [322, 340] on icon at bounding box center [317, 338] width 23 height 25
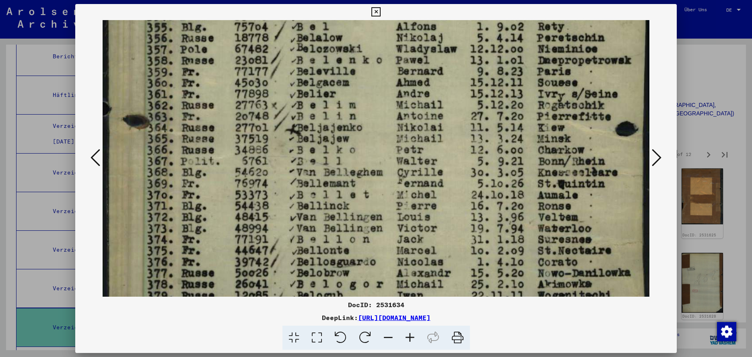
drag, startPoint x: 322, startPoint y: 249, endPoint x: 373, endPoint y: 84, distance: 172.8
click at [373, 84] on img at bounding box center [376, 225] width 547 height 757
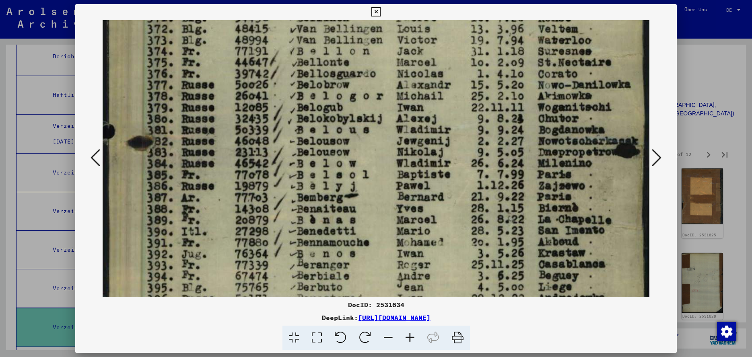
scroll to position [365, 0]
drag, startPoint x: 339, startPoint y: 254, endPoint x: 359, endPoint y: 68, distance: 187.0
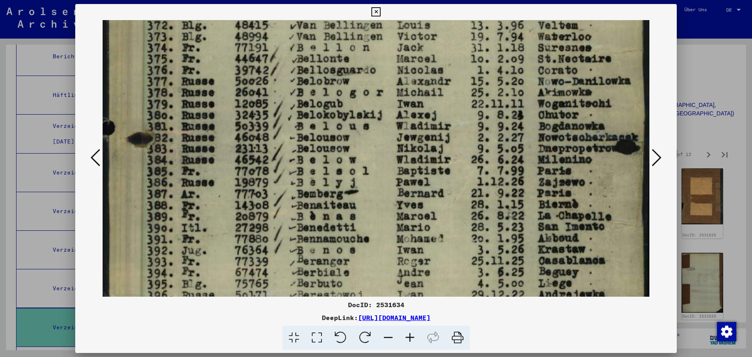
click at [359, 68] on img at bounding box center [376, 33] width 547 height 757
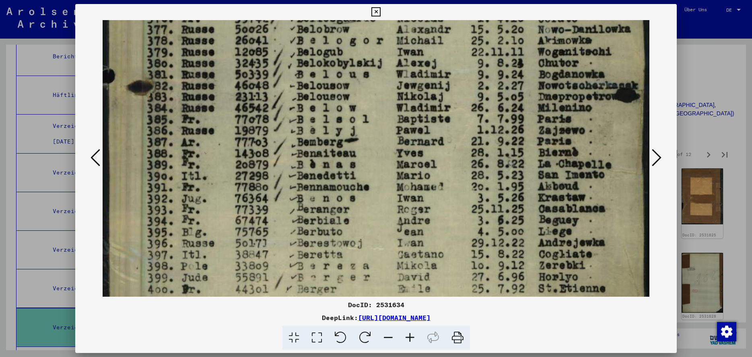
scroll to position [484, 0]
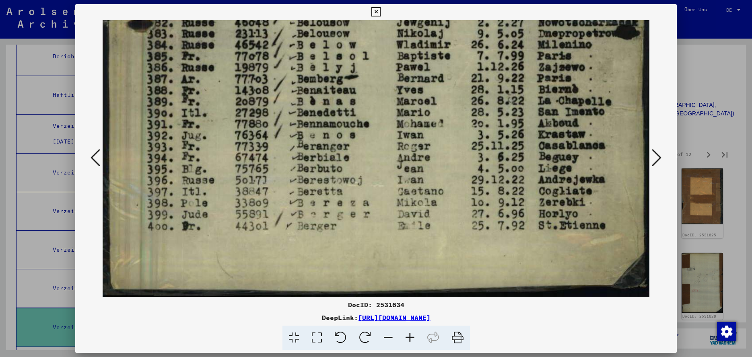
drag, startPoint x: 329, startPoint y: 246, endPoint x: 335, endPoint y: 97, distance: 149.4
click at [659, 160] on icon at bounding box center [657, 157] width 10 height 19
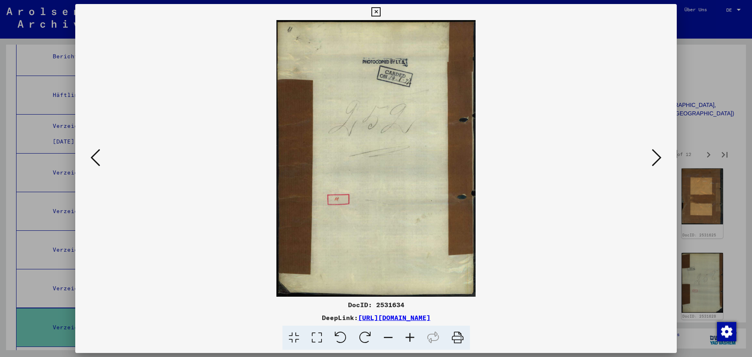
click at [659, 160] on icon at bounding box center [657, 157] width 10 height 19
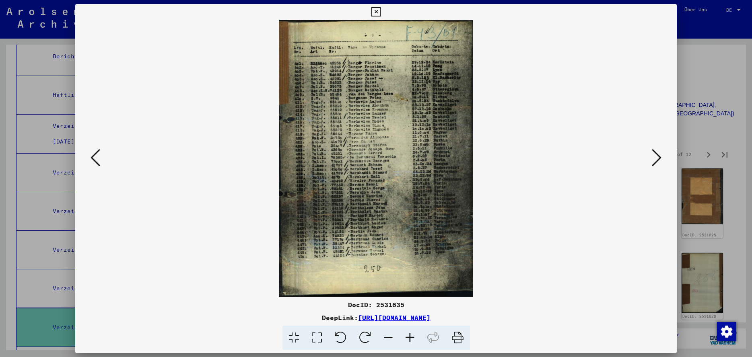
click at [318, 339] on icon at bounding box center [317, 338] width 23 height 25
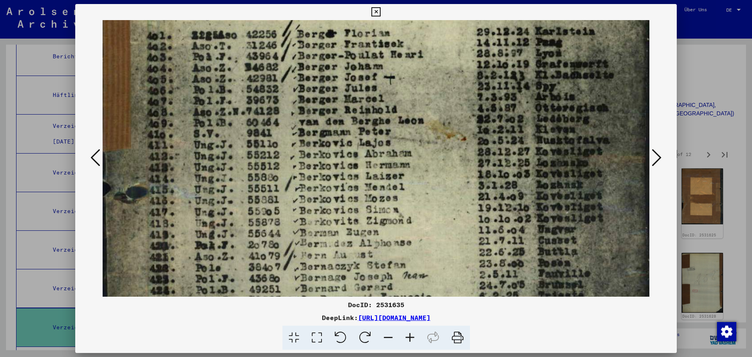
scroll to position [119, 0]
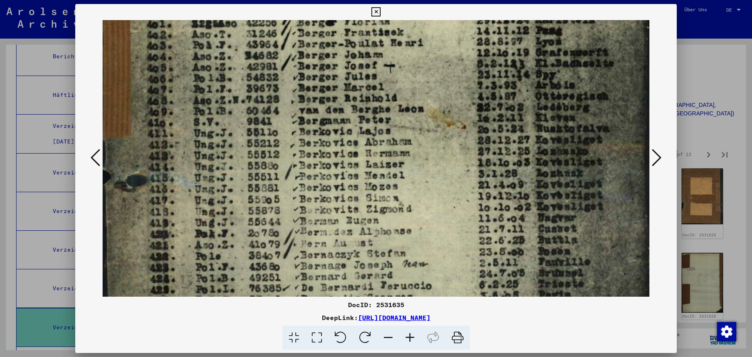
drag, startPoint x: 292, startPoint y: 271, endPoint x: 318, endPoint y: 153, distance: 121.5
click at [318, 153] on img at bounding box center [376, 291] width 547 height 780
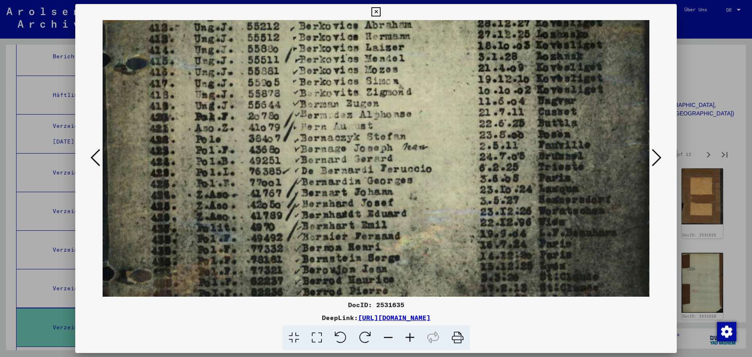
scroll to position [242, 0]
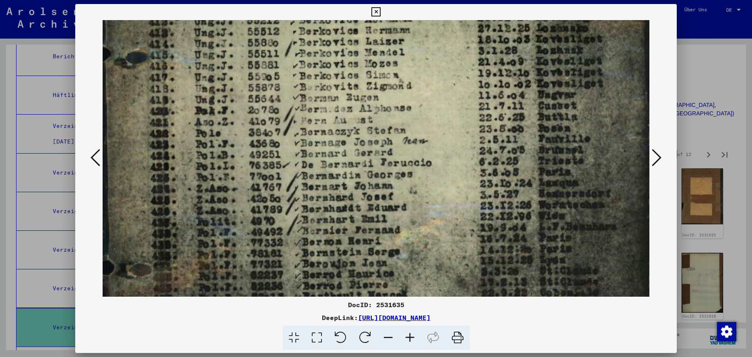
drag, startPoint x: 293, startPoint y: 265, endPoint x: 307, endPoint y: 142, distance: 124.0
click at [307, 142] on img at bounding box center [376, 168] width 547 height 780
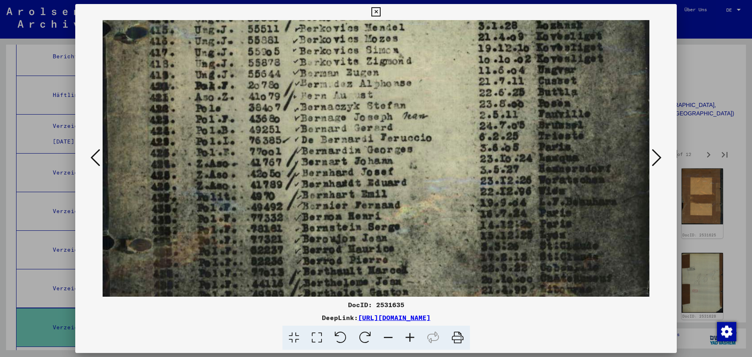
scroll to position [341, 0]
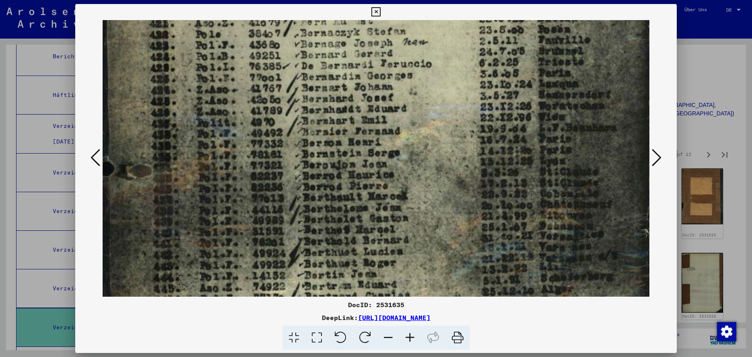
drag, startPoint x: 295, startPoint y: 217, endPoint x: 303, endPoint y: 143, distance: 74.5
click at [303, 143] on img at bounding box center [376, 69] width 547 height 780
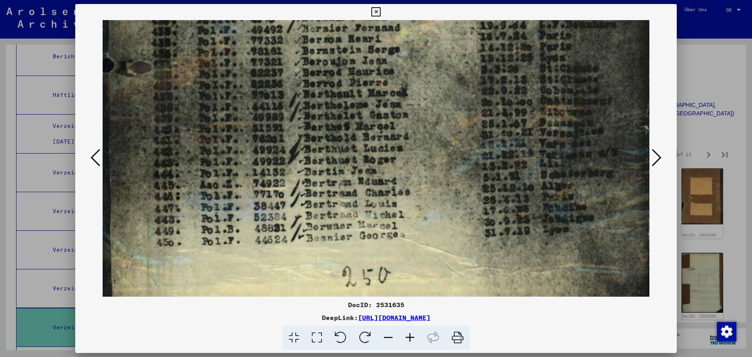
scroll to position [456, 0]
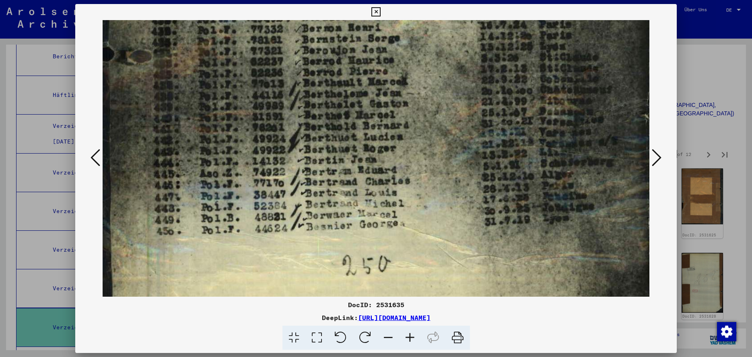
drag, startPoint x: 289, startPoint y: 246, endPoint x: 302, endPoint y: 131, distance: 115.4
click at [659, 159] on icon at bounding box center [657, 157] width 10 height 19
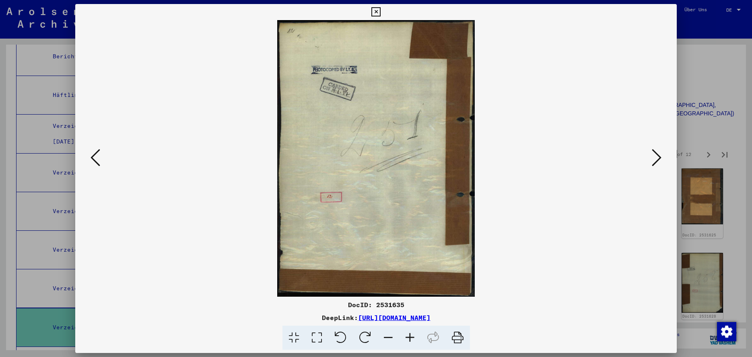
scroll to position [0, 0]
click at [659, 159] on icon at bounding box center [657, 157] width 10 height 19
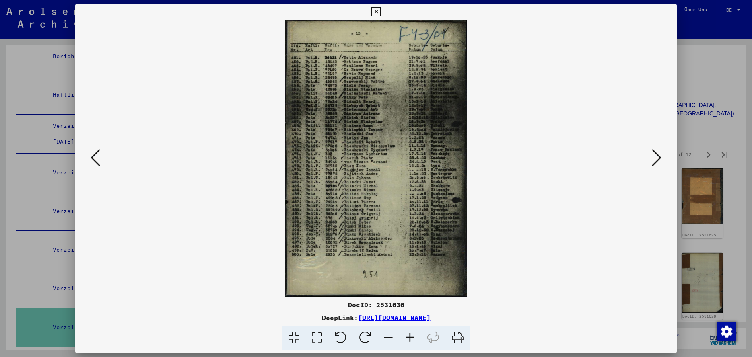
click at [318, 337] on icon at bounding box center [317, 338] width 23 height 25
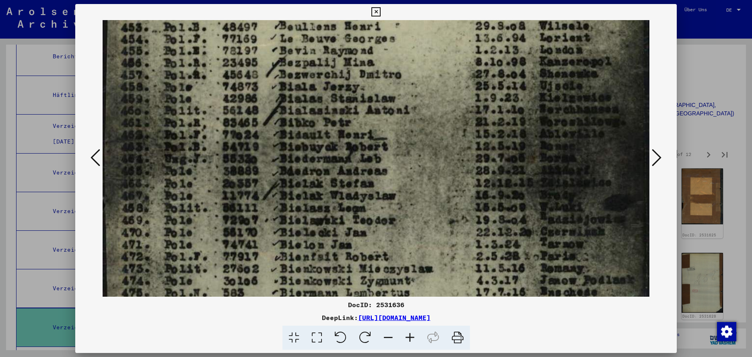
drag, startPoint x: 295, startPoint y: 280, endPoint x: 337, endPoint y: 151, distance: 135.4
click at [337, 151] on img at bounding box center [376, 306] width 547 height 835
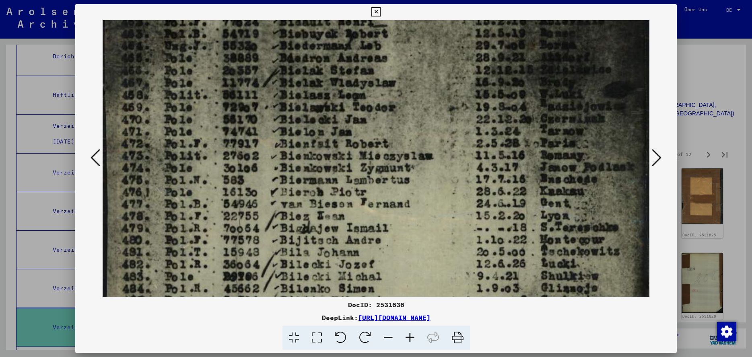
drag, startPoint x: 314, startPoint y: 256, endPoint x: 325, endPoint y: 159, distance: 98.4
click at [325, 159] on img at bounding box center [376, 193] width 547 height 835
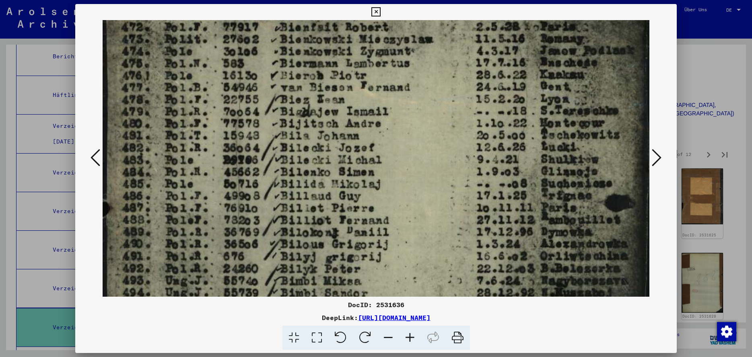
drag, startPoint x: 302, startPoint y: 270, endPoint x: 328, endPoint y: 158, distance: 115.3
click at [328, 158] on img at bounding box center [376, 76] width 547 height 835
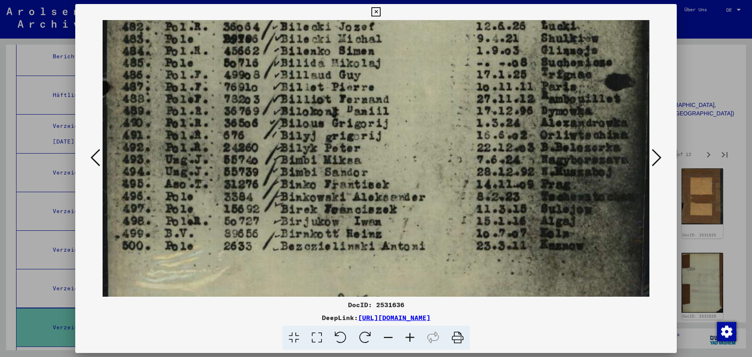
drag, startPoint x: 296, startPoint y: 258, endPoint x: 310, endPoint y: 150, distance: 109.2
click at [657, 157] on icon at bounding box center [657, 157] width 10 height 19
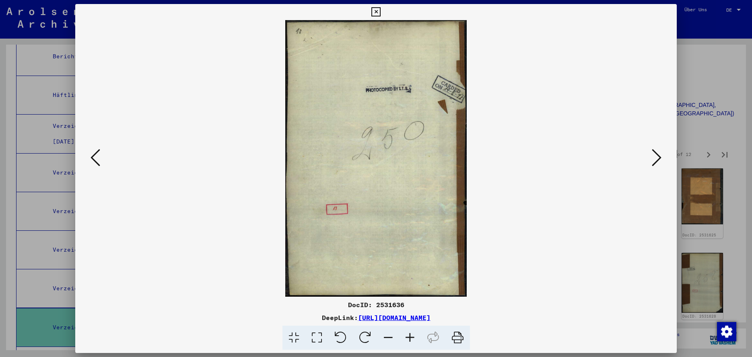
scroll to position [0, 0]
click at [657, 157] on icon at bounding box center [657, 157] width 10 height 19
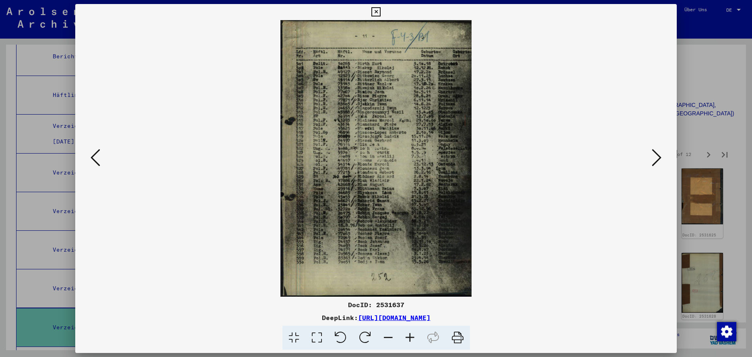
click at [317, 339] on icon at bounding box center [317, 338] width 23 height 25
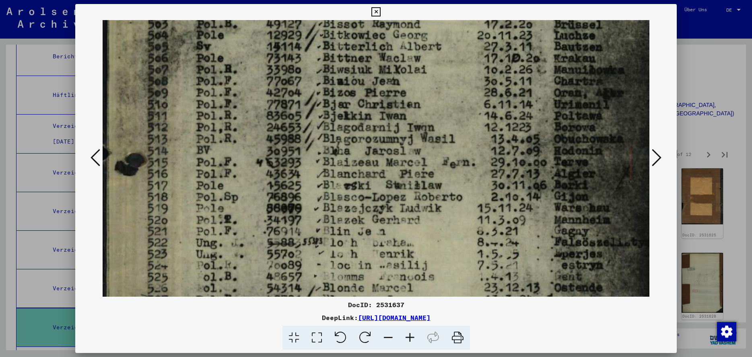
drag, startPoint x: 254, startPoint y: 266, endPoint x: 300, endPoint y: 122, distance: 151.5
click at [300, 122] on img at bounding box center [376, 271] width 547 height 791
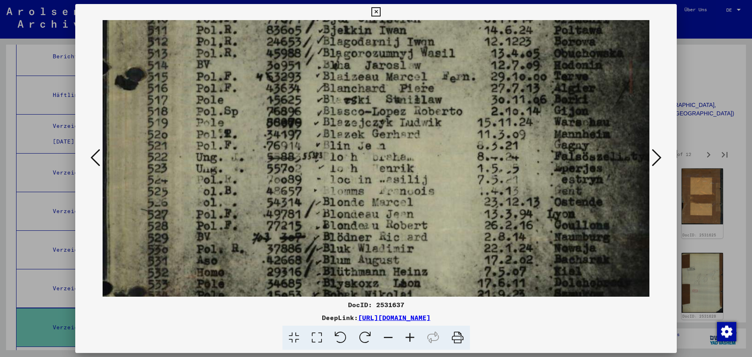
scroll to position [240, 0]
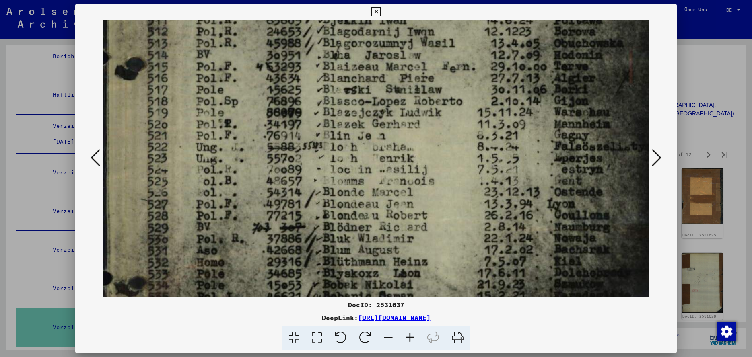
drag, startPoint x: 266, startPoint y: 244, endPoint x: 295, endPoint y: 151, distance: 97.3
click at [295, 151] on img at bounding box center [376, 175] width 547 height 791
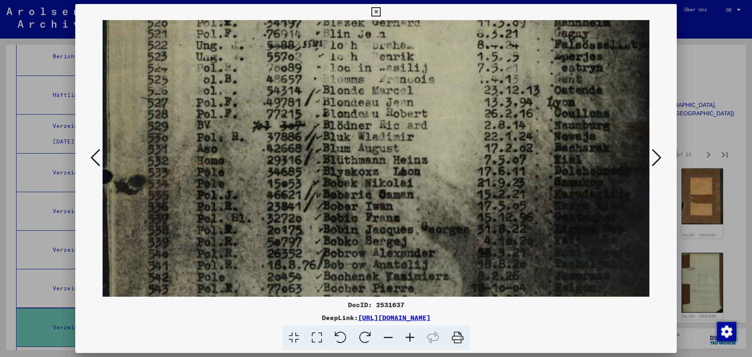
drag, startPoint x: 264, startPoint y: 241, endPoint x: 292, endPoint y: 143, distance: 101.7
click at [292, 143] on img at bounding box center [376, 73] width 547 height 791
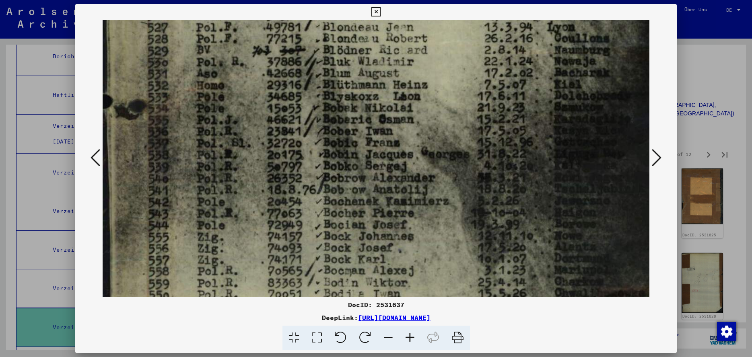
drag, startPoint x: 264, startPoint y: 218, endPoint x: 286, endPoint y: 165, distance: 56.8
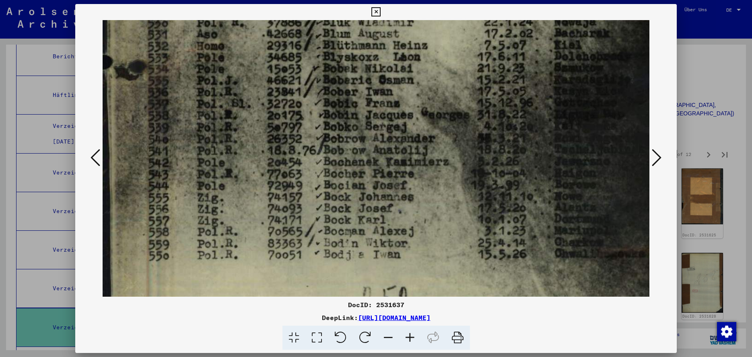
scroll to position [501, 0]
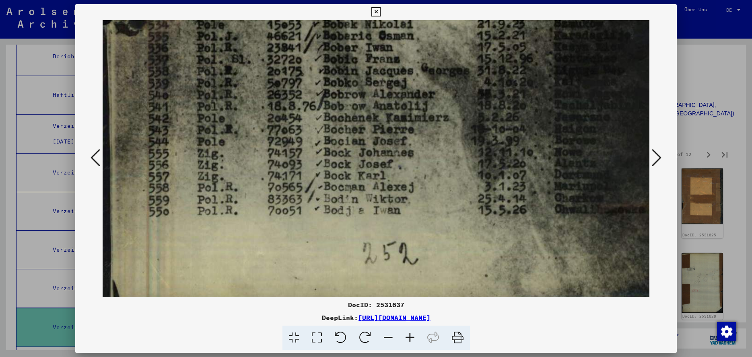
drag, startPoint x: 269, startPoint y: 219, endPoint x: 286, endPoint y: 161, distance: 59.9
click at [656, 157] on icon at bounding box center [657, 157] width 10 height 19
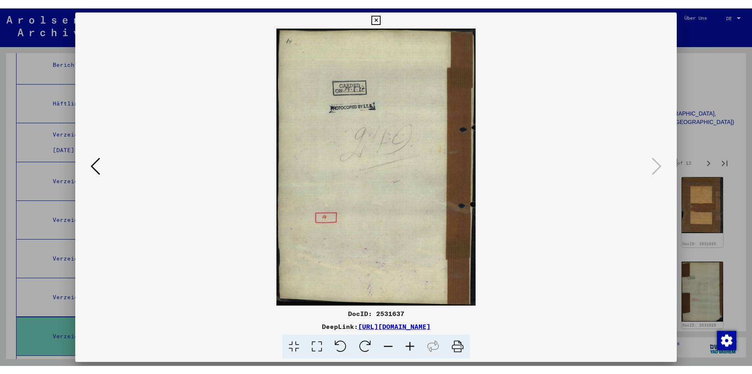
scroll to position [0, 0]
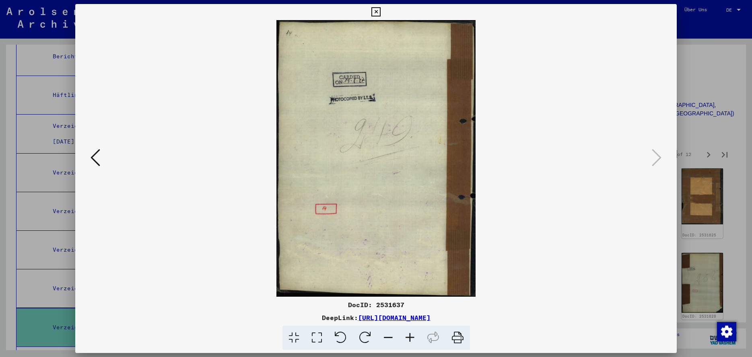
click at [381, 14] on icon at bounding box center [376, 12] width 9 height 10
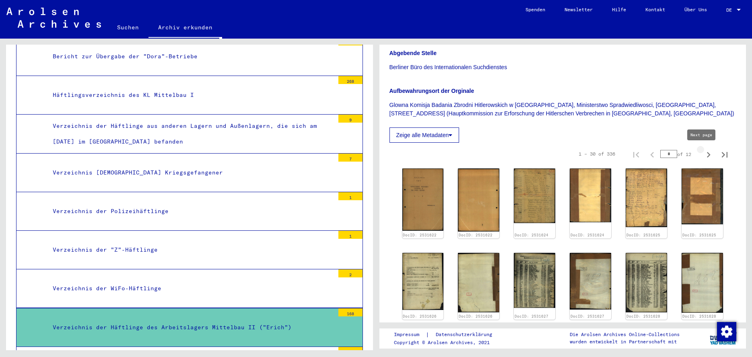
click at [703, 153] on icon "Next page" at bounding box center [708, 154] width 11 height 11
type input "*"
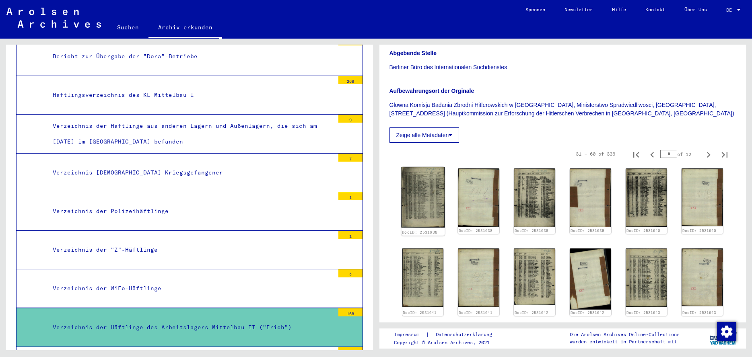
click at [436, 204] on img at bounding box center [422, 197] width 43 height 61
